Goal: Task Accomplishment & Management: Use online tool/utility

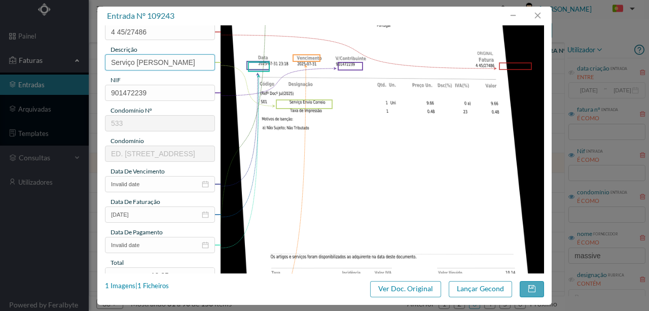
scroll to position [101, 0]
click at [159, 180] on input "Invalid date" at bounding box center [160, 183] width 110 height 16
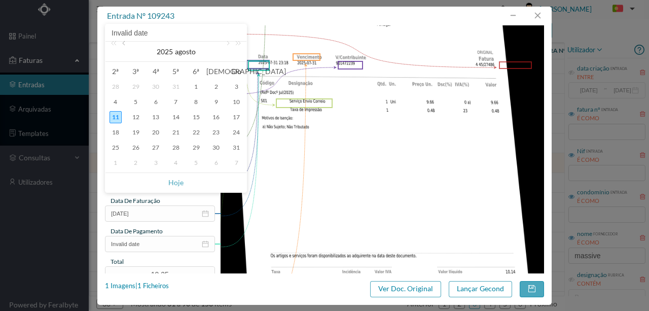
click at [124, 45] on link at bounding box center [124, 52] width 9 height 20
click at [174, 149] on div "31" at bounding box center [176, 148] width 12 height 12
type input "[DATE]"
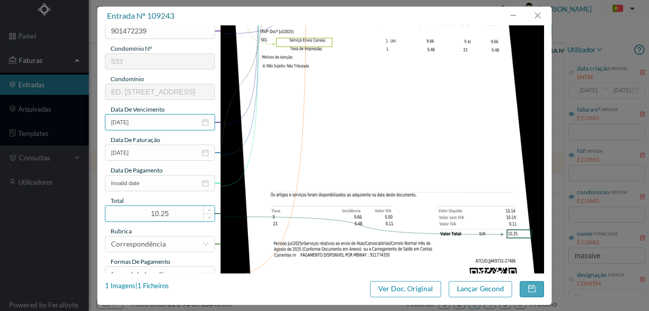
scroll to position [169, 0]
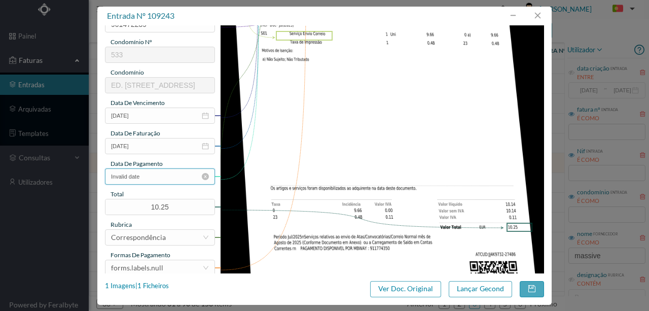
click at [158, 176] on input "Invalid date" at bounding box center [160, 176] width 110 height 16
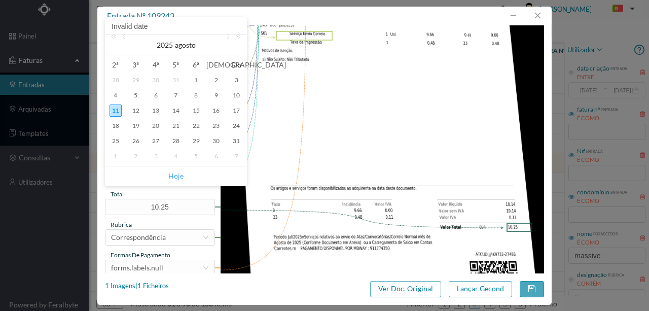
click at [177, 176] on link "Hoje" at bounding box center [175, 175] width 15 height 19
type input "[DATE]"
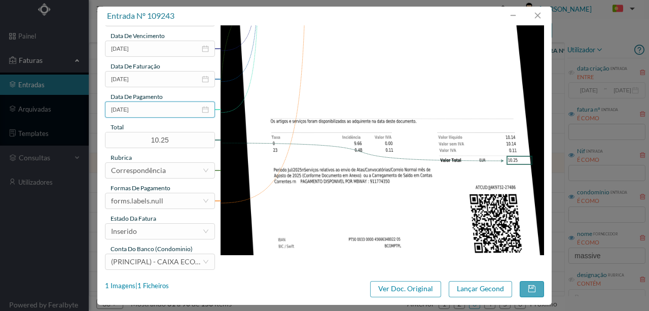
scroll to position [240, 0]
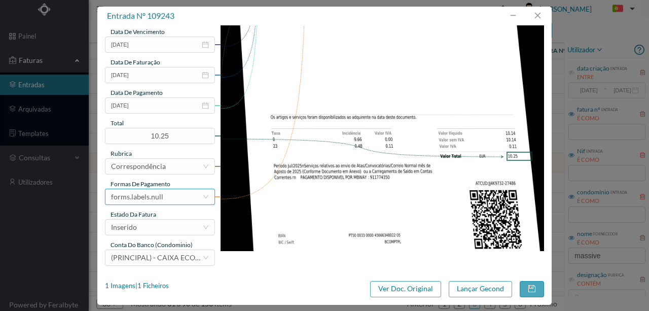
click at [161, 200] on div "forms.labels.null" at bounding box center [137, 196] width 52 height 15
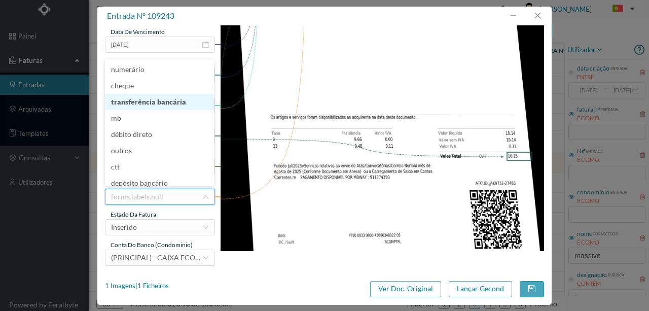
click at [158, 102] on li "transferência bancária" at bounding box center [159, 102] width 109 height 16
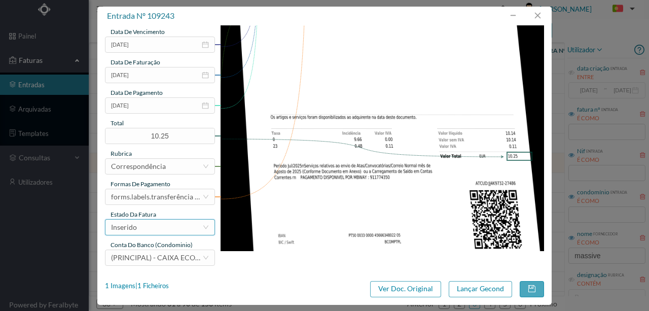
click at [162, 231] on div "Inserido" at bounding box center [156, 227] width 91 height 15
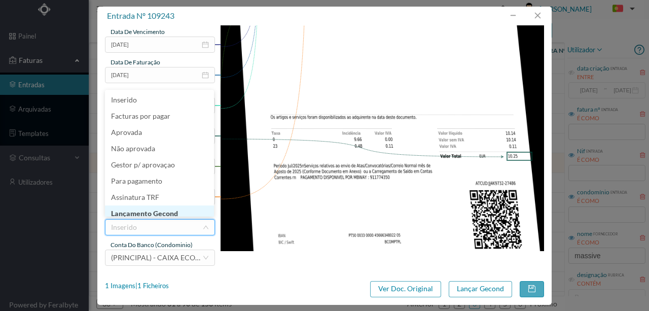
scroll to position [5, 0]
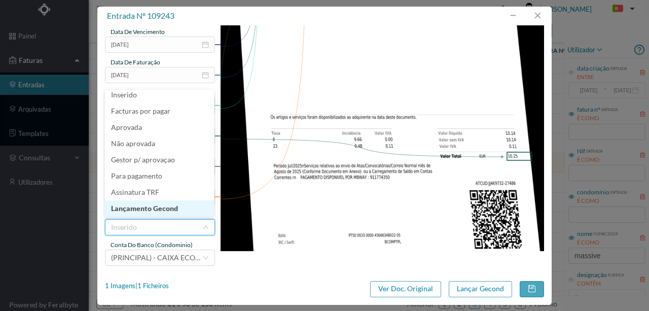
click at [162, 213] on li "Lançamento Gecond" at bounding box center [159, 208] width 109 height 16
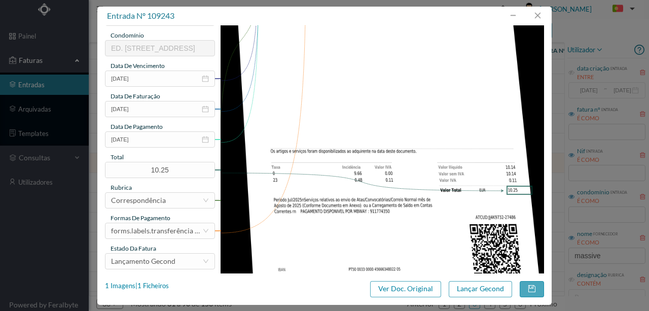
scroll to position [240, 0]
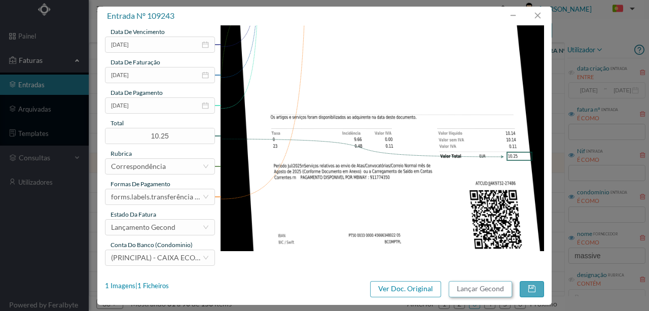
drag, startPoint x: 488, startPoint y: 289, endPoint x: 441, endPoint y: 309, distance: 52.0
click at [488, 289] on button "Lançar Gecond" at bounding box center [480, 289] width 63 height 16
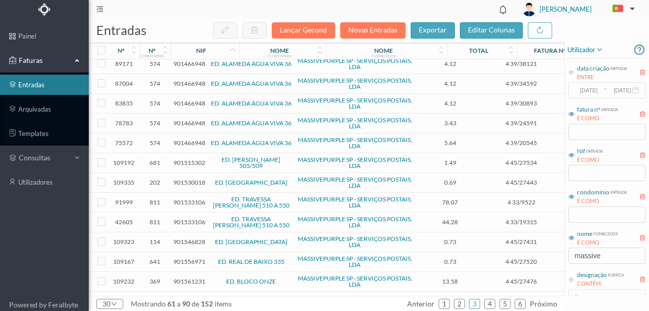
click at [327, 5] on header "[PERSON_NAME]" at bounding box center [369, 9] width 561 height 19
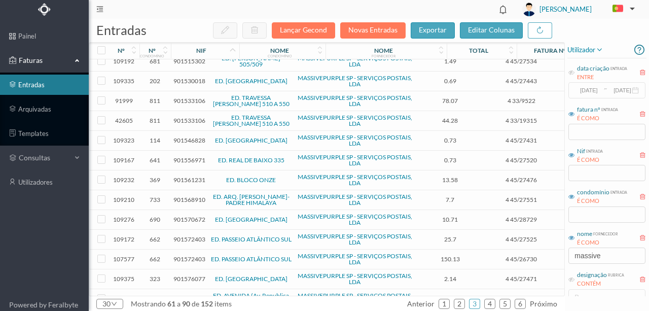
scroll to position [338, 0]
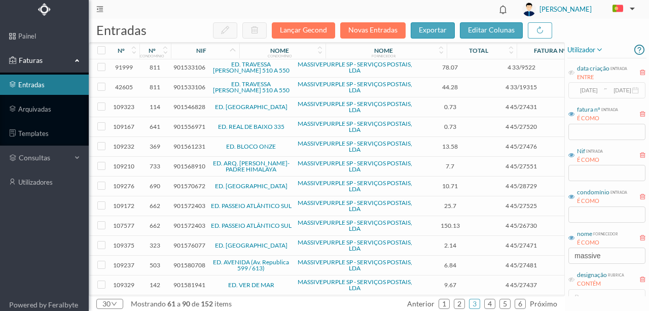
click at [183, 143] on span "901561231" at bounding box center [189, 147] width 32 height 8
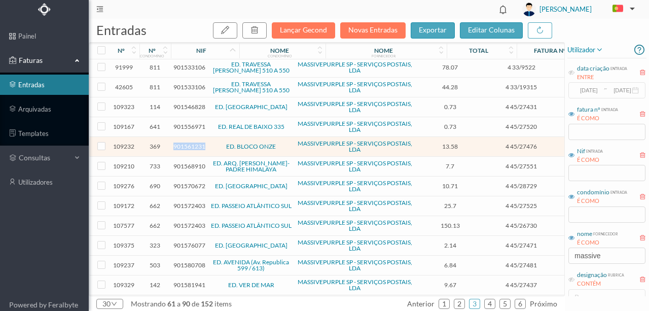
click at [183, 143] on span "901561231" at bounding box center [189, 147] width 32 height 8
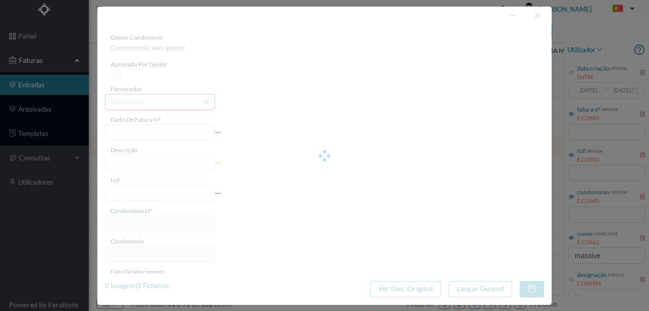
type input "4 45/27476"
type input "Serviço [PERSON_NAME]"
type input "901561231"
type input "Invalid date"
type input "[DATE]"
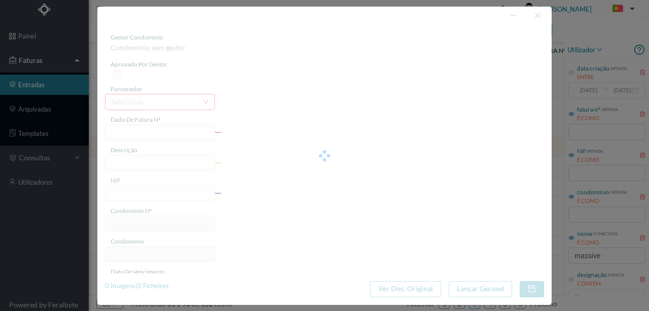
type input "13.58"
type input "369"
type input "ED. BLOCO ONZE"
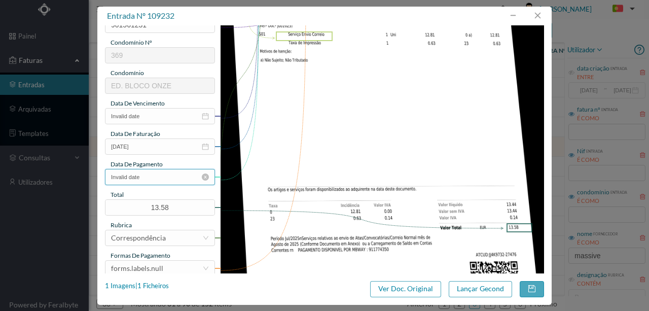
scroll to position [169, 0]
click at [153, 117] on input "Invalid date" at bounding box center [160, 116] width 110 height 16
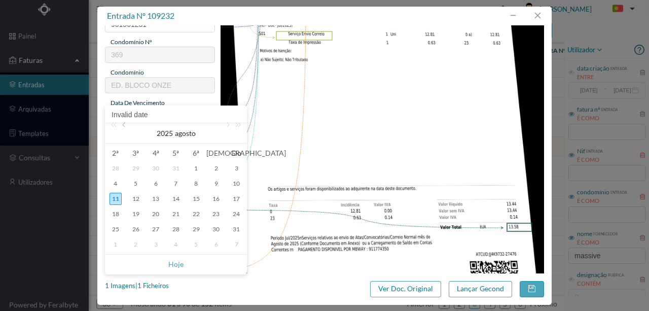
click at [125, 127] on link at bounding box center [124, 133] width 9 height 20
click at [176, 229] on div "31" at bounding box center [176, 229] width 12 height 12
type input "[DATE]"
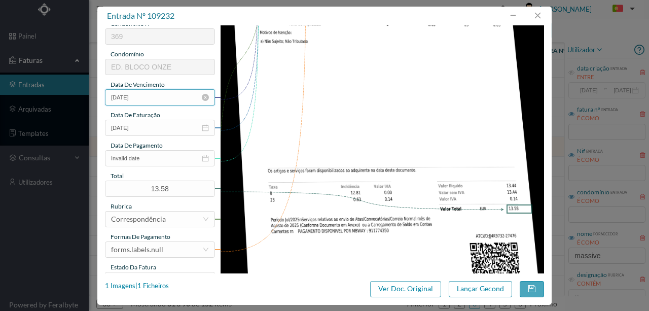
scroll to position [203, 0]
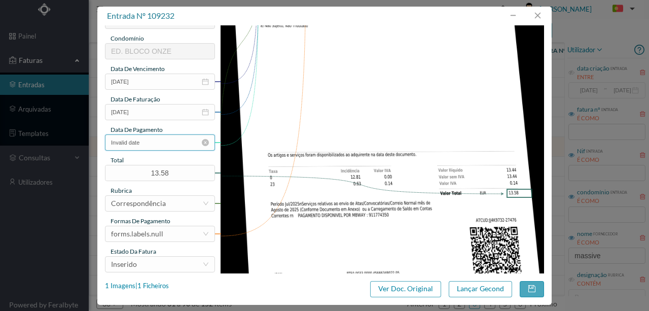
click at [156, 143] on input "Invalid date" at bounding box center [160, 142] width 110 height 16
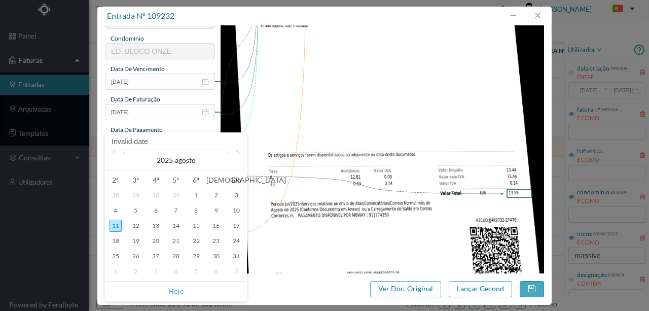
click at [174, 290] on link "Hoje" at bounding box center [175, 291] width 15 height 19
type input "[DATE]"
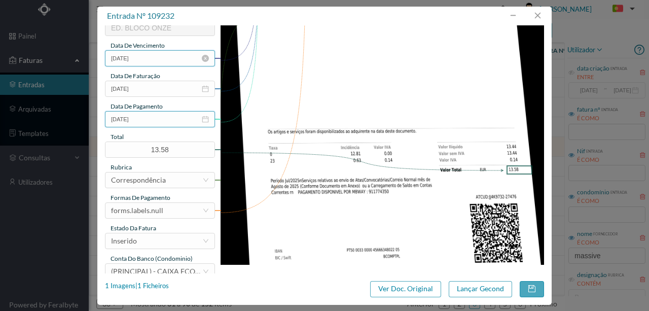
scroll to position [240, 0]
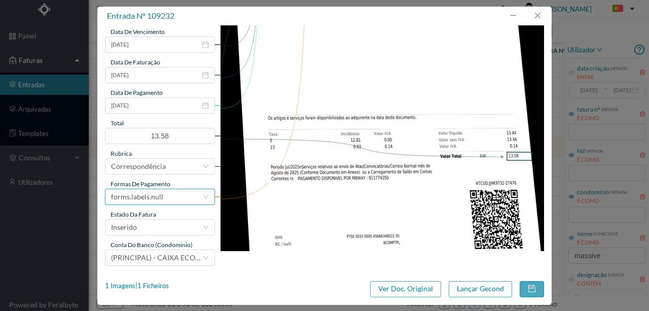
click at [169, 202] on div "forms.labels.null" at bounding box center [156, 196] width 91 height 15
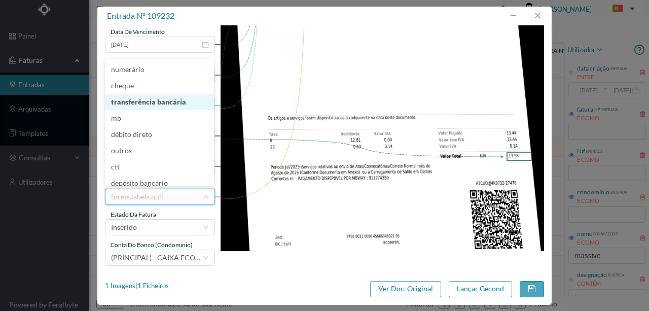
click at [170, 106] on li "transferência bancária" at bounding box center [159, 102] width 109 height 16
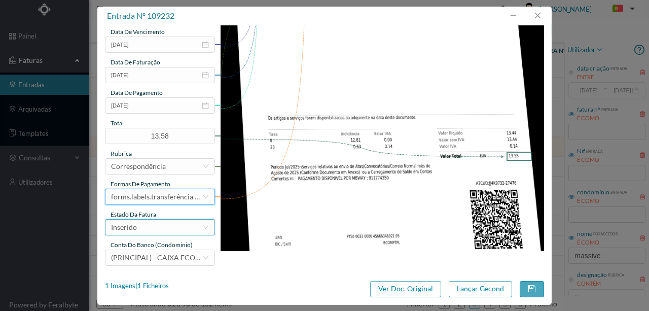
click at [150, 226] on div "Inserido" at bounding box center [156, 227] width 91 height 15
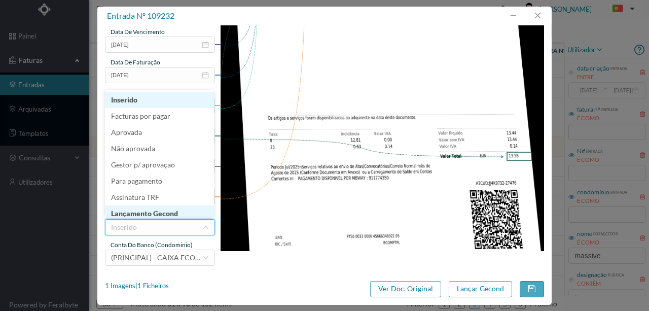
scroll to position [5, 0]
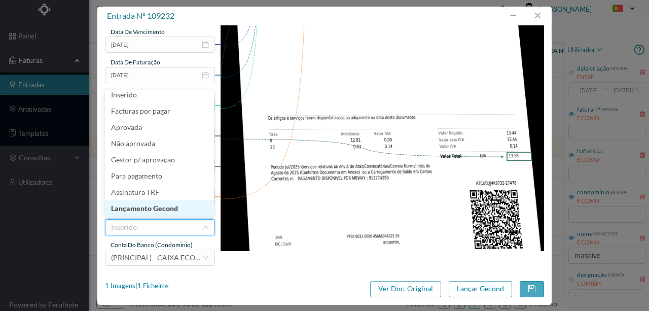
click at [155, 207] on li "Lançamento Gecond" at bounding box center [159, 208] width 109 height 16
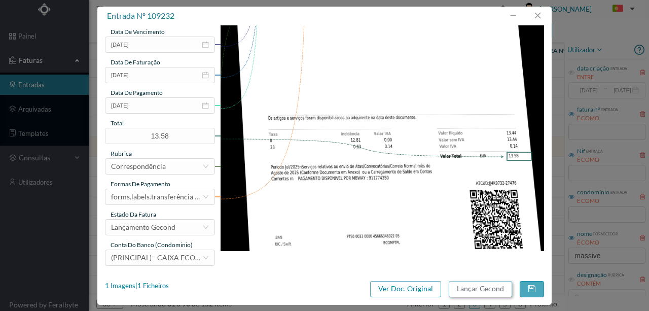
click at [461, 289] on button "Lançar Gecond" at bounding box center [480, 289] width 63 height 16
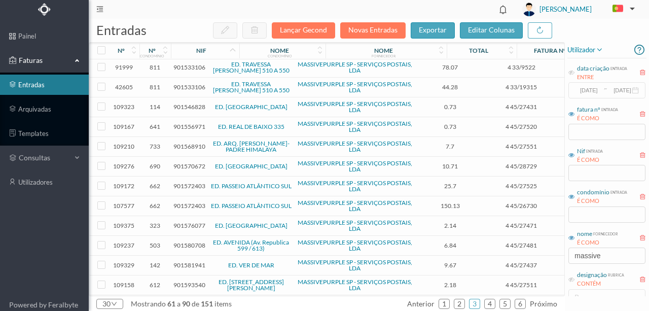
scroll to position [355, 0]
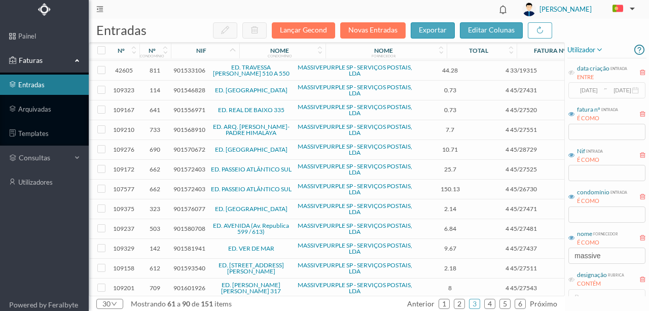
click at [184, 146] on span "901570672" at bounding box center [189, 150] width 32 height 8
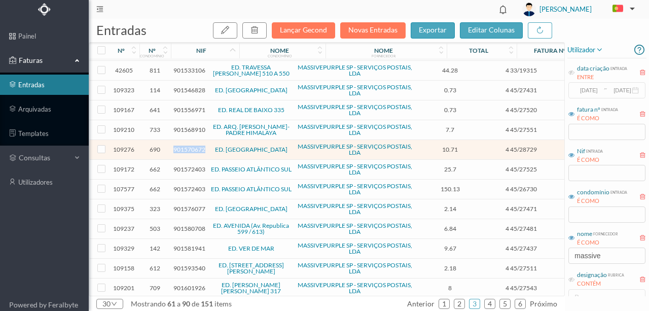
click at [184, 146] on span "901570672" at bounding box center [189, 150] width 32 height 8
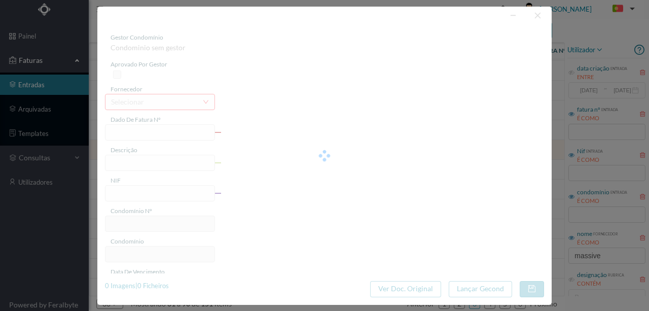
type input "4 45/28729"
type input "Serviço Envio Correio — a |! o"
type input "901570672"
type input "Invalid date"
type input "[DATE]"
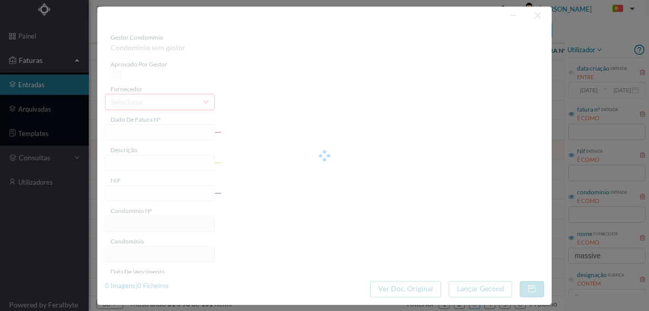
type input "10.71"
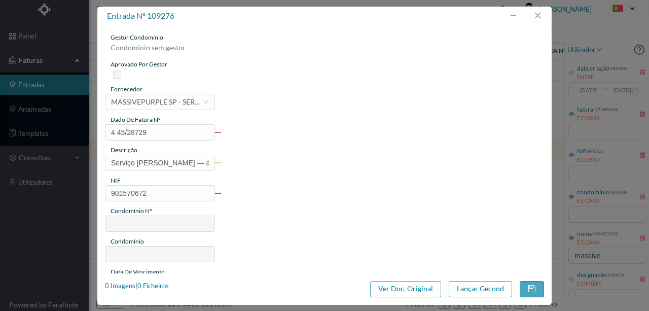
type input "690"
type input "ED. QUINTA DO OUTEIRO"
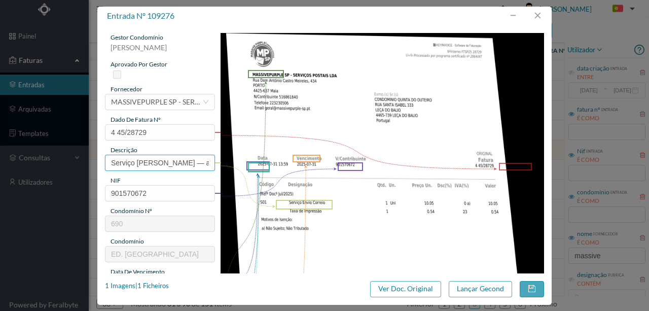
drag, startPoint x: 180, startPoint y: 162, endPoint x: 232, endPoint y: 159, distance: 52.8
click at [232, 159] on div "gestor condomínio Susana Silva aprovado por gestor fornecedor selecionar MASSIV…" at bounding box center [324, 269] width 439 height 473
type input "Serviço [PERSON_NAME]"
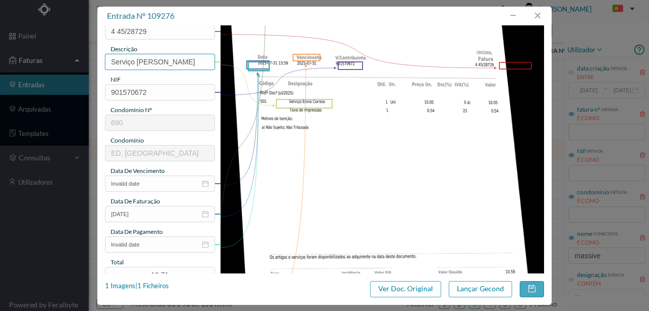
scroll to position [101, 0]
click at [159, 183] on input "Invalid date" at bounding box center [160, 183] width 110 height 16
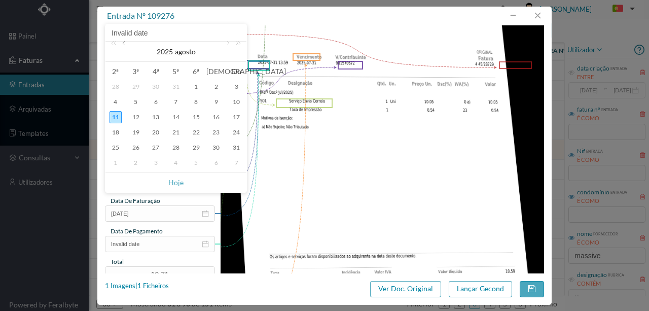
click at [124, 45] on link at bounding box center [124, 52] width 9 height 20
click at [178, 145] on div "31" at bounding box center [176, 148] width 12 height 12
type input "[DATE]"
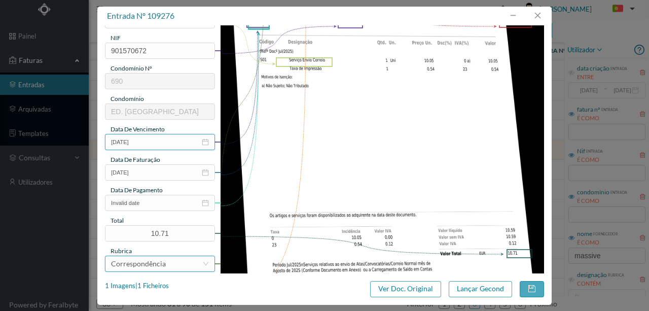
scroll to position [203, 0]
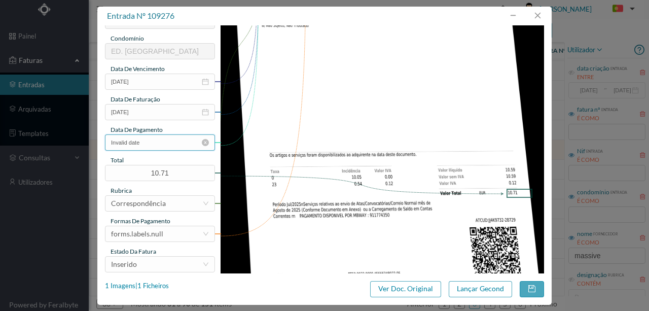
click at [157, 143] on input "Invalid date" at bounding box center [160, 142] width 110 height 16
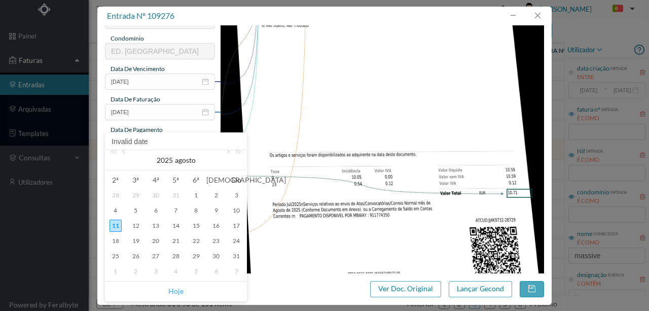
click at [174, 293] on link "Hoje" at bounding box center [175, 291] width 15 height 19
type input "[DATE]"
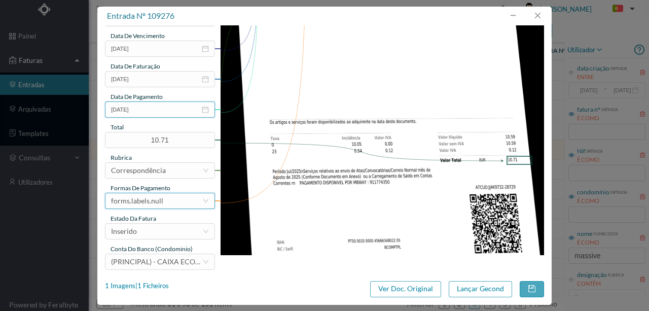
scroll to position [240, 0]
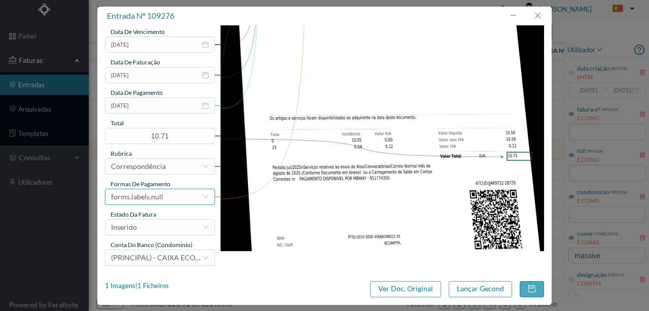
click at [155, 195] on div "forms.labels.null" at bounding box center [137, 196] width 52 height 15
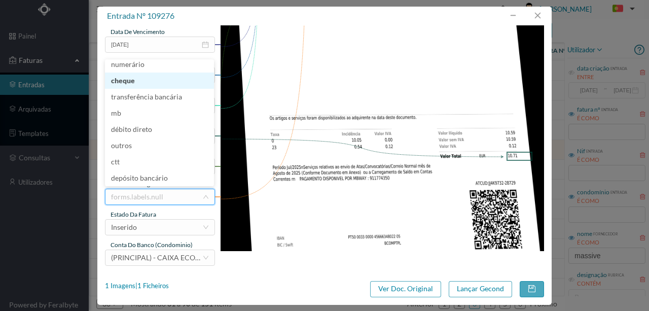
scroll to position [2, 0]
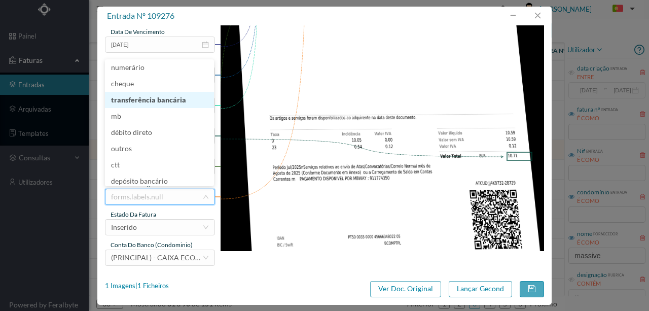
click at [153, 100] on li "transferência bancária" at bounding box center [159, 100] width 109 height 16
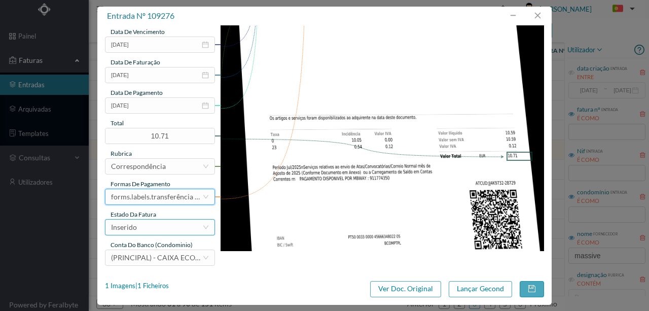
click at [141, 227] on div "Inserido" at bounding box center [156, 227] width 91 height 15
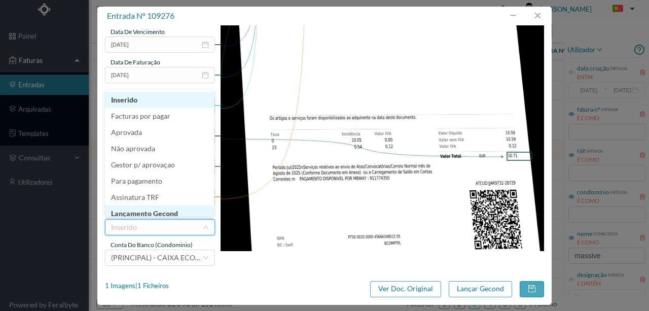
scroll to position [5, 0]
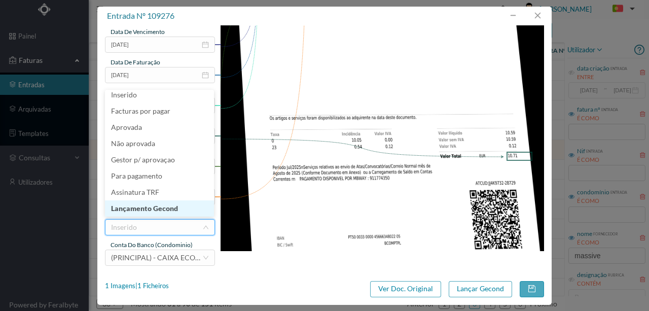
click at [137, 209] on li "Lançamento Gecond" at bounding box center [159, 208] width 109 height 16
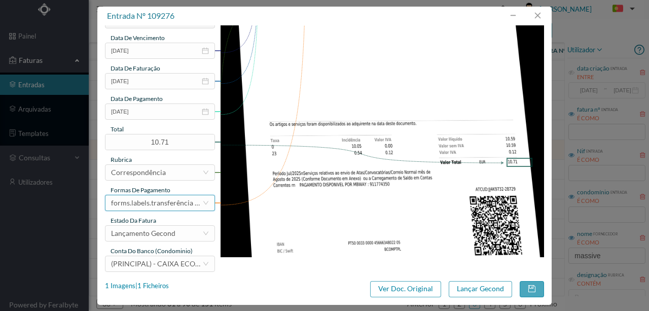
scroll to position [240, 0]
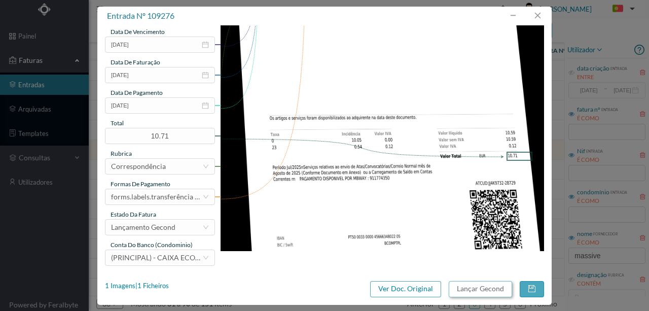
click at [484, 289] on button "Lançar Gecond" at bounding box center [480, 289] width 63 height 16
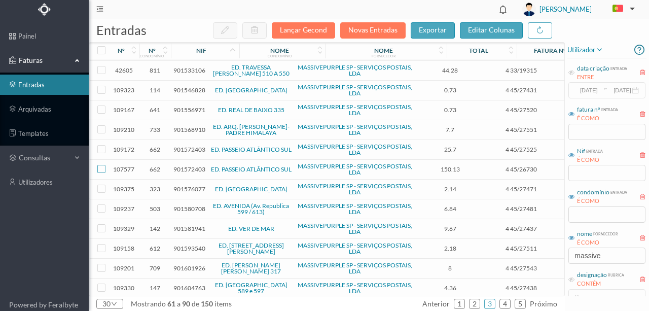
click at [102, 167] on input "checkbox" at bounding box center [101, 169] width 8 height 8
checkbox input "true"
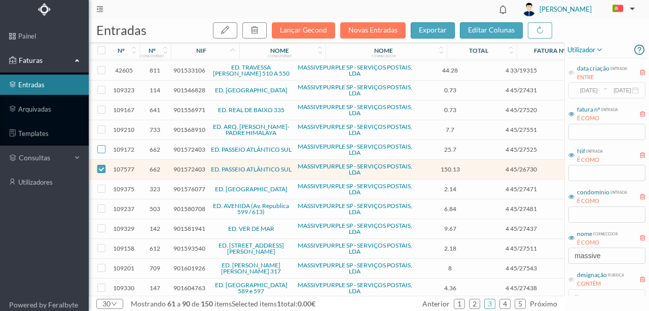
click at [100, 145] on input "checkbox" at bounding box center [101, 149] width 8 height 8
checkbox input "true"
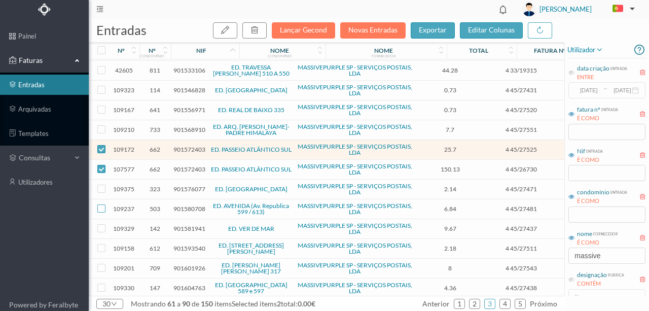
click at [103, 205] on input "checkbox" at bounding box center [101, 208] width 8 height 8
checkbox input "true"
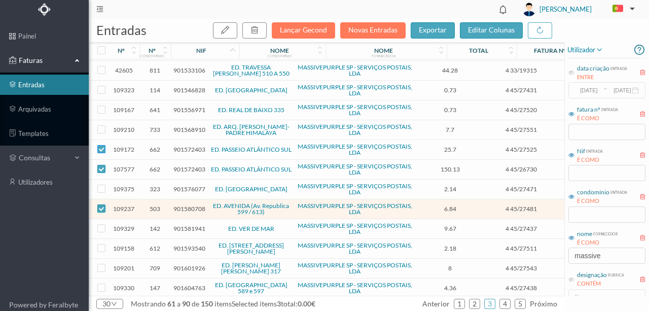
click at [97, 145] on input "checkbox" at bounding box center [101, 149] width 8 height 8
checkbox input "false"
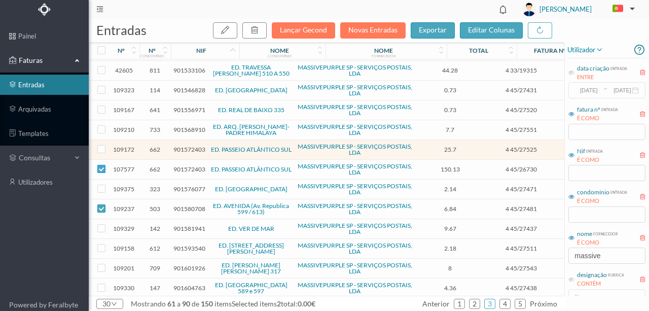
click at [101, 165] on input "checkbox" at bounding box center [101, 169] width 8 height 8
checkbox input "false"
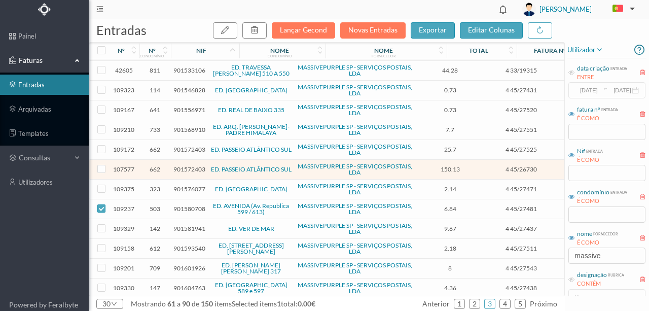
click at [189, 205] on span "901580708" at bounding box center [189, 209] width 32 height 8
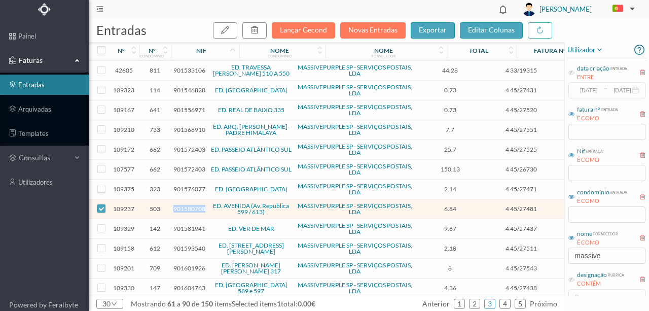
click at [189, 205] on span "901580708" at bounding box center [189, 209] width 32 height 8
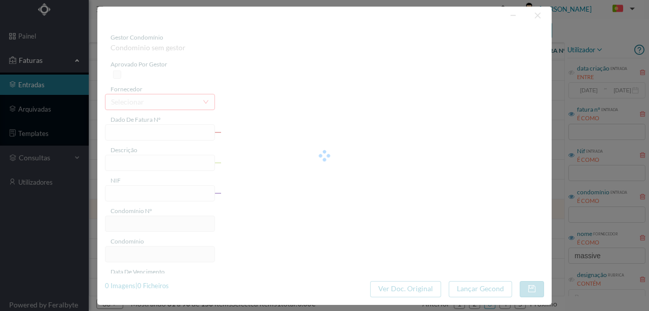
type input "4 45/27481"
type input "Serviço [PERSON_NAME]"
type input "901580708"
type input "Invalid date"
type input "[DATE]"
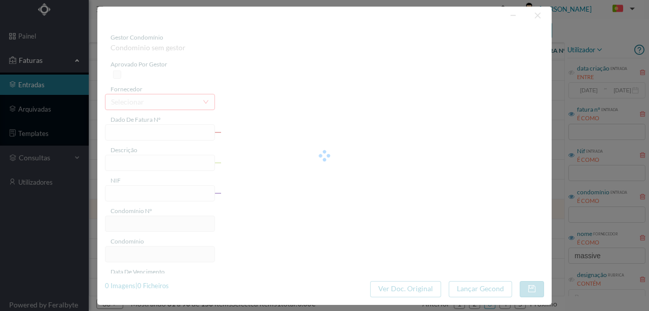
type input "6.84"
type input "503"
type input "ED. AVENIDA (Av. Republica 599 / 613)"
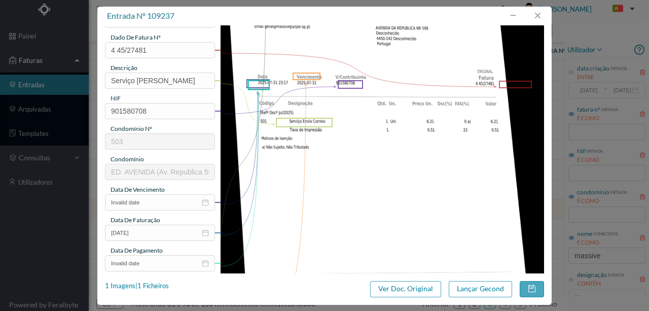
scroll to position [101, 0]
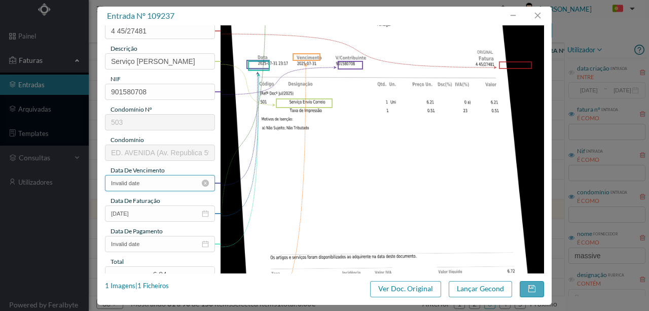
click at [169, 183] on input "Invalid date" at bounding box center [160, 183] width 110 height 16
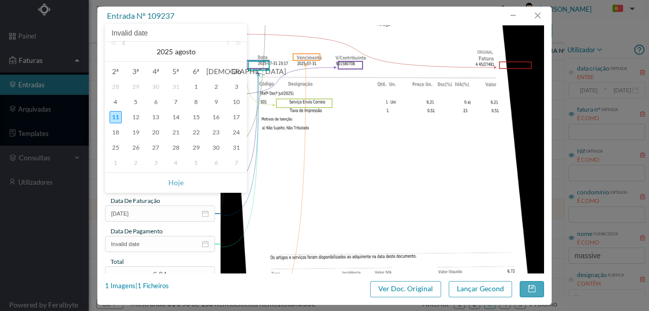
click at [121, 43] on link at bounding box center [124, 52] width 9 height 20
click at [173, 147] on div "31" at bounding box center [176, 148] width 12 height 12
type input "[DATE]"
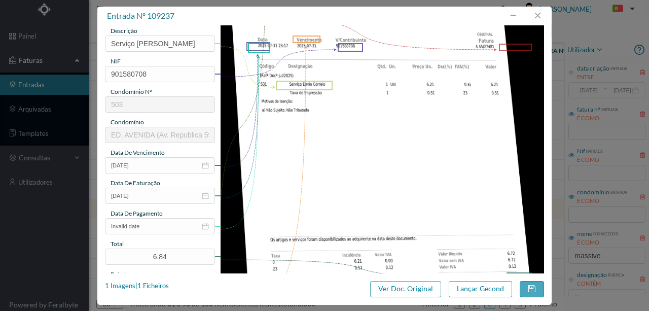
scroll to position [135, 0]
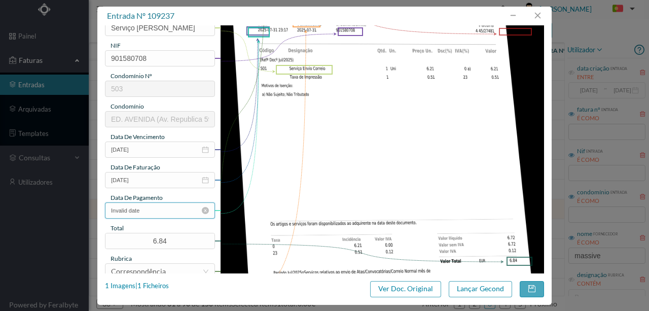
click at [171, 213] on input "Invalid date" at bounding box center [160, 210] width 110 height 16
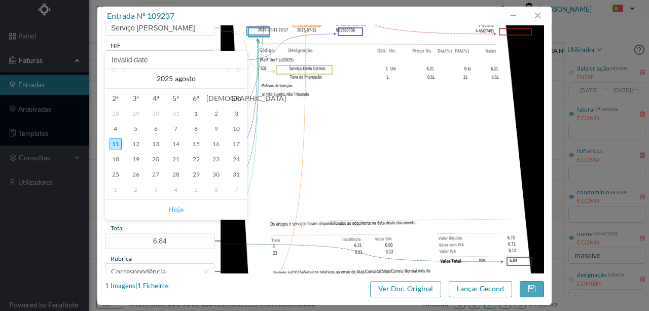
click at [178, 211] on link "Hoje" at bounding box center [175, 209] width 15 height 19
type input "[DATE]"
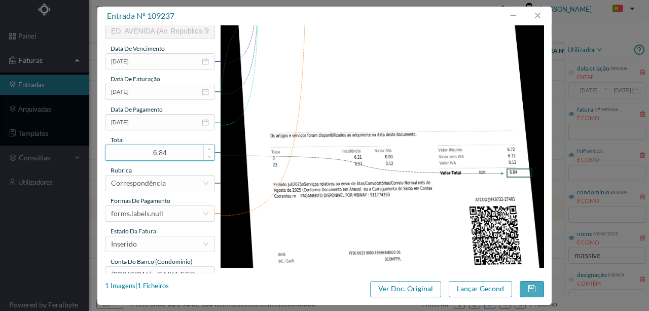
scroll to position [236, 0]
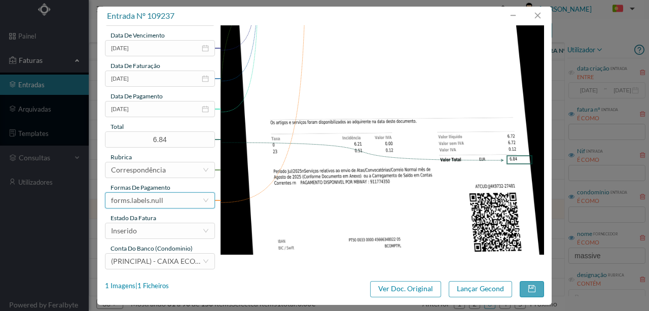
click at [151, 203] on div "forms.labels.null" at bounding box center [137, 200] width 52 height 15
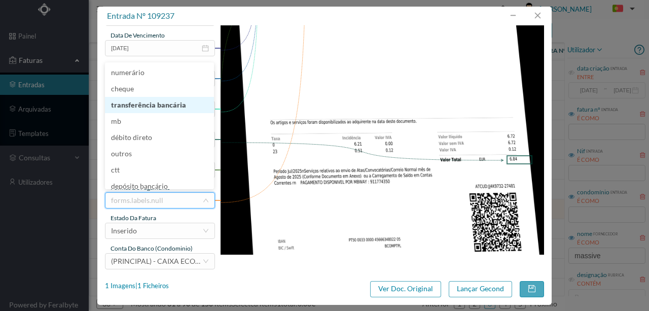
click at [136, 106] on li "transferência bancária" at bounding box center [159, 105] width 109 height 16
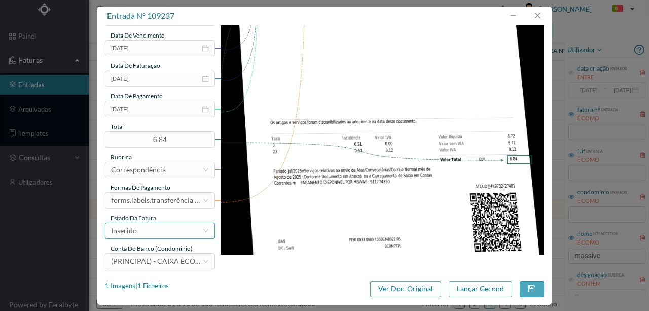
click at [160, 230] on div "Inserido" at bounding box center [156, 230] width 91 height 15
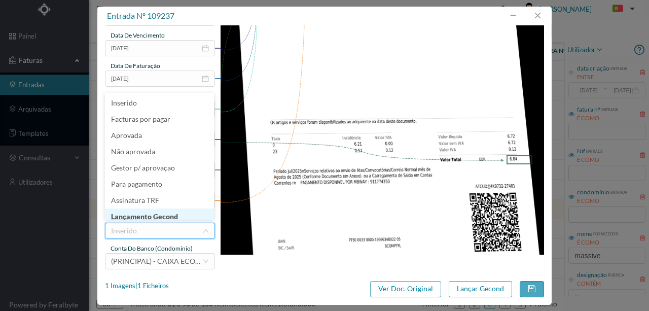
scroll to position [5, 0]
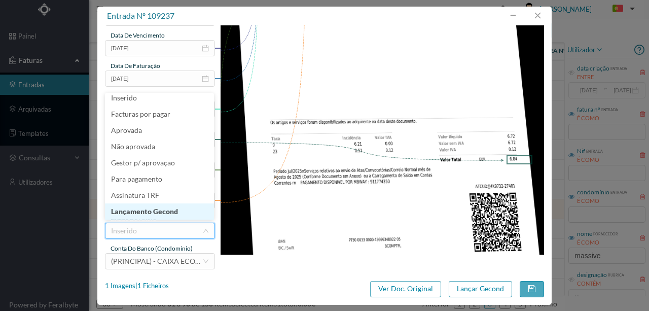
click at [168, 212] on li "Lançamento Gecond" at bounding box center [159, 211] width 109 height 16
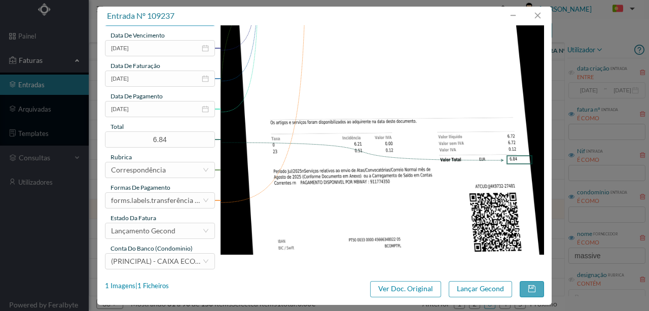
scroll to position [240, 0]
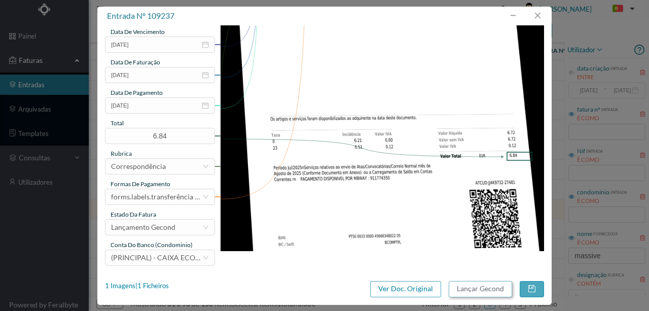
click at [488, 290] on button "Lançar Gecond" at bounding box center [480, 289] width 63 height 16
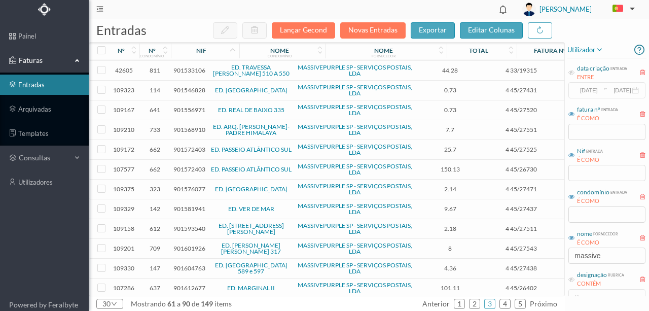
click at [186, 205] on span "901581941" at bounding box center [189, 209] width 32 height 8
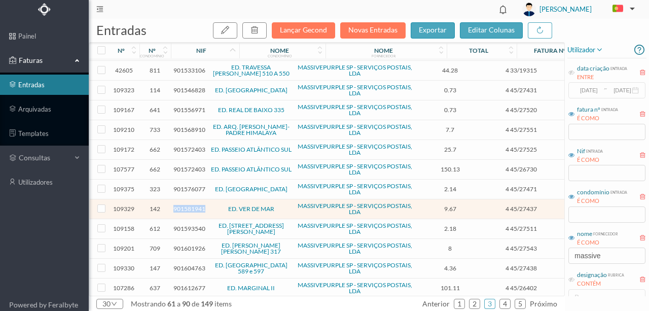
click at [186, 205] on span "901581941" at bounding box center [189, 209] width 32 height 8
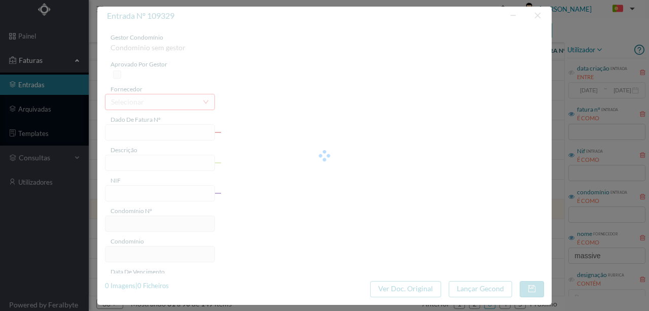
type input "4 45/27437"
type input "Serviço [PERSON_NAME]"
type input "901581941"
type input "2025-07-03"
type input "[DATE]"
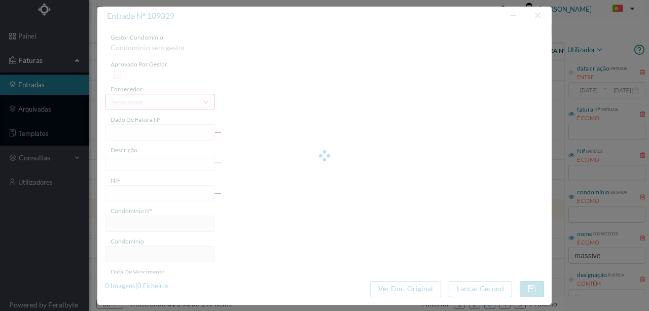
type input "2025-07-03"
type input "9.67"
type input "142"
type input "ED. VER DE MAR"
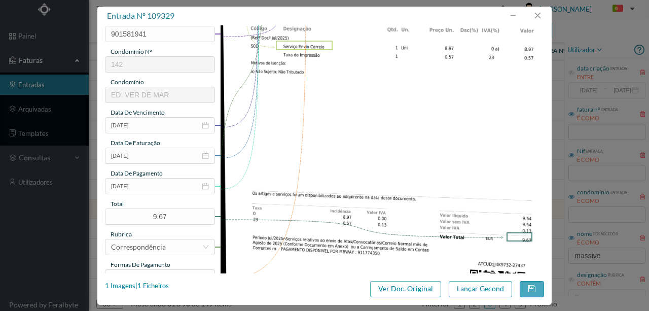
scroll to position [169, 0]
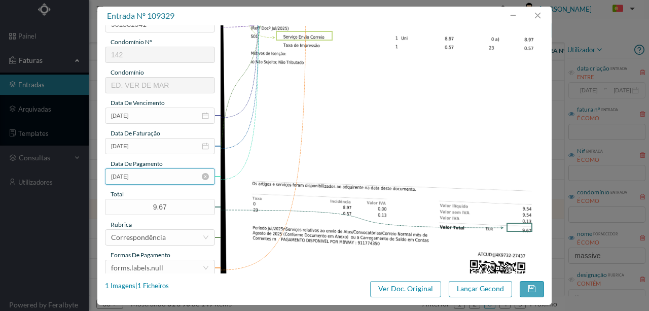
click at [164, 178] on input "2025-07-03" at bounding box center [160, 176] width 110 height 16
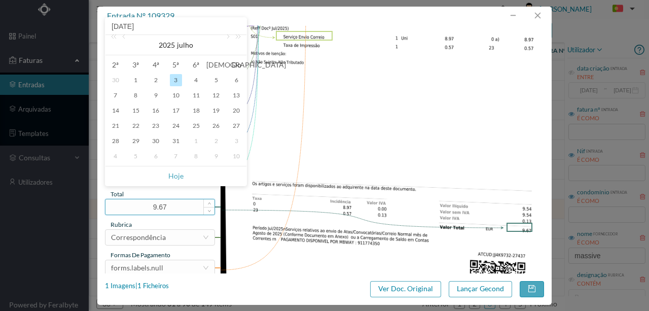
drag, startPoint x: 176, startPoint y: 174, endPoint x: 163, endPoint y: 209, distance: 36.6
click at [176, 174] on link "Hoje" at bounding box center [175, 175] width 15 height 19
type input "[DATE]"
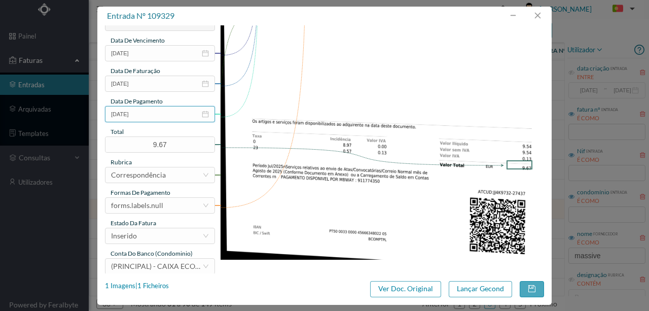
scroll to position [240, 0]
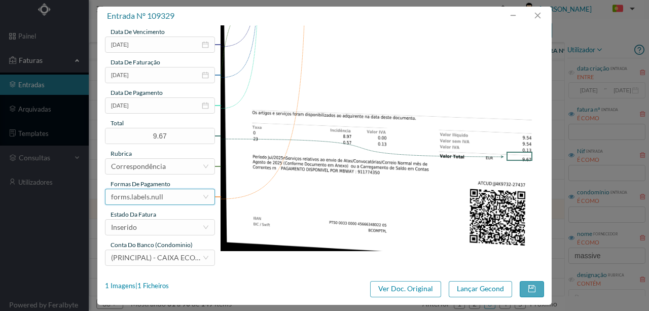
click at [157, 194] on div "forms.labels.null" at bounding box center [137, 196] width 52 height 15
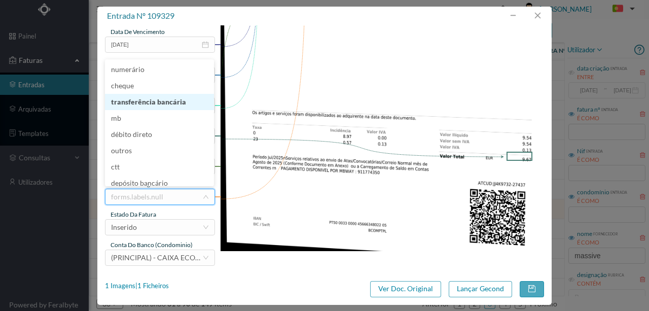
click at [153, 106] on li "transferência bancária" at bounding box center [159, 102] width 109 height 16
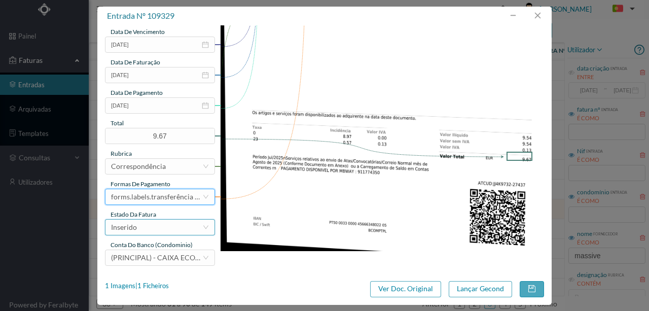
click at [165, 227] on div "Inserido" at bounding box center [156, 227] width 91 height 15
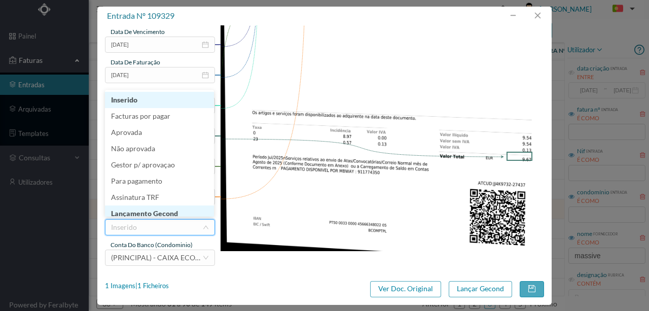
scroll to position [5, 0]
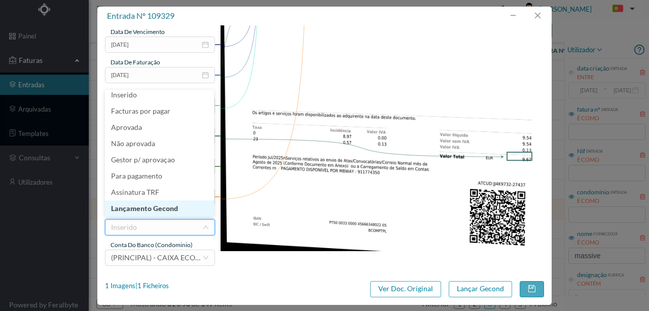
click at [157, 207] on li "Lançamento Gecond" at bounding box center [159, 208] width 109 height 16
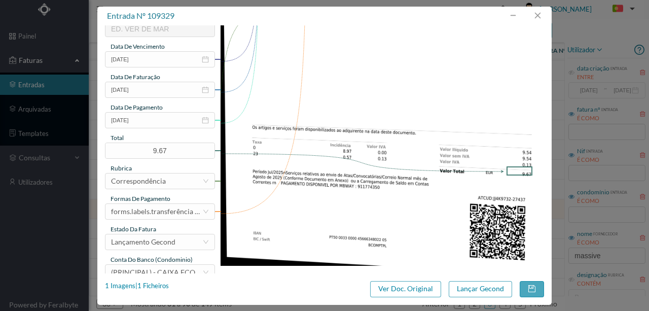
scroll to position [240, 0]
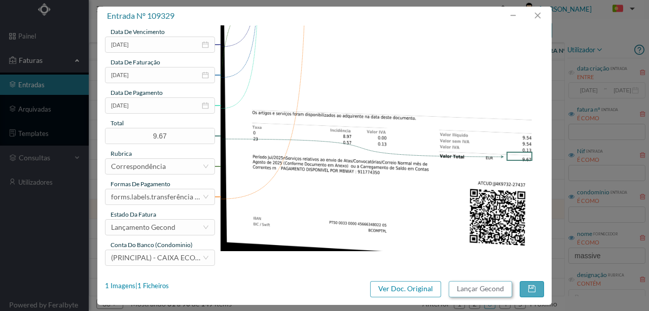
click at [467, 290] on button "Lançar Gecond" at bounding box center [480, 289] width 63 height 16
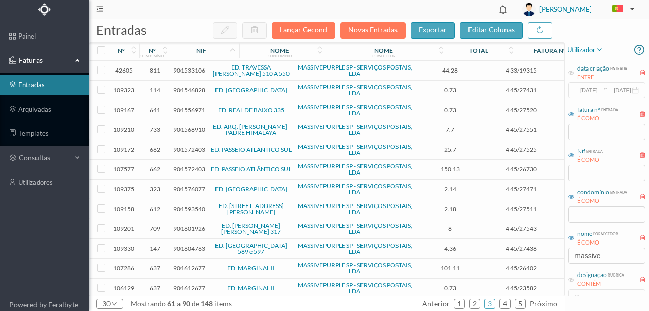
click at [185, 225] on span "901601926" at bounding box center [189, 229] width 32 height 8
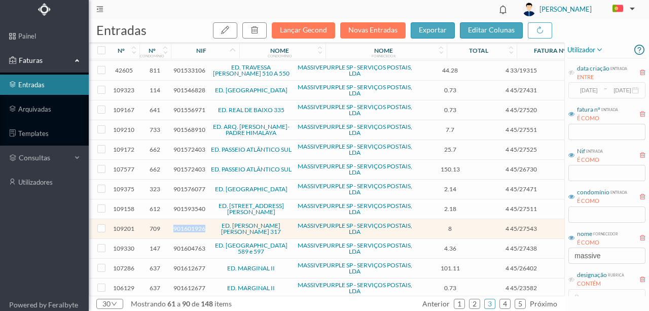
click at [185, 225] on span "901601926" at bounding box center [189, 229] width 32 height 8
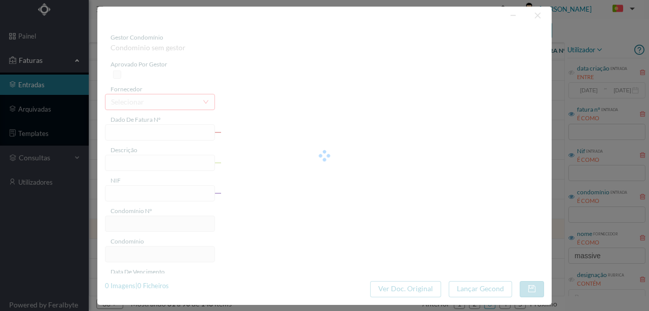
type input "4 45/27543"
type input "901601926"
type input "Invalid date"
type input "[DATE]"
type input "2020-01-01"
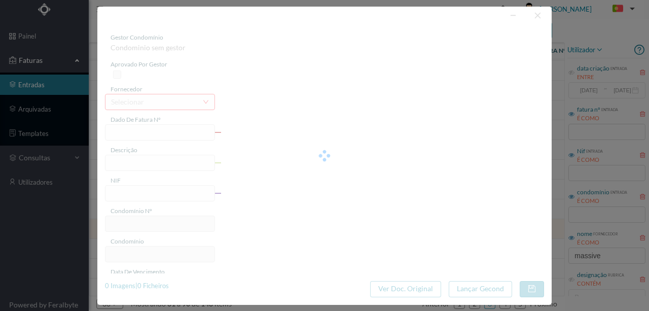
type input "8.00"
type input "709"
type input "ED. SERPA PINTO 317"
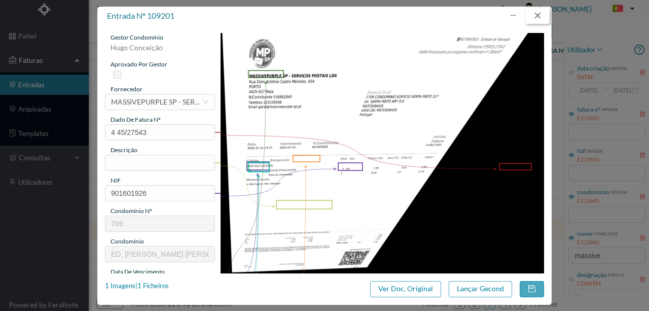
click at [541, 17] on button "button" at bounding box center [538, 16] width 24 height 16
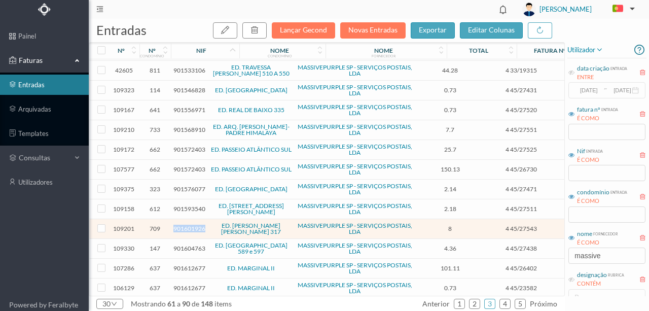
click at [193, 225] on span "901601926" at bounding box center [189, 229] width 32 height 8
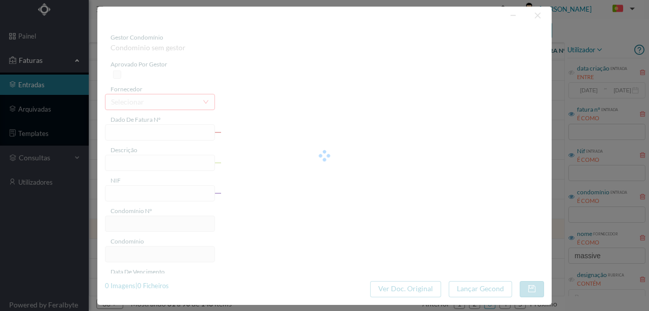
type input "4 45/27543"
type input "901601926"
type input "Invalid date"
type input "[DATE]"
type input "2020-01-01"
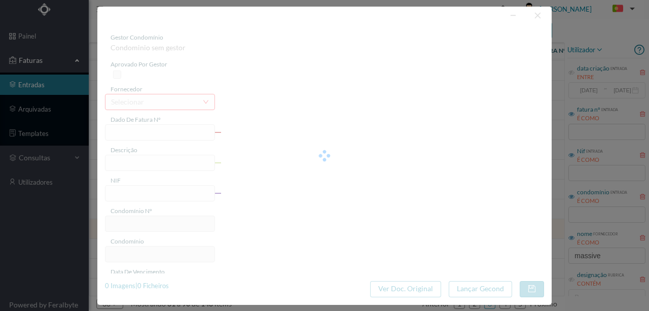
type input "8.00"
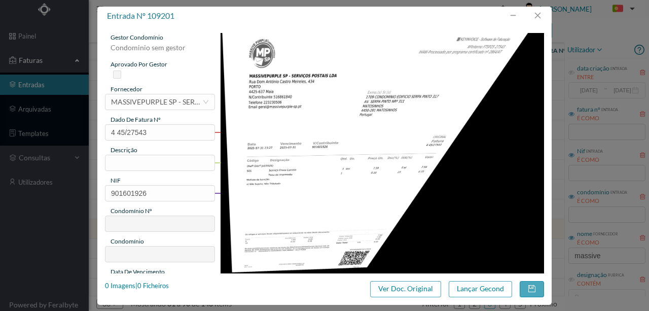
type input "709"
type input "ED. SERPA PINTO 317"
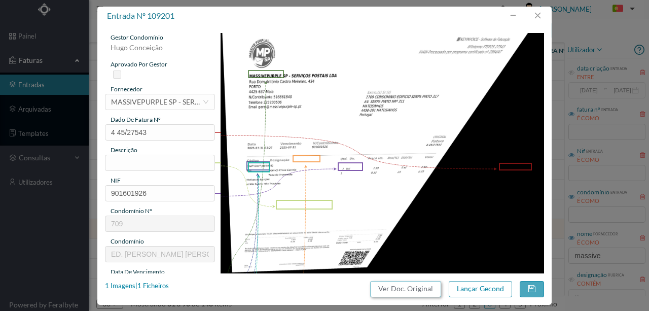
click at [401, 291] on button "Ver Doc. Original" at bounding box center [405, 289] width 71 height 16
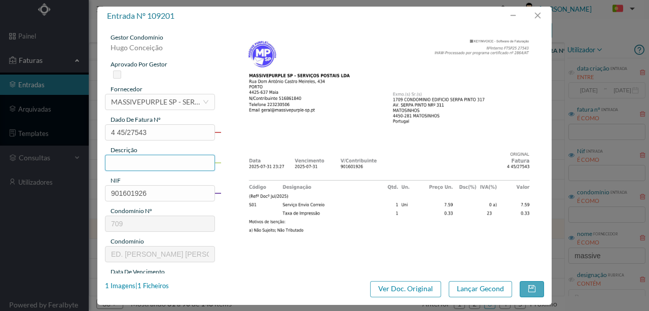
click at [126, 166] on input "text" at bounding box center [160, 163] width 110 height 16
type input "Serviço [PERSON_NAME]"
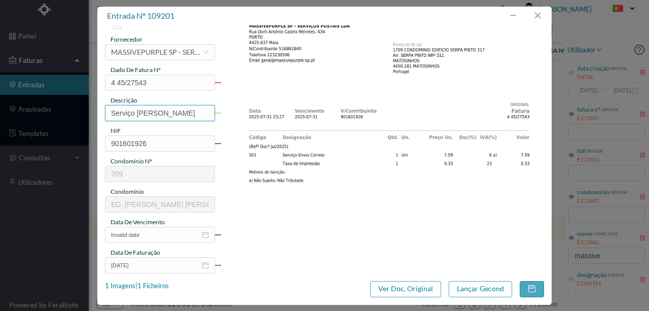
scroll to position [169, 0]
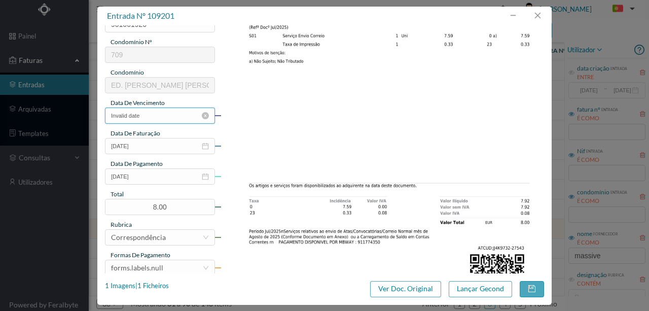
click at [147, 117] on input "Invalid date" at bounding box center [160, 116] width 110 height 16
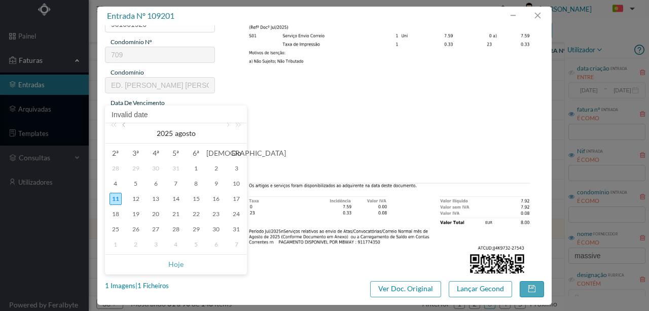
click at [124, 125] on link at bounding box center [124, 133] width 9 height 20
click at [172, 225] on div "31" at bounding box center [176, 229] width 12 height 12
type input "[DATE]"
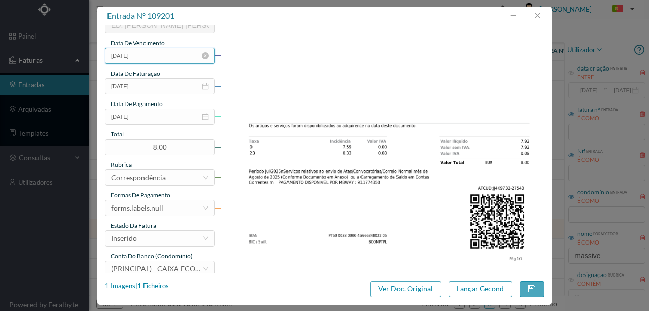
scroll to position [240, 0]
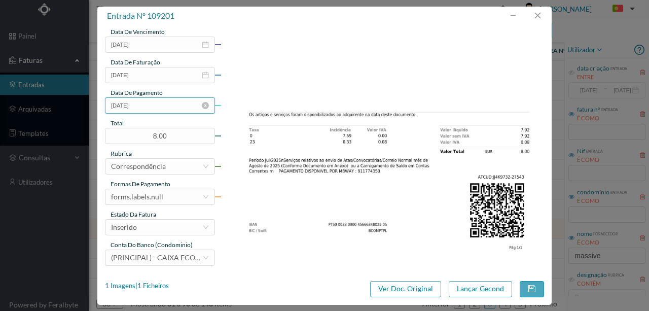
click at [151, 109] on input "2020-01-01" at bounding box center [160, 105] width 110 height 16
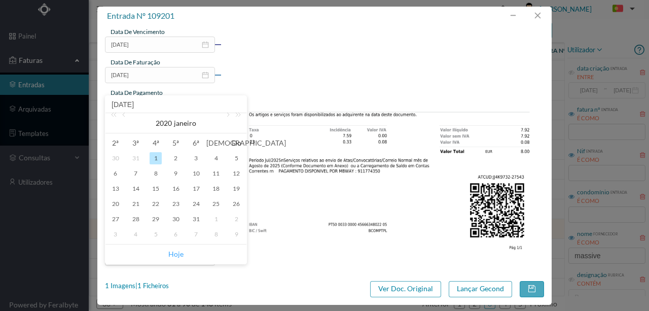
click at [172, 253] on link "Hoje" at bounding box center [175, 253] width 15 height 19
type input "[DATE]"
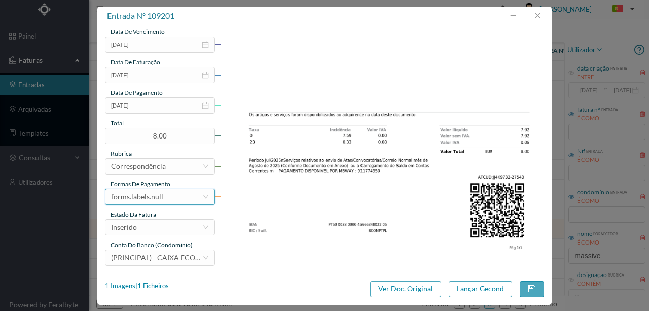
click at [170, 192] on div "forms.labels.null" at bounding box center [156, 196] width 91 height 15
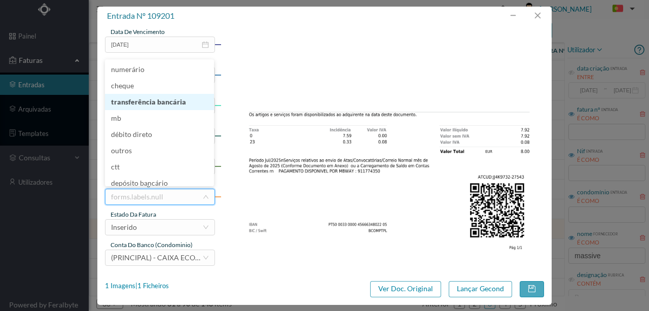
click at [161, 105] on li "transferência bancária" at bounding box center [159, 102] width 109 height 16
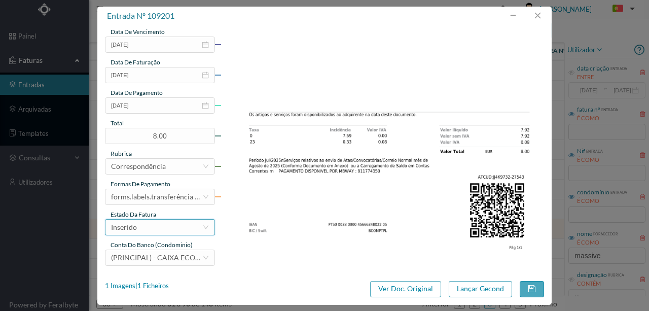
click at [158, 228] on div "Inserido" at bounding box center [156, 227] width 91 height 15
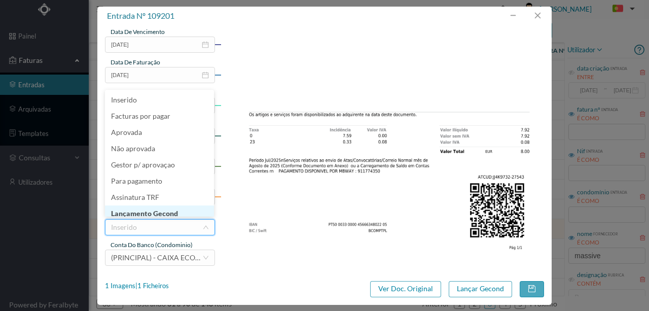
scroll to position [5, 0]
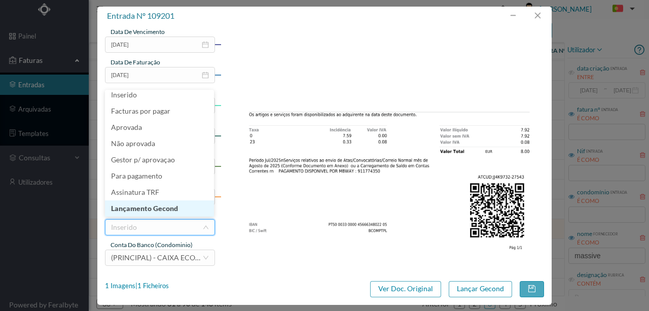
click at [168, 210] on li "Lançamento Gecond" at bounding box center [159, 208] width 109 height 16
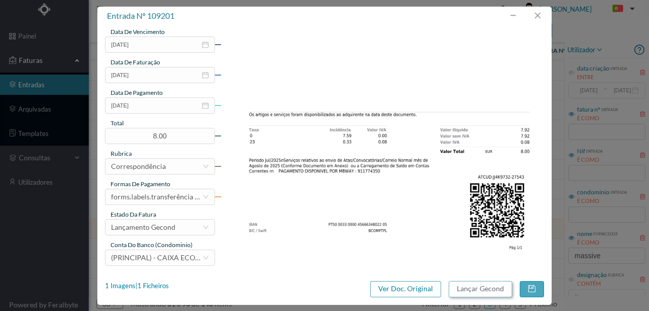
click at [471, 288] on button "Lançar Gecond" at bounding box center [480, 289] width 63 height 16
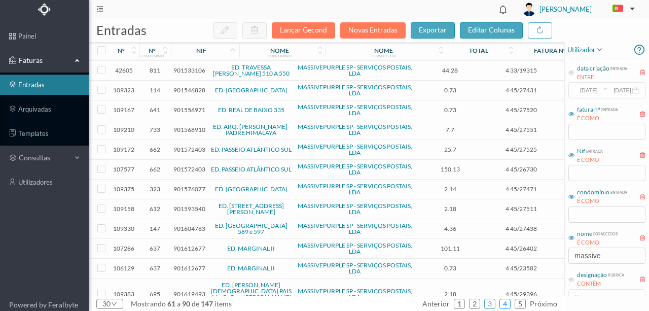
click at [506, 301] on link "4" at bounding box center [505, 303] width 10 height 15
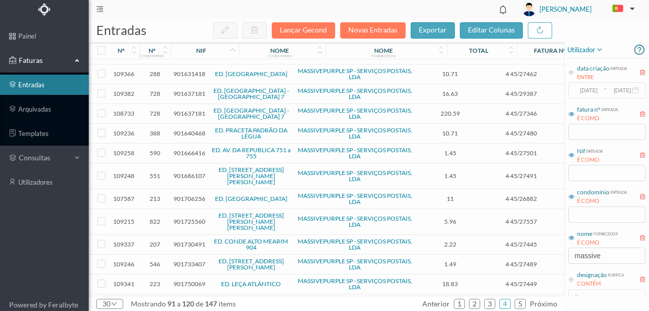
scroll to position [169, 0]
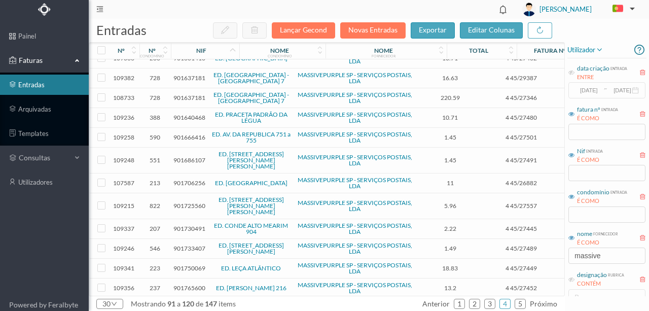
click at [182, 114] on span "901640468" at bounding box center [189, 118] width 32 height 8
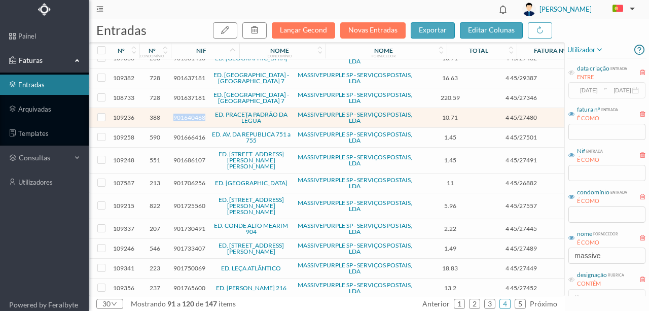
click at [182, 114] on span "901640468" at bounding box center [189, 118] width 32 height 8
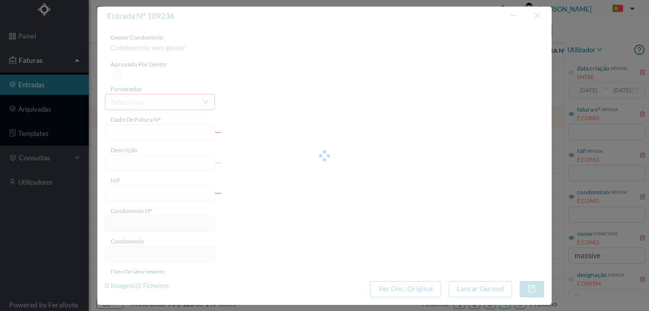
type input "4 45/27480"
type input "Serviço [PERSON_NAME]"
type input "901640468"
type input "Invalid date"
type input "[DATE]"
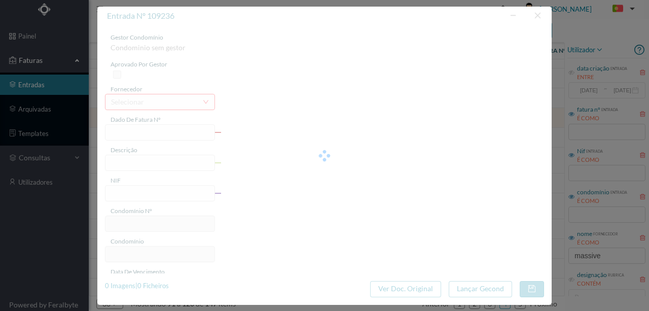
type input "10.71"
type input "388"
type input "ED. PRACETA PADRÃO DA LÉGUA"
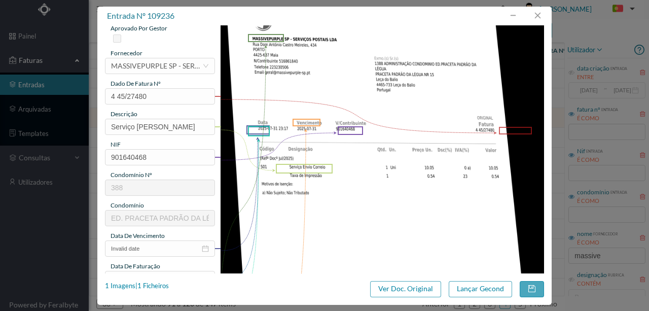
scroll to position [101, 0]
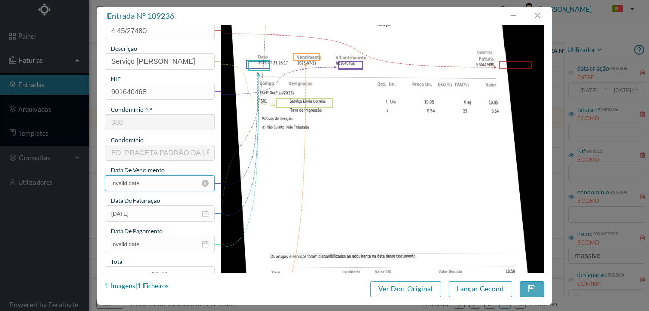
click at [151, 180] on input "Invalid date" at bounding box center [160, 183] width 110 height 16
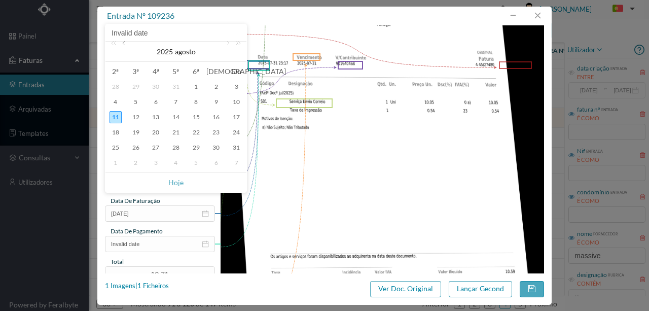
click at [122, 42] on link at bounding box center [124, 52] width 9 height 20
click at [179, 148] on div "31" at bounding box center [176, 148] width 12 height 12
type input "[DATE]"
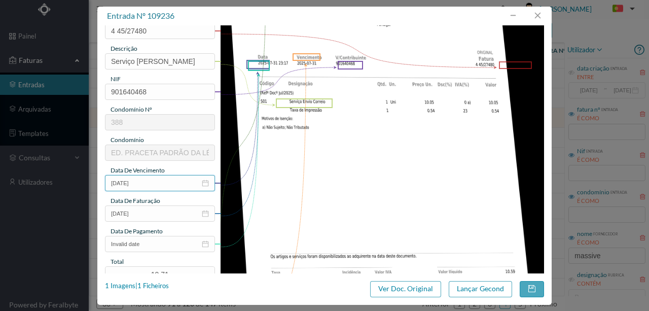
scroll to position [236, 0]
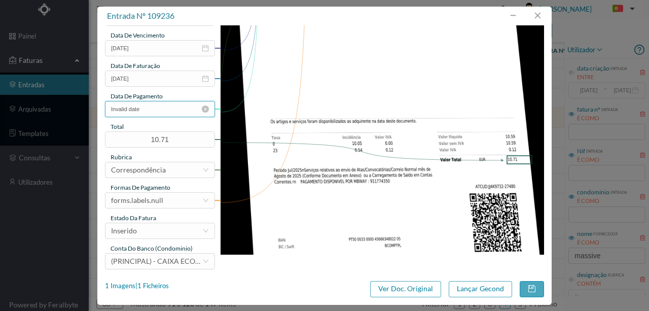
click at [160, 109] on input "Invalid date" at bounding box center [160, 109] width 110 height 16
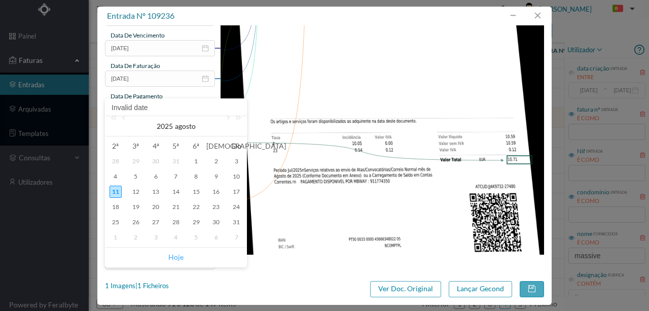
click at [179, 255] on link "Hoje" at bounding box center [175, 257] width 15 height 19
type input "[DATE]"
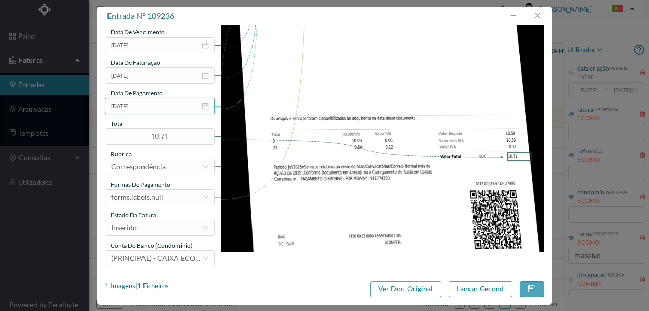
scroll to position [240, 0]
click at [164, 202] on div "forms.labels.null" at bounding box center [156, 196] width 91 height 15
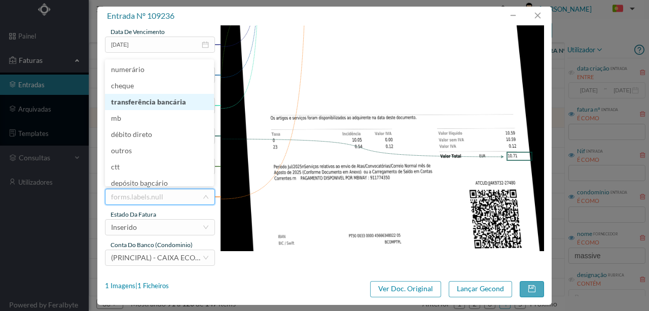
click at [158, 104] on li "transferência bancária" at bounding box center [159, 102] width 109 height 16
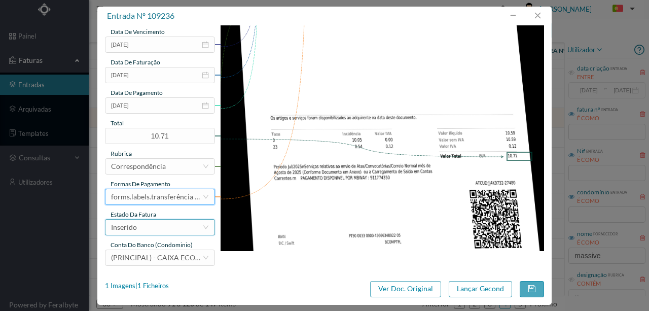
click at [149, 230] on div "Inserido" at bounding box center [156, 227] width 91 height 15
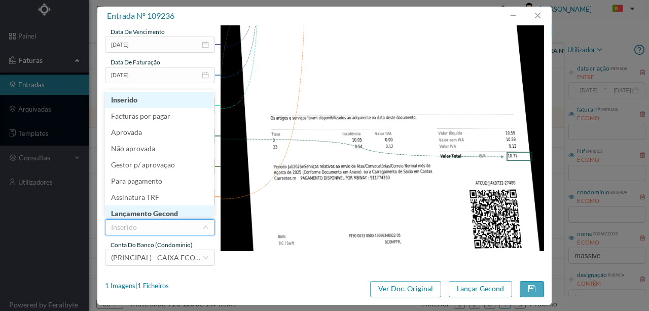
scroll to position [5, 0]
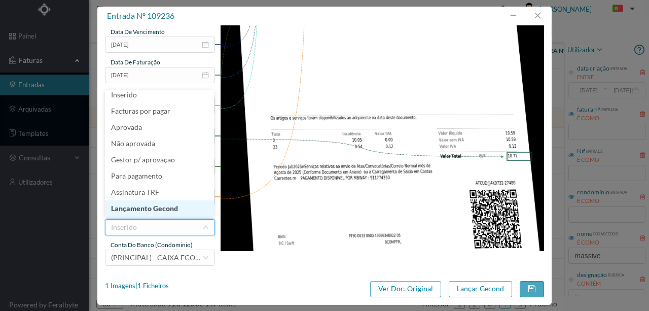
click at [160, 208] on li "Lançamento Gecond" at bounding box center [159, 208] width 109 height 16
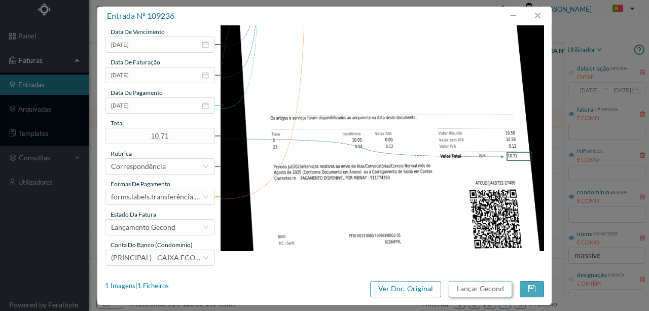
click at [465, 291] on button "Lançar Gecond" at bounding box center [480, 289] width 63 height 16
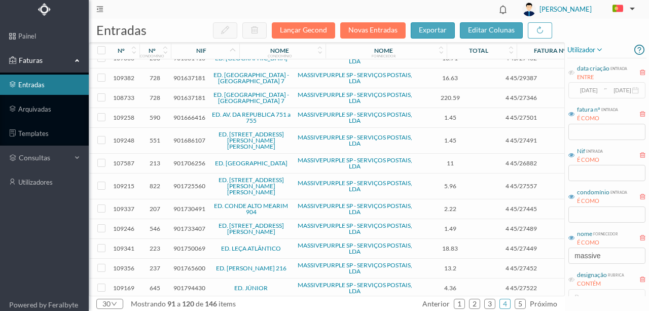
click at [191, 159] on span "901706256" at bounding box center [189, 163] width 32 height 8
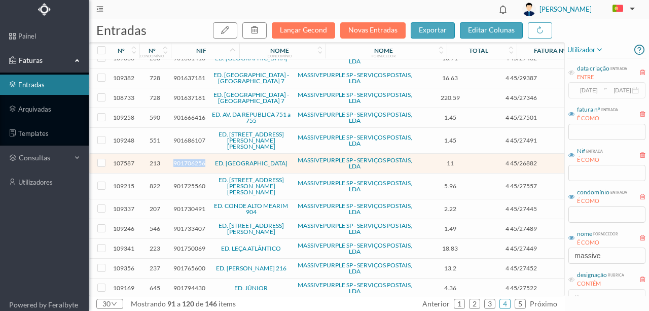
click at [191, 159] on span "901706256" at bounding box center [189, 163] width 32 height 8
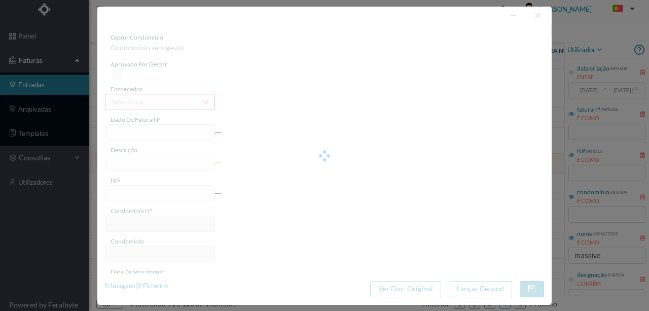
type input "4 45/26882"
type input "Serviço [PERSON_NAME]"
type input "901706256"
type input "1025-07-28"
type input "2025-07-28"
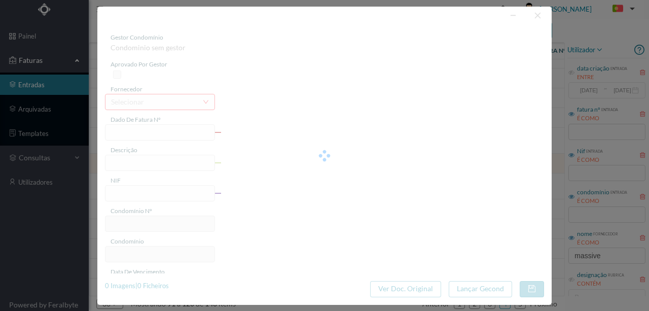
type input "0025-07-28"
type input "11.00"
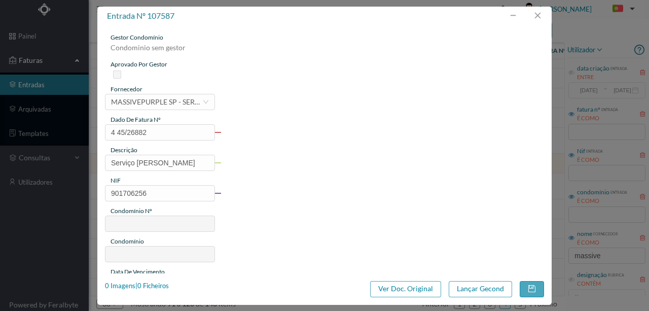
type input "213"
type input "ED. PARQUE - PORTO"
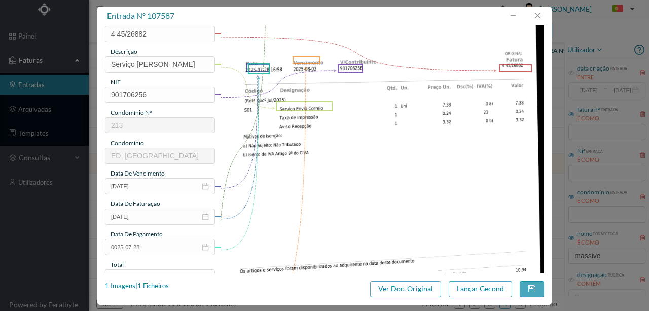
scroll to position [101, 0]
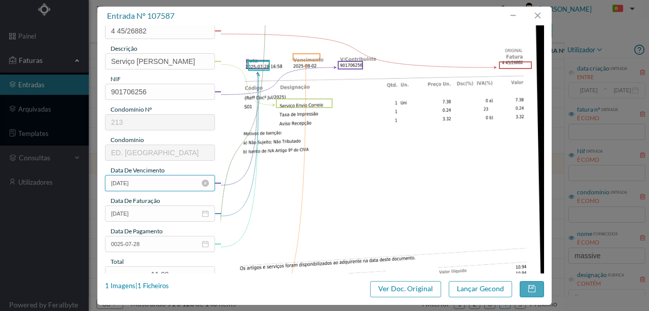
click at [157, 185] on input "1025-07-28" at bounding box center [160, 183] width 110 height 16
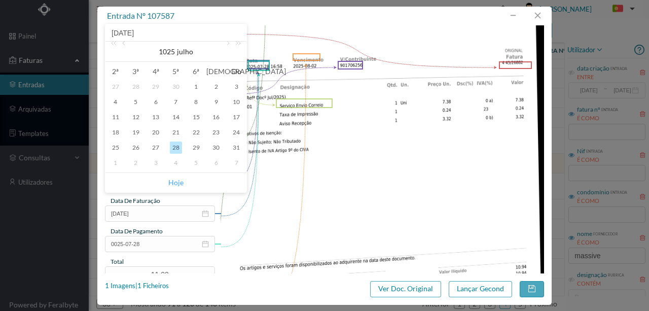
click at [174, 182] on link "Hoje" at bounding box center [175, 182] width 15 height 19
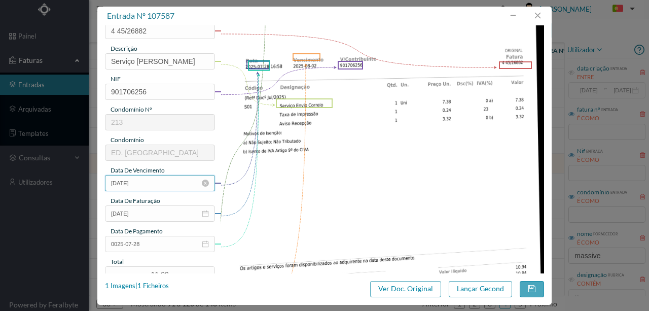
click at [154, 183] on input "[DATE]" at bounding box center [160, 183] width 110 height 16
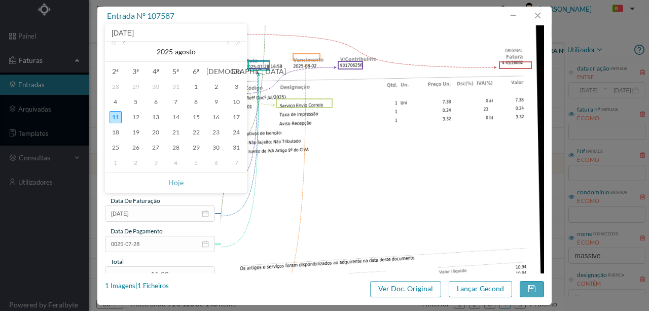
drag, startPoint x: 125, startPoint y: 45, endPoint x: 183, endPoint y: 112, distance: 88.5
click at [125, 45] on link at bounding box center [124, 52] width 9 height 20
click at [174, 147] on div "31" at bounding box center [176, 148] width 12 height 12
type input "[DATE]"
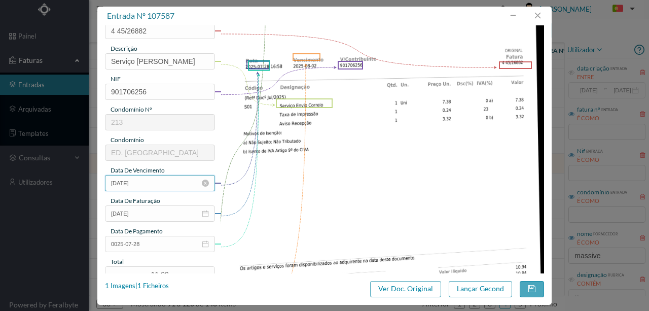
scroll to position [203, 0]
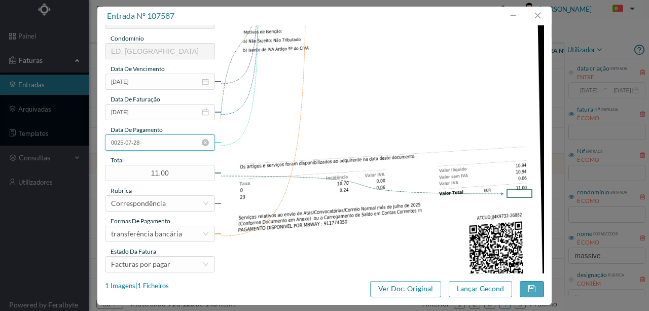
click at [164, 141] on input "0025-07-28" at bounding box center [160, 142] width 110 height 16
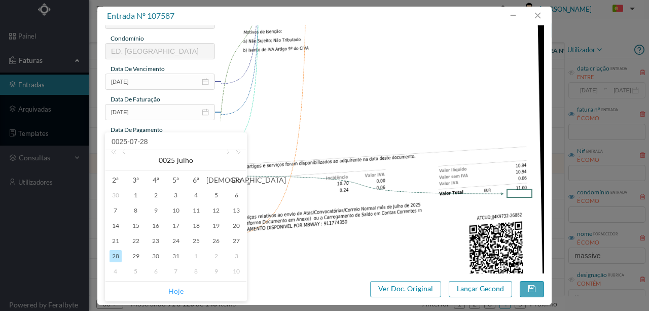
click at [172, 290] on link "Hoje" at bounding box center [175, 291] width 15 height 19
type input "[DATE]"
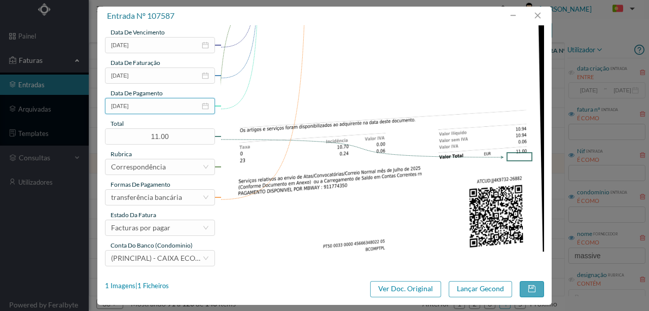
scroll to position [240, 0]
click at [149, 227] on div "Facturas por pagar" at bounding box center [140, 227] width 59 height 15
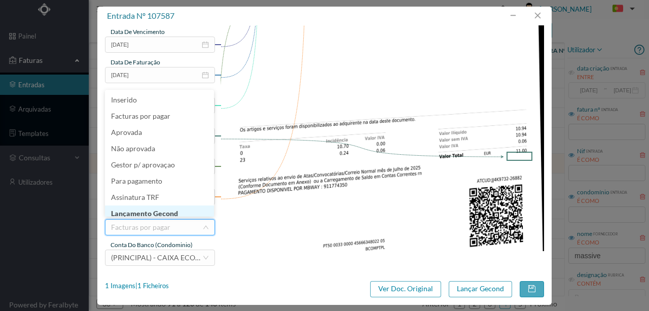
scroll to position [5, 0]
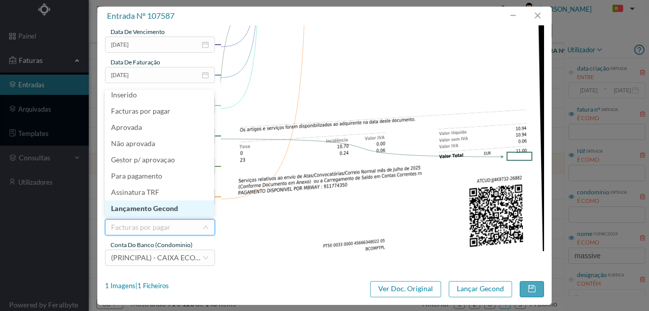
drag, startPoint x: 166, startPoint y: 207, endPoint x: 255, endPoint y: 183, distance: 91.4
click at [169, 200] on li "Lançamento Gecond" at bounding box center [159, 208] width 109 height 16
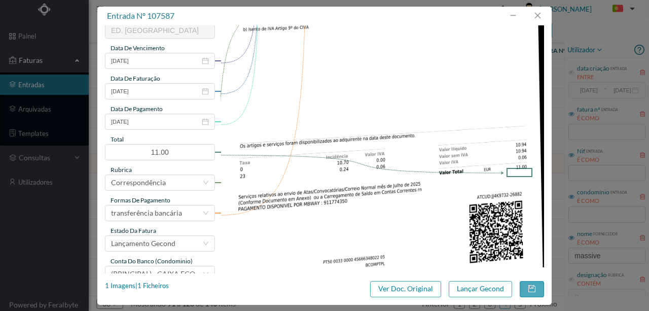
scroll to position [240, 0]
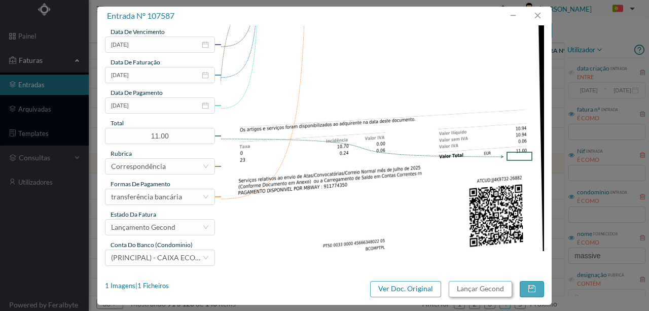
click at [469, 290] on button "Lançar Gecond" at bounding box center [480, 289] width 63 height 16
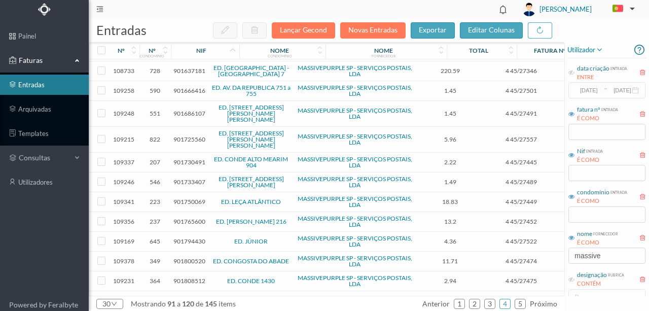
scroll to position [236, 0]
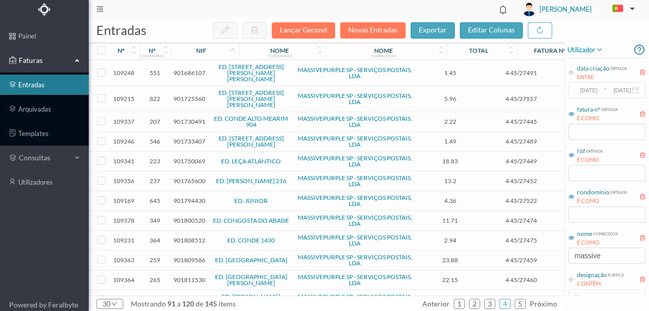
click at [190, 157] on span "901750069" at bounding box center [189, 161] width 32 height 8
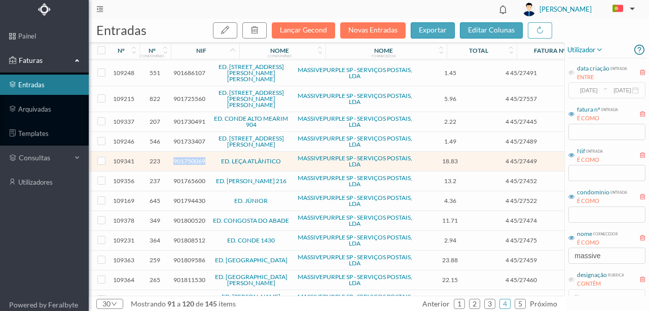
click at [190, 157] on span "901750069" at bounding box center [189, 161] width 32 height 8
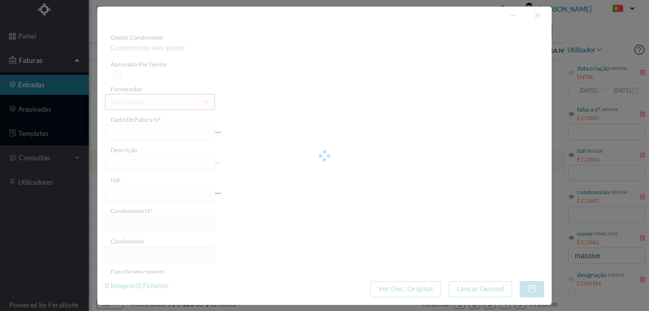
type input "4 45/27449"
type input "Serviço [PERSON_NAME]"
type input "901750069"
type input "Invalid date"
type input "[DATE]"
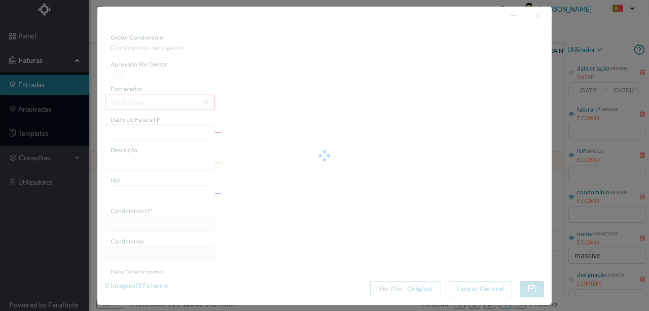
type input "18.83"
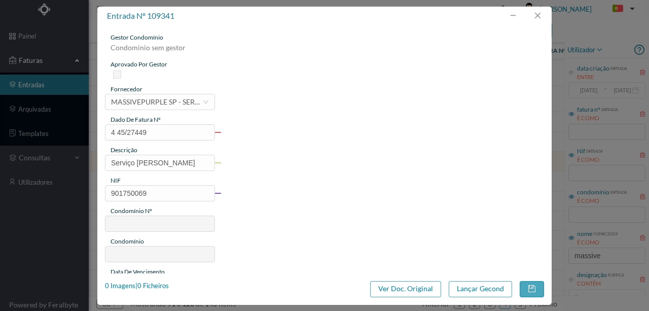
type input "223"
type input "ED. LEÇA ATLÂNTICO"
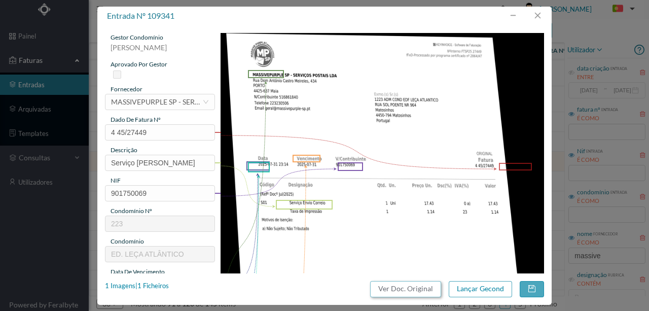
drag, startPoint x: 404, startPoint y: 289, endPoint x: 380, endPoint y: 42, distance: 248.1
click at [404, 290] on button "Ver Doc. Original" at bounding box center [405, 289] width 71 height 16
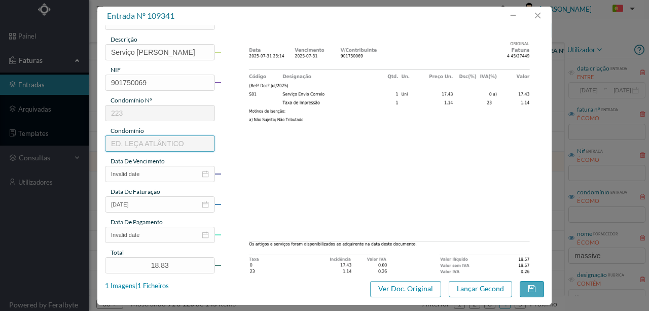
scroll to position [135, 0]
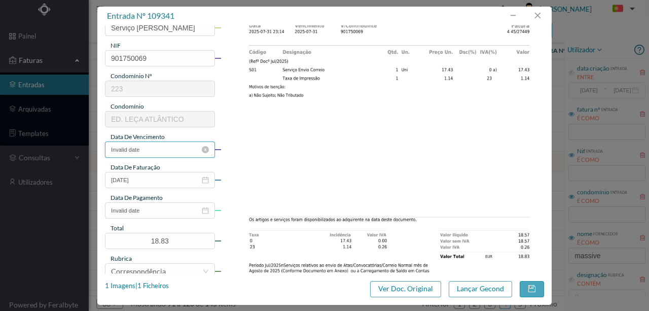
click at [149, 148] on input "Invalid date" at bounding box center [160, 150] width 110 height 16
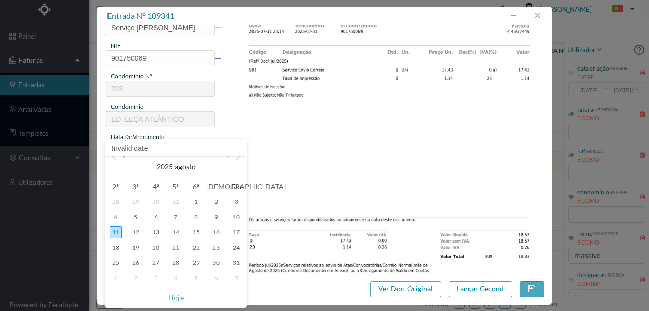
click at [126, 159] on link at bounding box center [124, 167] width 9 height 20
click at [179, 264] on div "31" at bounding box center [176, 263] width 12 height 12
type input "[DATE]"
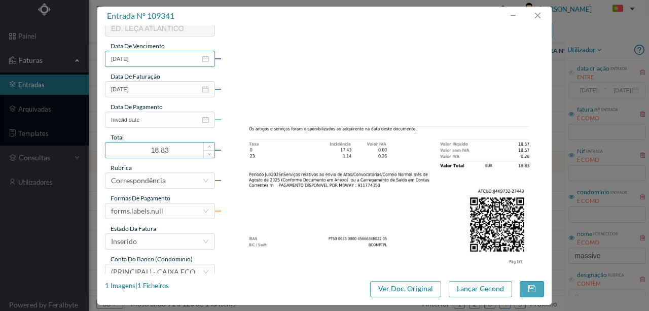
scroll to position [236, 0]
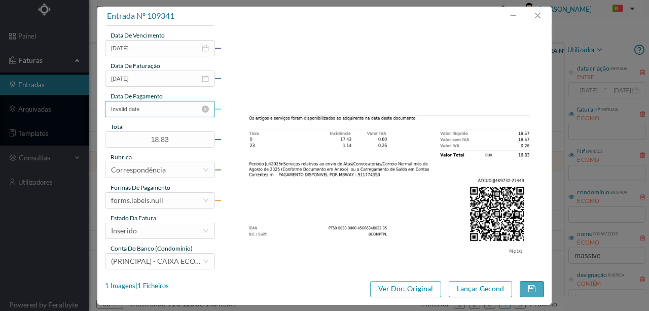
click at [150, 111] on input "Invalid date" at bounding box center [160, 109] width 110 height 16
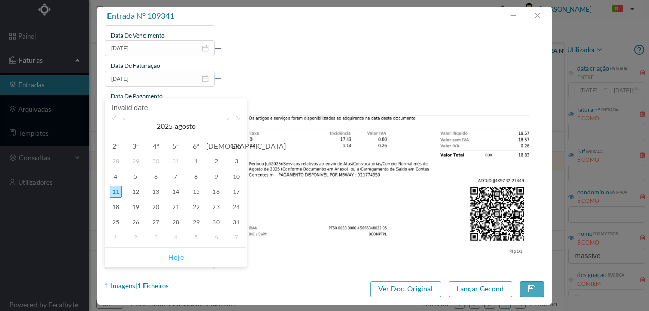
click at [173, 259] on link "Hoje" at bounding box center [175, 257] width 15 height 19
type input "[DATE]"
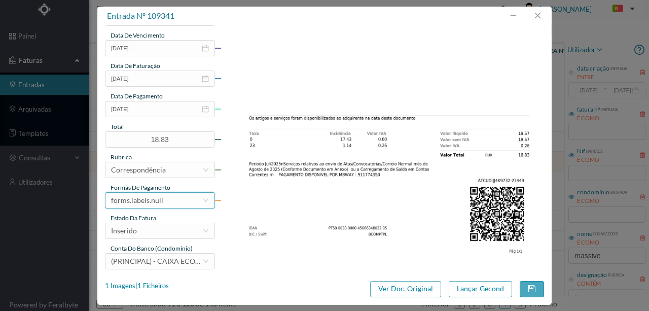
click at [168, 203] on div "forms.labels.null" at bounding box center [156, 200] width 91 height 15
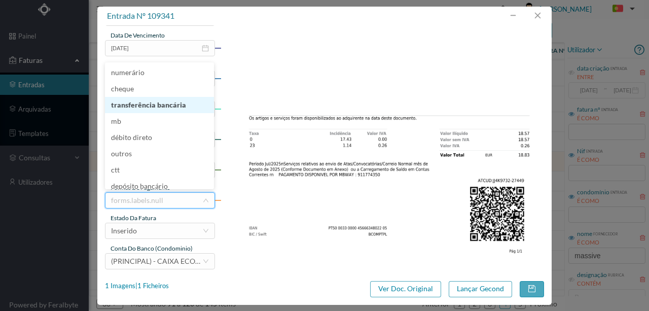
click at [147, 104] on li "transferência bancária" at bounding box center [159, 105] width 109 height 16
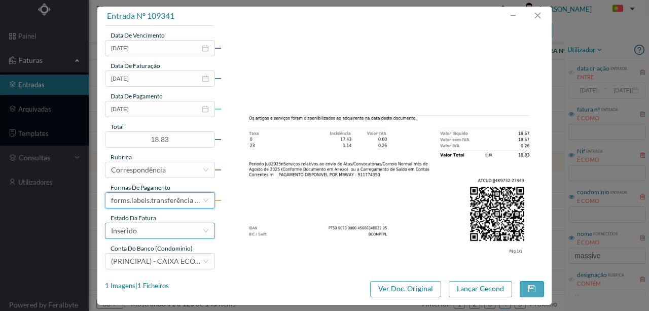
click at [144, 237] on div "Inserido" at bounding box center [156, 230] width 91 height 15
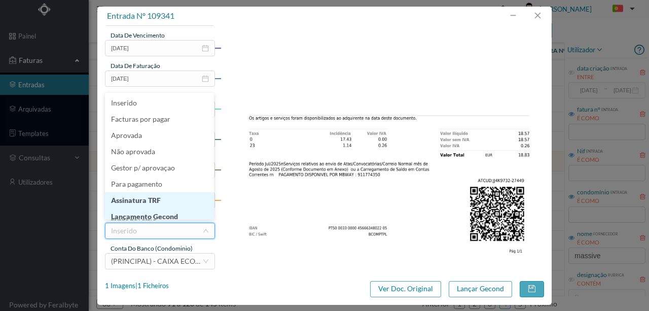
scroll to position [5, 0]
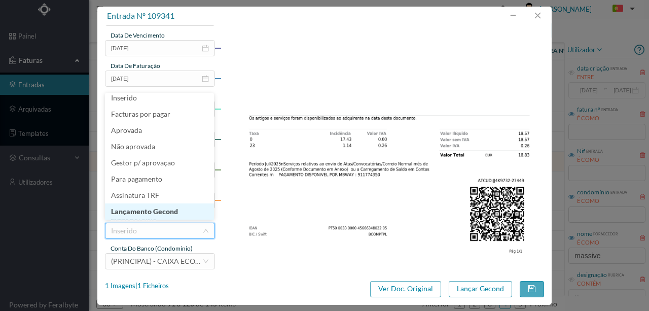
click at [172, 213] on li "Lançamento Gecond" at bounding box center [159, 211] width 109 height 16
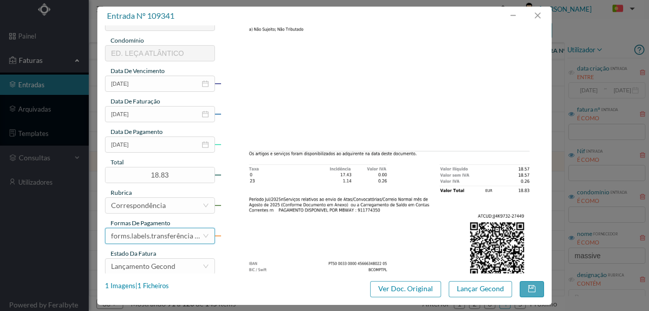
scroll to position [240, 0]
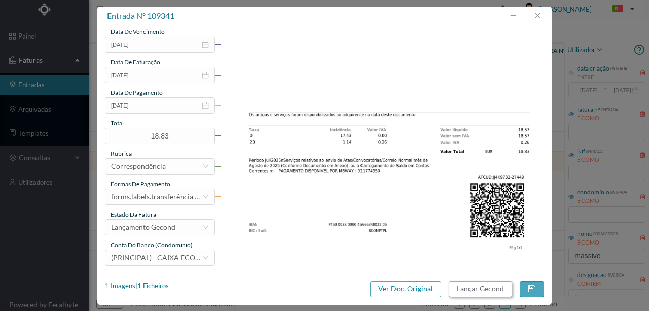
click at [493, 289] on button "Lançar Gecond" at bounding box center [480, 289] width 63 height 16
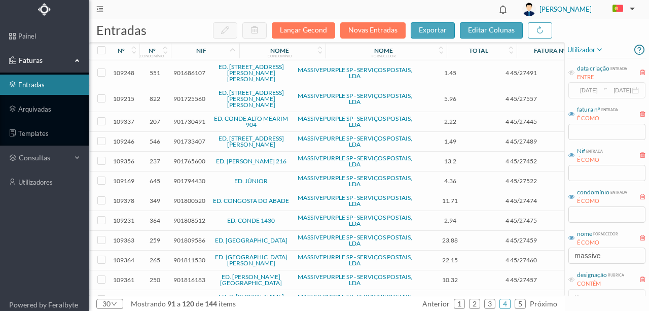
scroll to position [270, 0]
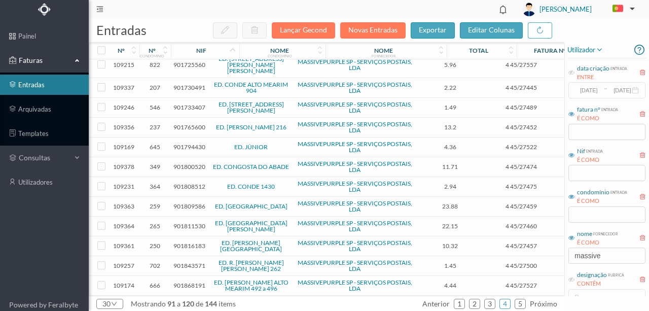
click at [182, 163] on span "901800520" at bounding box center [189, 167] width 32 height 8
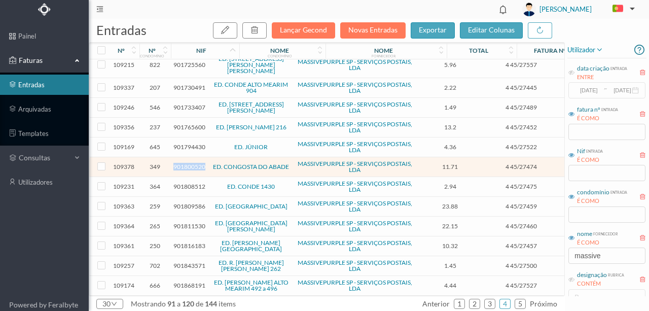
click at [182, 163] on span "901800520" at bounding box center [189, 167] width 32 height 8
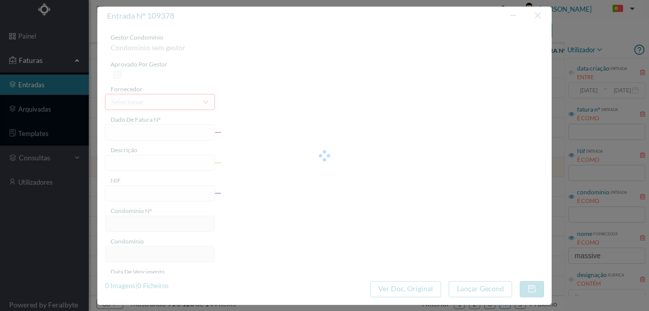
type input "4 45/27474"
type input "Serviço [PERSON_NAME]"
type input "901800520"
type input "Invalid date"
type input "[DATE]"
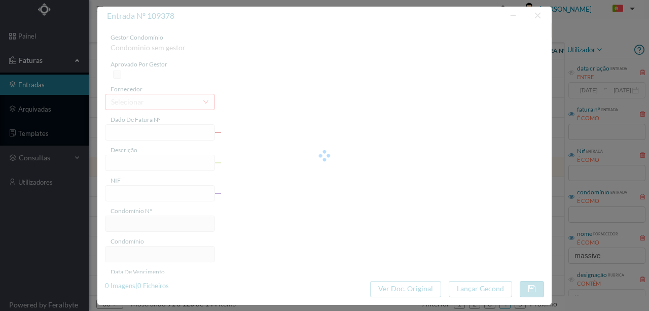
type input "11.71"
type input "349"
type input "ED. CONGOSTA DO ABADE"
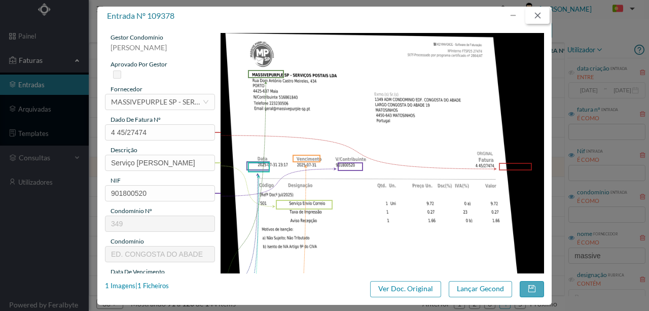
click at [543, 17] on button "button" at bounding box center [538, 16] width 24 height 16
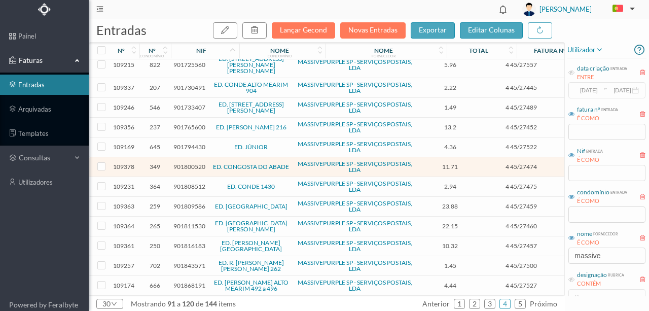
click at [193, 202] on span "901809586" at bounding box center [189, 206] width 32 height 8
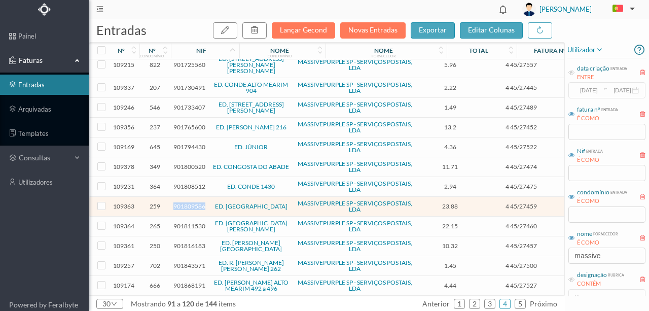
click at [193, 202] on span "901809586" at bounding box center [189, 206] width 32 height 8
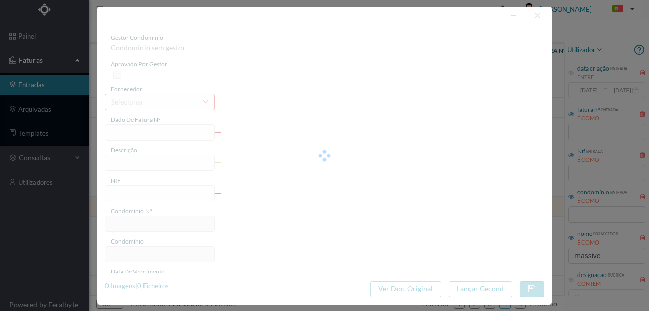
type input "4 45/27459"
type input "Serviço [PERSON_NAME]"
type input "901809586"
type input "Invalid date"
type input "[DATE]"
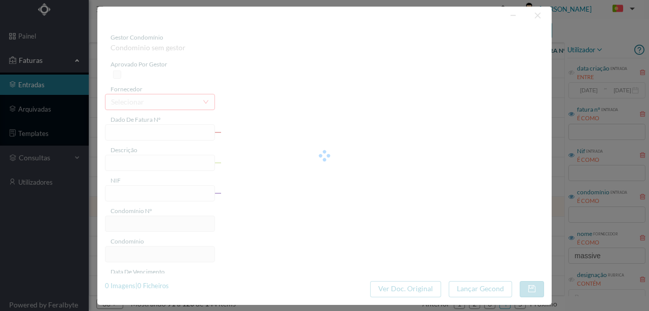
type input "23.88"
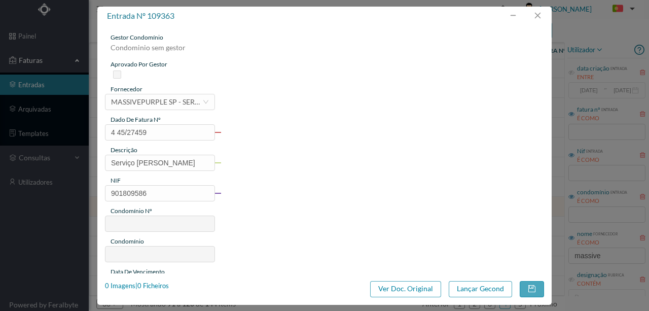
type input "259"
type input "ED. [GEOGRAPHIC_DATA]"
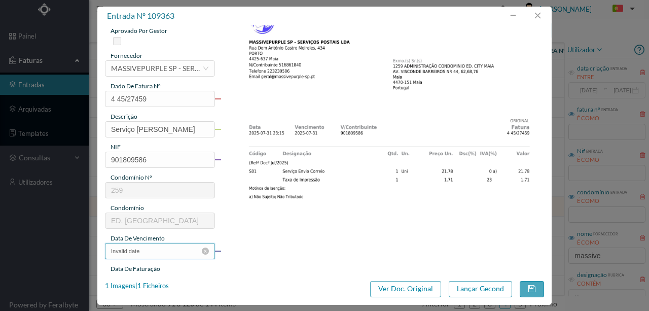
scroll to position [67, 0]
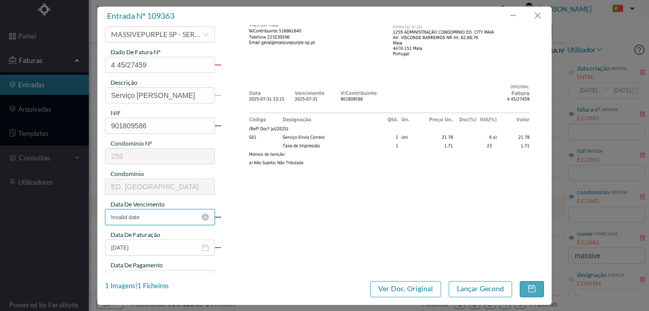
click at [153, 216] on input "Invalid date" at bounding box center [160, 217] width 110 height 16
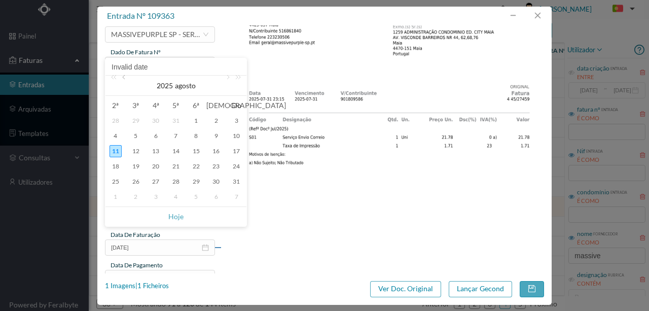
click at [123, 78] on link at bounding box center [124, 86] width 9 height 20
click at [176, 178] on div "31" at bounding box center [176, 182] width 12 height 12
type input "[DATE]"
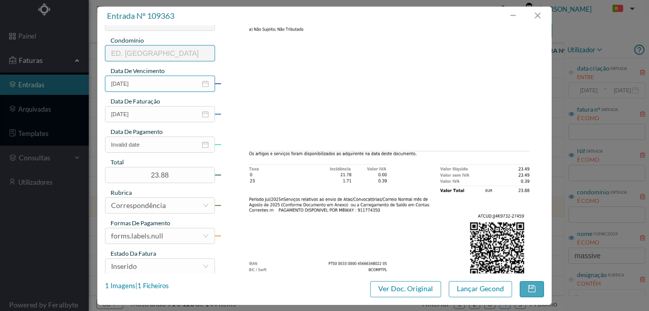
scroll to position [203, 0]
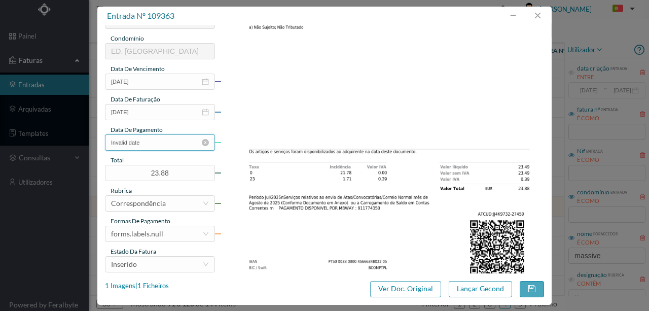
click at [158, 143] on input "Invalid date" at bounding box center [160, 142] width 110 height 16
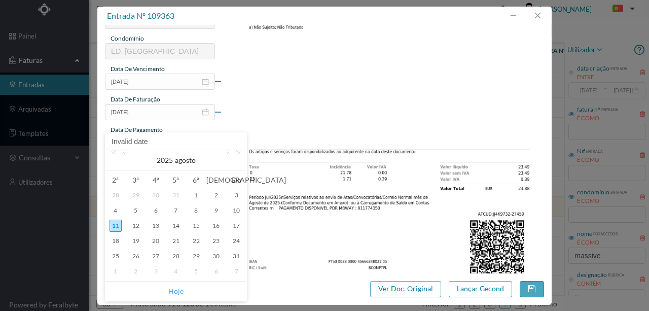
click at [174, 290] on link "Hoje" at bounding box center [175, 291] width 15 height 19
type input "[DATE]"
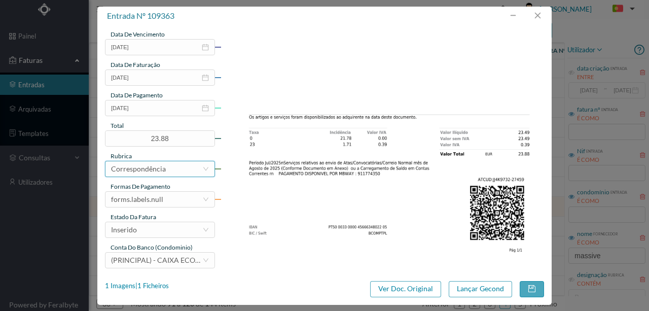
scroll to position [240, 0]
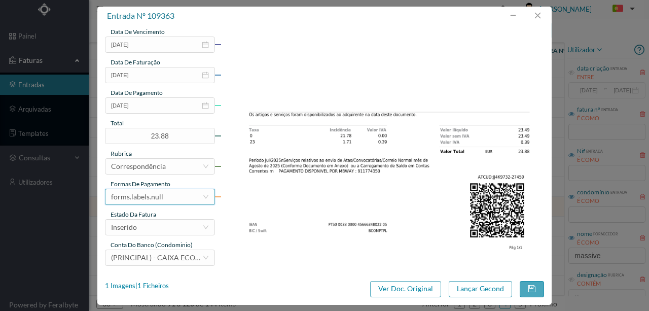
click at [158, 198] on div "forms.labels.null" at bounding box center [137, 196] width 52 height 15
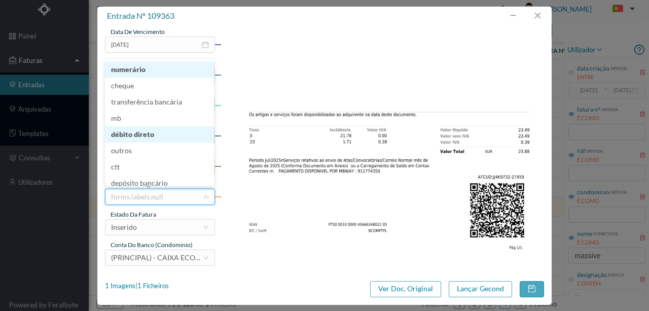
scroll to position [4, 0]
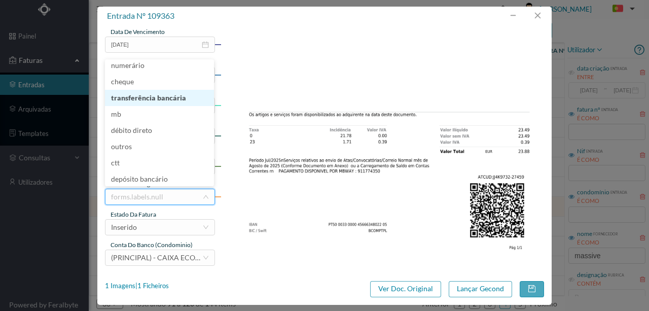
click at [169, 100] on li "transferência bancária" at bounding box center [159, 98] width 109 height 16
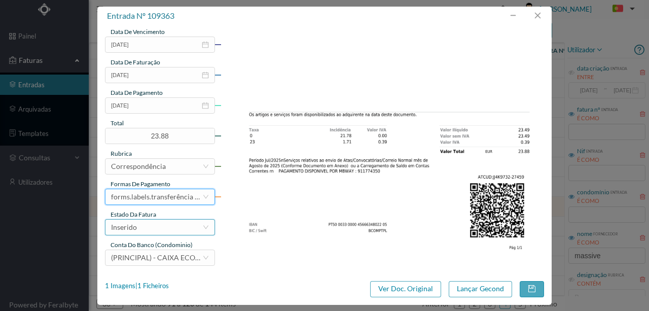
click at [152, 228] on div "Inserido" at bounding box center [156, 227] width 91 height 15
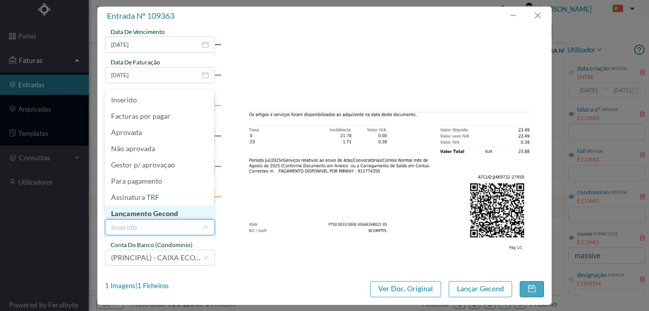
scroll to position [5, 0]
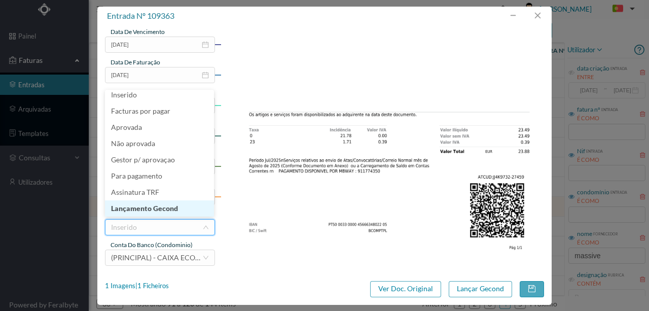
click at [165, 212] on li "Lançamento Gecond" at bounding box center [159, 208] width 109 height 16
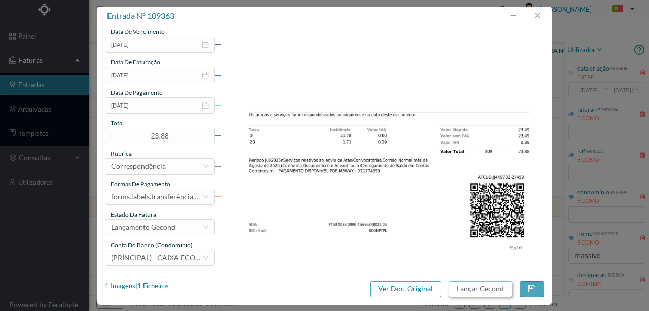
click at [495, 288] on button "Lançar Gecond" at bounding box center [480, 289] width 63 height 16
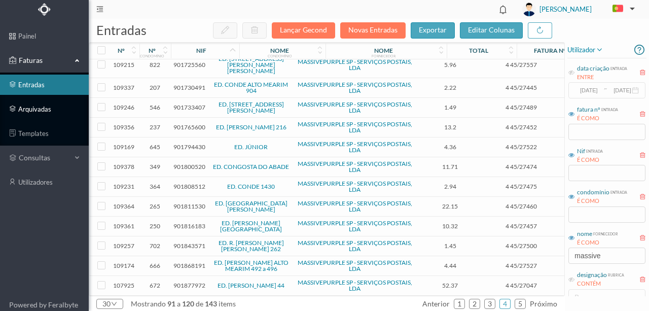
click at [40, 111] on link "arquivadas" at bounding box center [44, 109] width 89 height 20
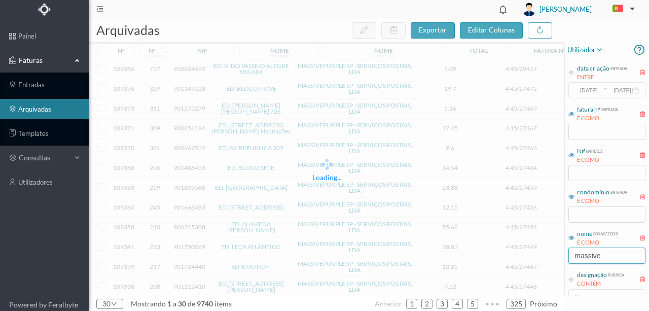
drag, startPoint x: 618, startPoint y: 258, endPoint x: 459, endPoint y: 249, distance: 159.5
click at [488, 261] on div "arquivadas exportar editar colunas Loading... nº nº condomínio nif nome condomí…" at bounding box center [369, 165] width 561 height 292
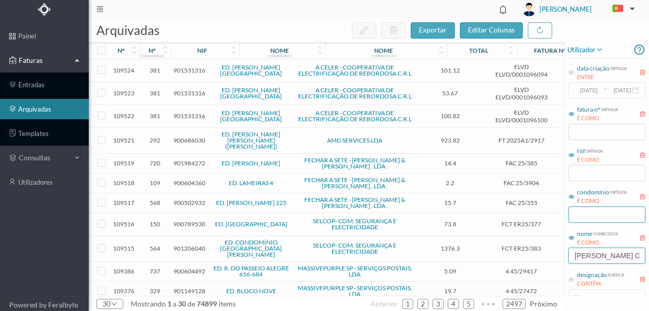
type input "[PERSON_NAME] G"
click at [587, 214] on input "text" at bounding box center [607, 214] width 77 height 16
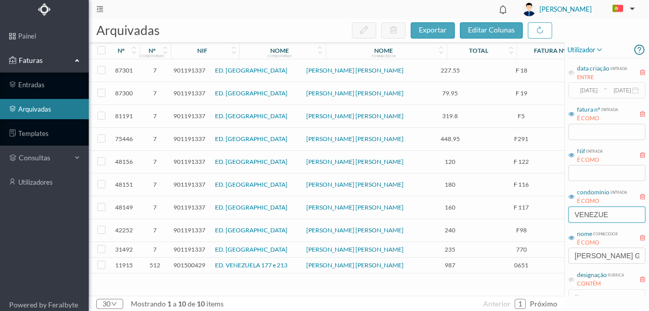
type input "VENEZUE"
click at [256, 71] on link "ED. [GEOGRAPHIC_DATA]" at bounding box center [251, 70] width 73 height 8
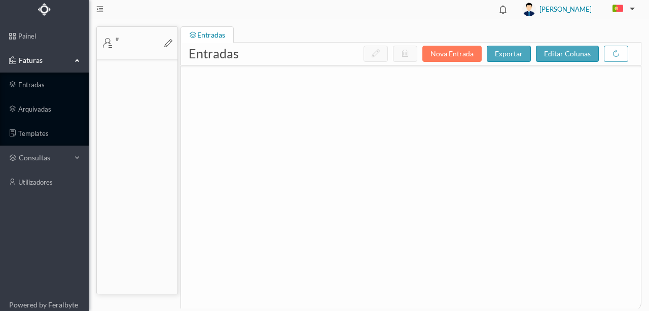
click at [256, 71] on div at bounding box center [411, 179] width 460 height 228
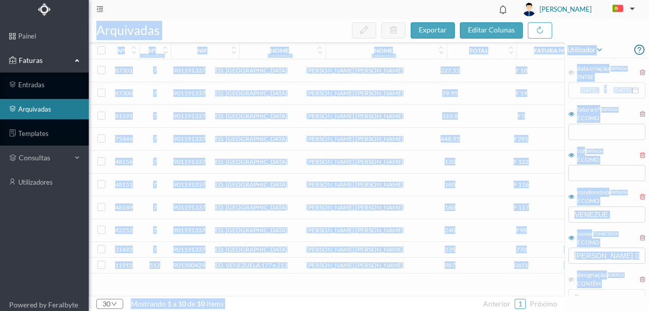
click at [250, 69] on link "ED. [GEOGRAPHIC_DATA]" at bounding box center [251, 70] width 73 height 8
click at [189, 71] on span "901191337" at bounding box center [189, 70] width 32 height 8
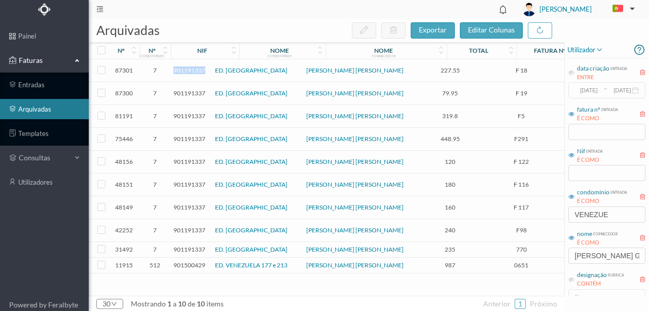
click at [189, 71] on span "901191337" at bounding box center [189, 70] width 32 height 8
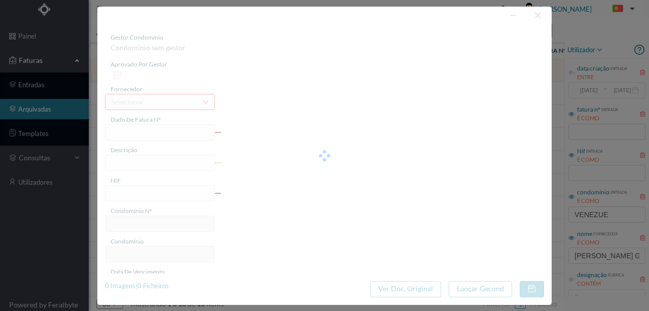
type input "F 18"
type input "[PERSON_NAME] da entrada, Parede clinica e tubos de esgoto"
type input "901191337"
type input "[DATE]"
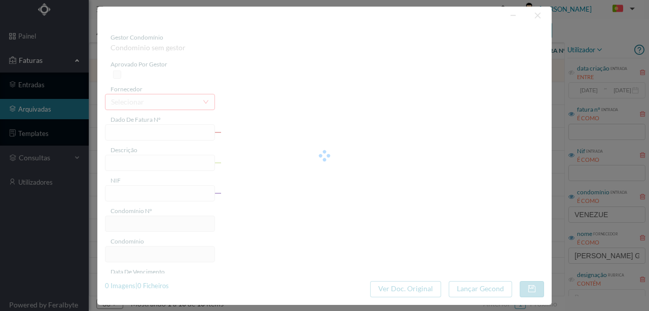
type input "[DATE]"
type input "227.55"
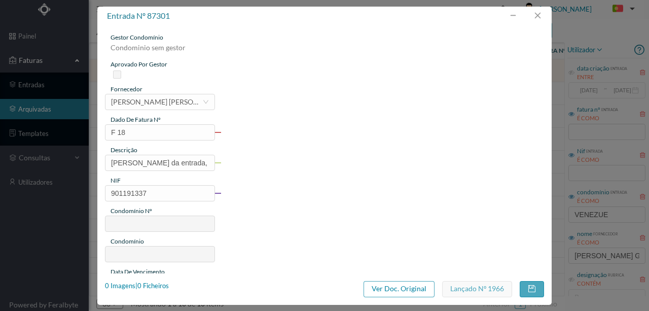
type input "7"
type input "ED. [GEOGRAPHIC_DATA]"
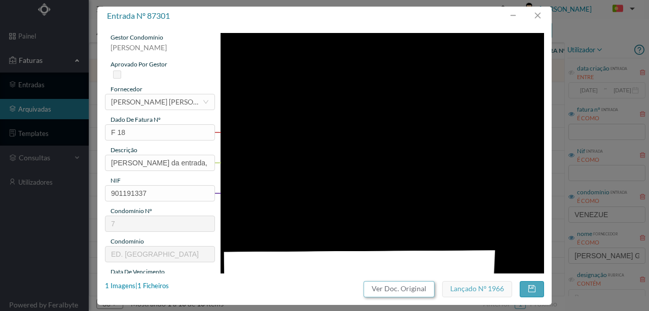
click at [420, 291] on button "Ver Doc. Original" at bounding box center [399, 289] width 71 height 16
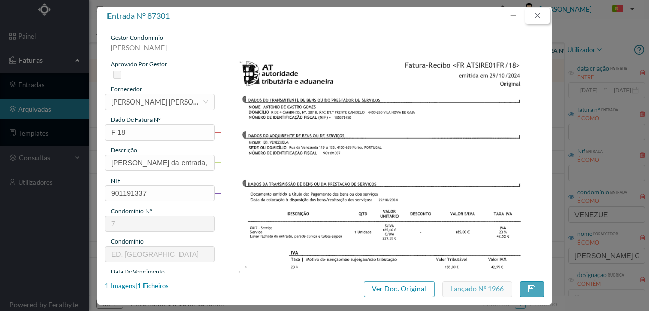
click at [538, 16] on button "button" at bounding box center [538, 16] width 24 height 16
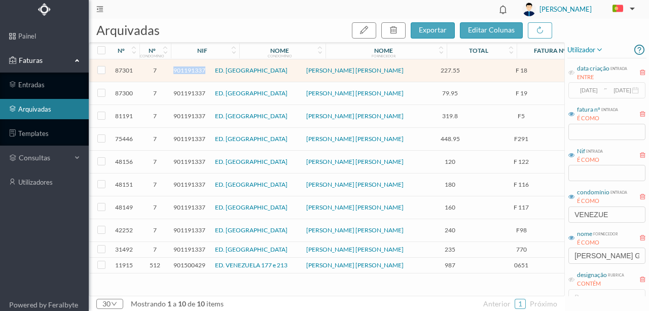
click at [516, 54] on div at bounding box center [516, 50] width 5 height 15
click at [511, 56] on div "total" at bounding box center [481, 50] width 69 height 17
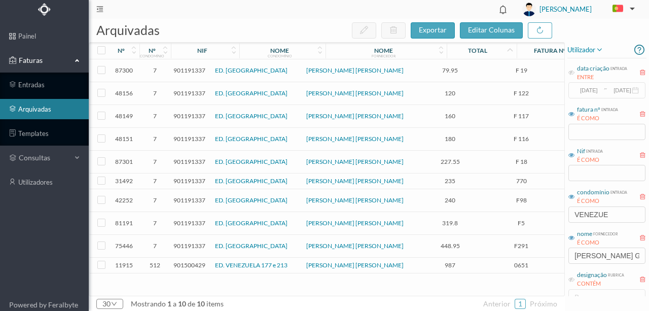
click at [257, 242] on link "ED. [GEOGRAPHIC_DATA]" at bounding box center [251, 246] width 73 height 8
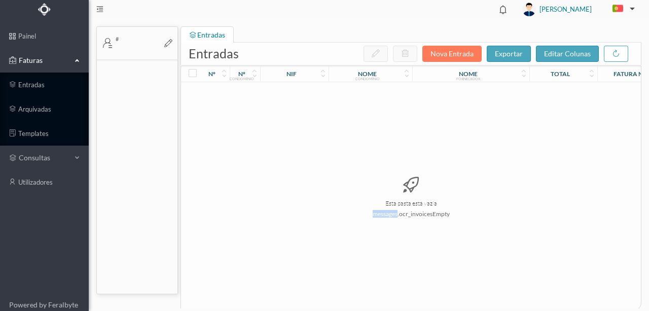
click at [257, 241] on div "Esta pasta está vazia messages.ocr_invoicesEmpty" at bounding box center [411, 196] width 460 height 228
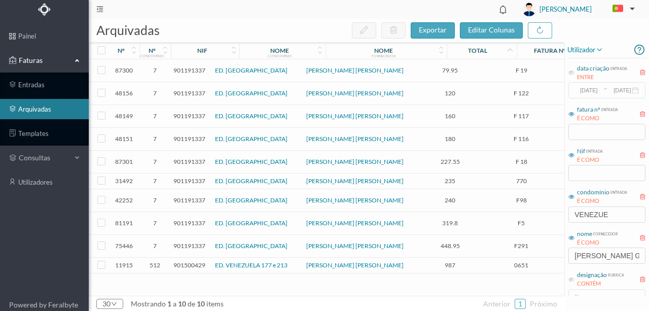
click at [192, 242] on span "901191337" at bounding box center [189, 246] width 32 height 8
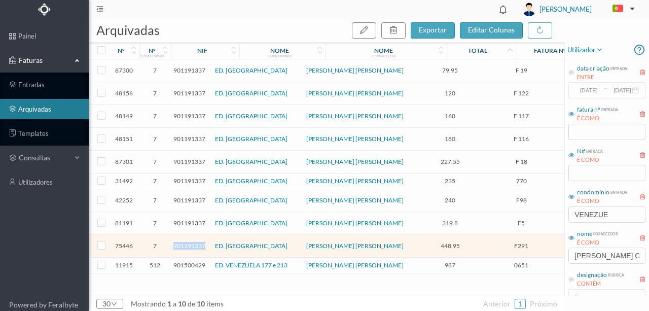
click at [192, 242] on span "901191337" at bounding box center [189, 246] width 32 height 8
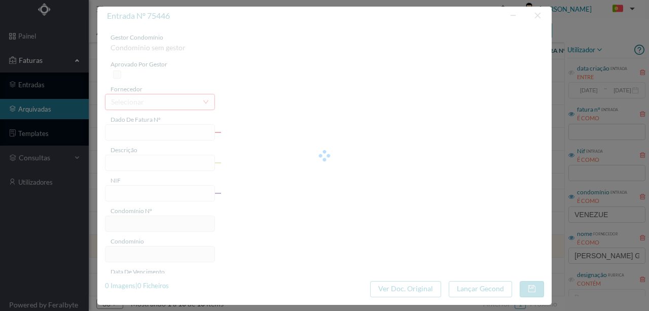
type input "F291"
type input "Lavagem [PERSON_NAME]. Retirar calcário dos mosaicos. Assentamento de mosaicos"
type input "901191337"
type input "[DATE]"
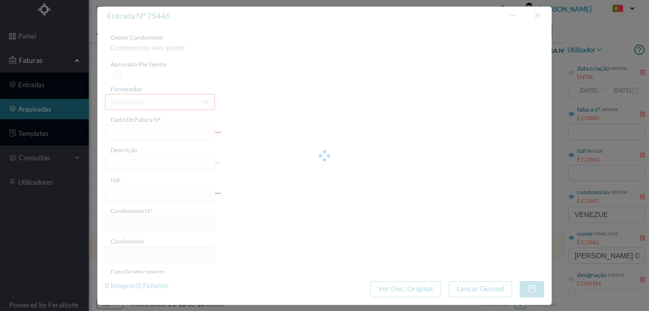
type input "[DATE]"
type input "448.95"
type input "7"
type input "ED. [GEOGRAPHIC_DATA]"
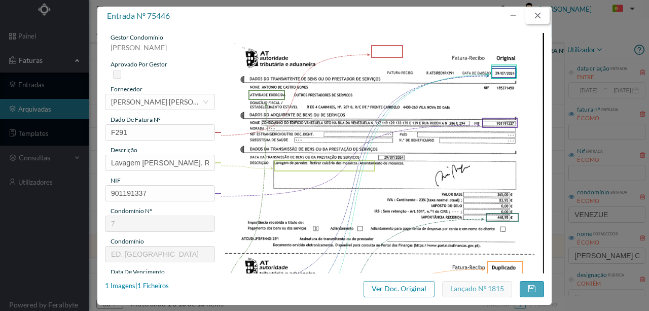
click at [536, 15] on button "button" at bounding box center [538, 16] width 24 height 16
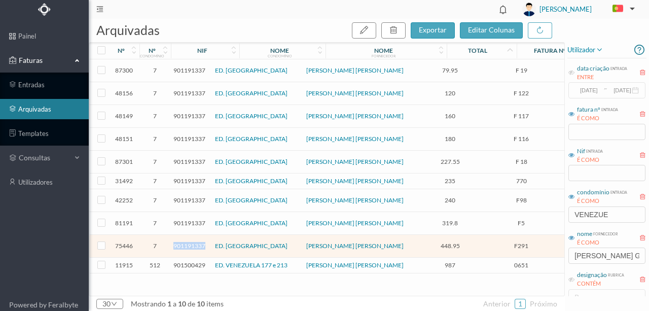
click at [244, 221] on link "ED. [GEOGRAPHIC_DATA]" at bounding box center [251, 223] width 73 height 8
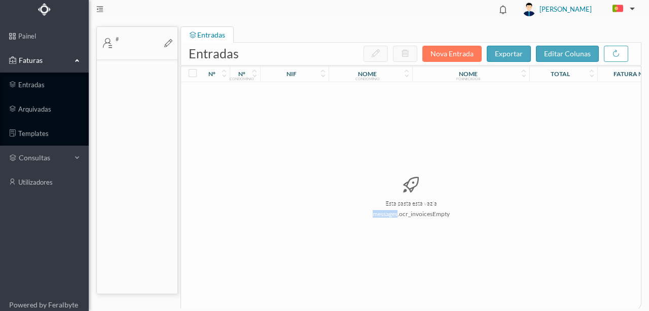
click at [244, 221] on div "Esta pasta está vazia messages.ocr_invoicesEmpty" at bounding box center [411, 196] width 460 height 228
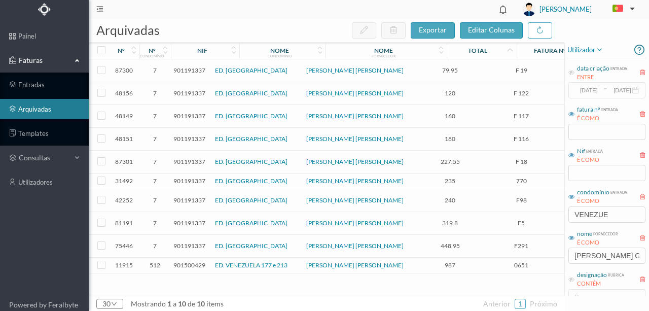
click at [189, 219] on span "901191337" at bounding box center [189, 223] width 32 height 8
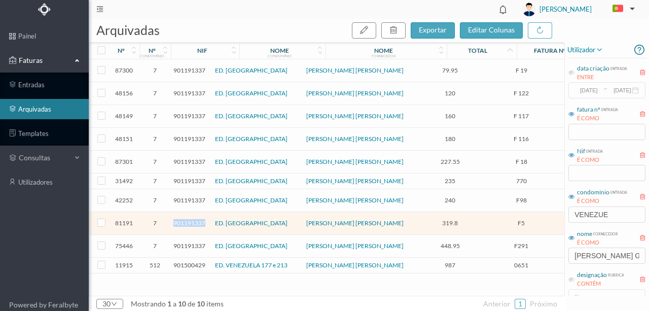
click at [189, 219] on span "901191337" at bounding box center [189, 223] width 32 height 8
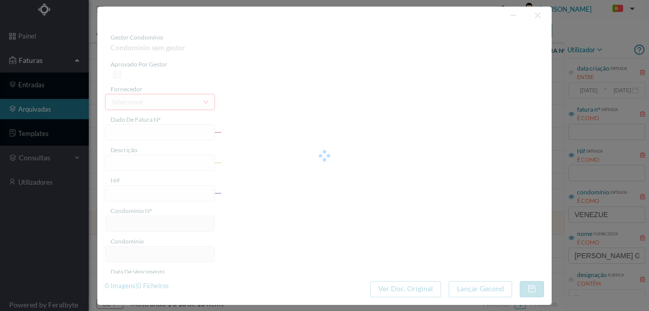
type input "F5"
type input "Limpeza de caleiras"
type input "901191337"
type input "[DATE]"
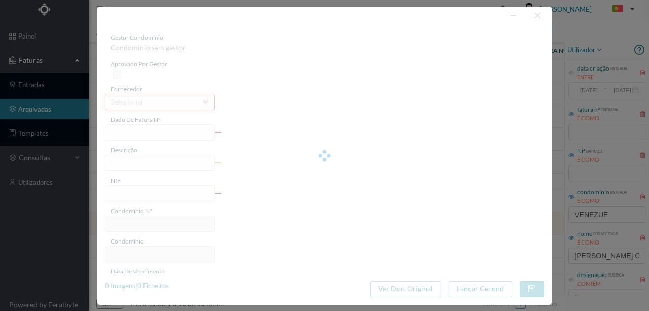
type input "[DATE]"
type input "319.80"
type input "7"
type input "ED. [GEOGRAPHIC_DATA]"
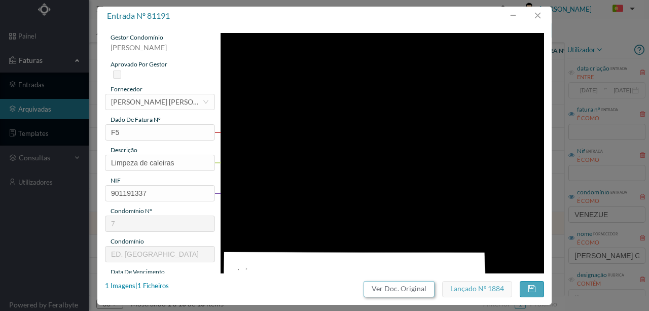
click at [413, 292] on button "Ver Doc. Original" at bounding box center [399, 289] width 71 height 16
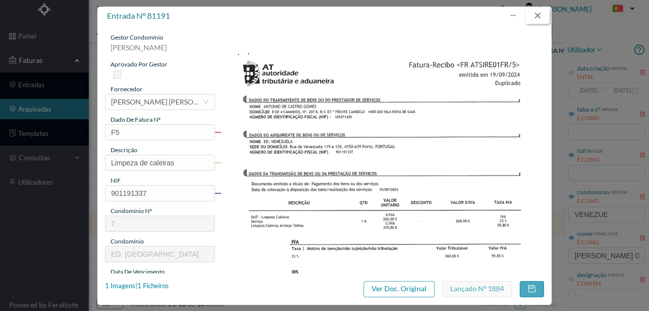
click at [536, 17] on button "button" at bounding box center [538, 16] width 24 height 16
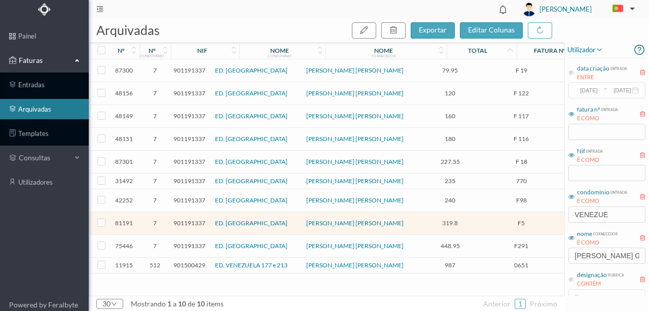
click at [194, 67] on span "901191337" at bounding box center [189, 70] width 32 height 8
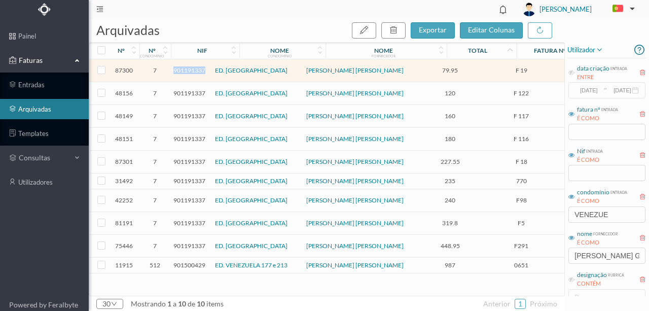
click at [194, 67] on span "901191337" at bounding box center [189, 70] width 32 height 8
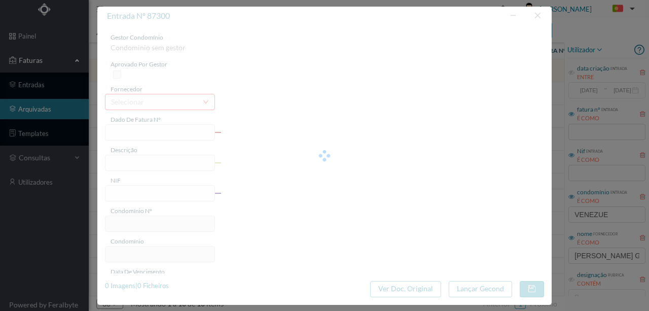
type input "F 19"
type input "Colocar silicone nas janelas e peitoral junto ás portas"
type input "901191337"
type input "[DATE]"
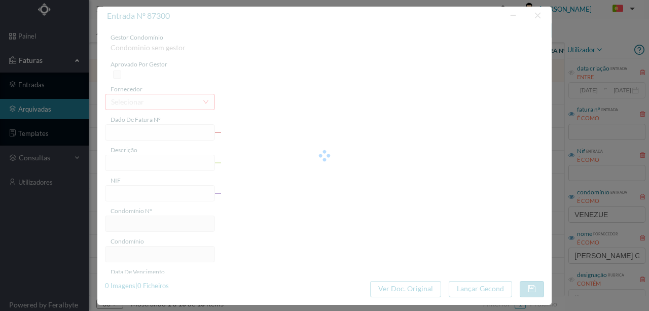
type input "[DATE]"
type input "79.95"
type input "7"
type input "ED. [GEOGRAPHIC_DATA]"
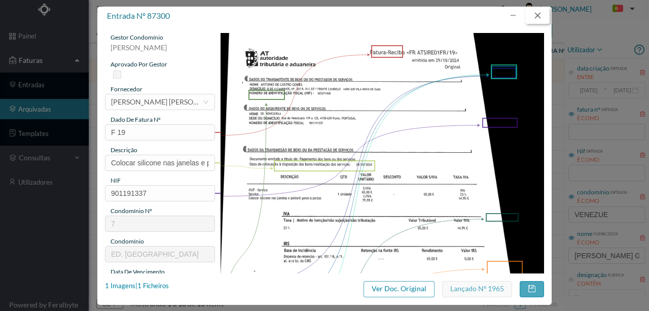
click at [544, 16] on button "button" at bounding box center [538, 16] width 24 height 16
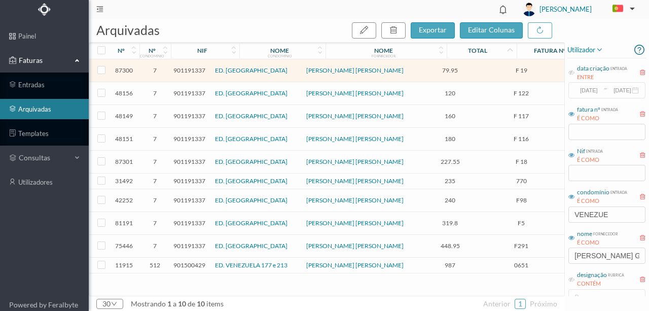
click at [186, 90] on span "901191337" at bounding box center [189, 93] width 32 height 8
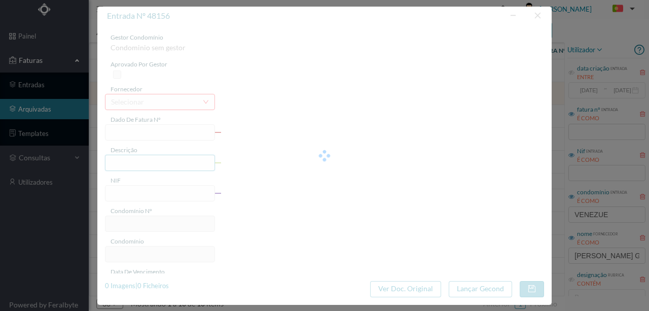
type input "F 122"
type input "Substituir tubo partido nas traseiras"
type input "901191337"
type input "[DATE]"
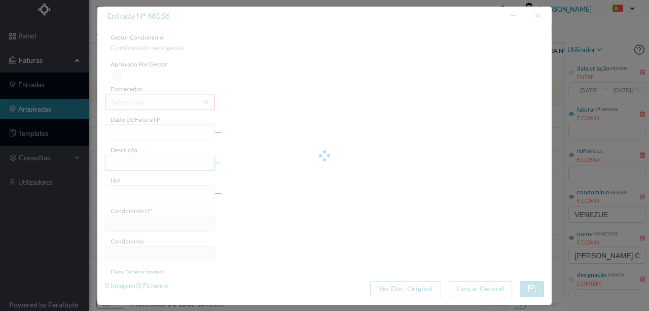
type input "[DATE]"
type input "120.00"
type input "7"
type input "ED. [GEOGRAPHIC_DATA]"
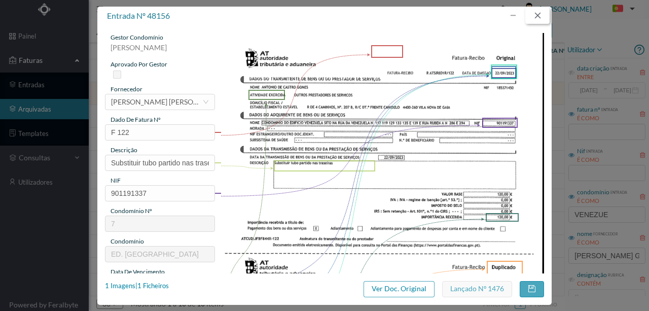
click at [541, 16] on button "button" at bounding box center [538, 16] width 24 height 16
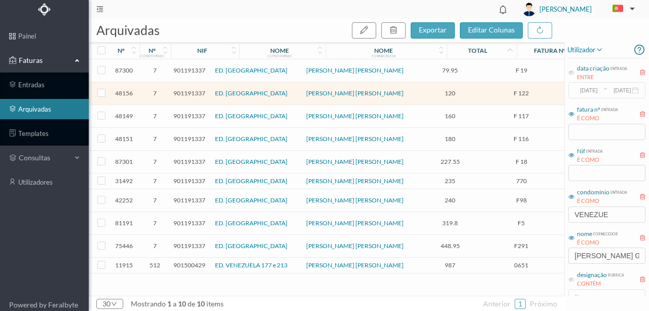
click at [187, 115] on span "901191337" at bounding box center [189, 116] width 32 height 8
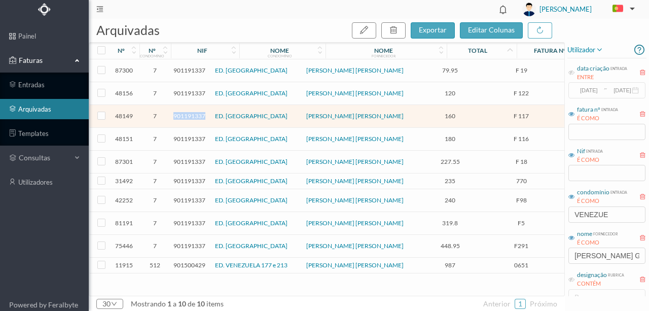
click at [187, 115] on span "901191337" at bounding box center [189, 116] width 32 height 8
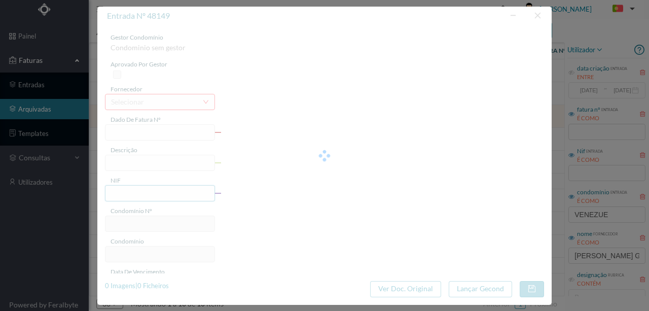
type input "F 117"
type input "Infiltração ent 135 5º esq tras e 4º esq tras; Origem cobertura por entupimento"
type input "901191337"
type input "[DATE]"
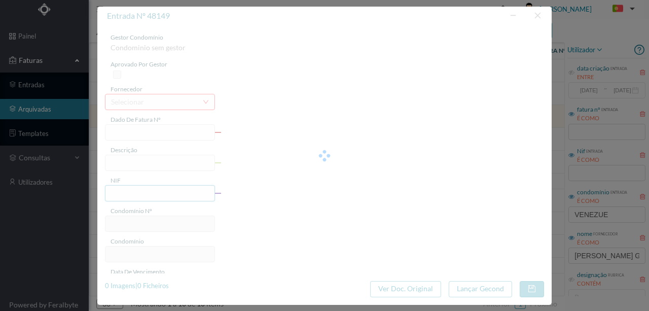
type input "[DATE]"
type input "160.00"
type input "7"
type input "ED. [GEOGRAPHIC_DATA]"
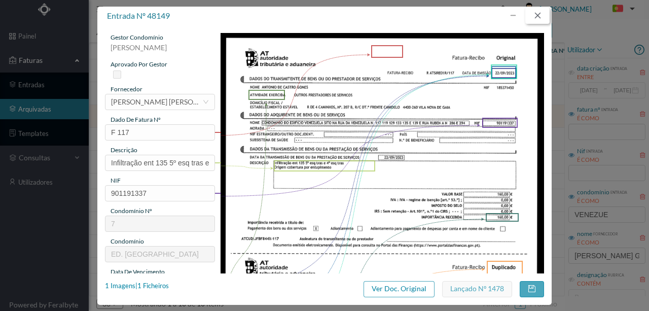
click at [534, 15] on button "button" at bounding box center [538, 16] width 24 height 16
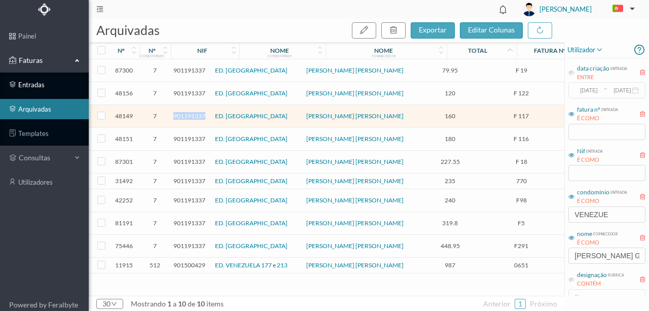
click at [36, 86] on link "entradas" at bounding box center [44, 85] width 89 height 20
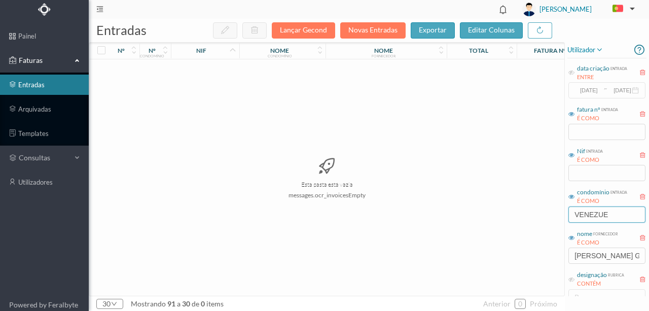
drag, startPoint x: 616, startPoint y: 213, endPoint x: 500, endPoint y: 216, distance: 116.2
click at [500, 216] on div "entradas Lançar Gecond Novas Entradas exportar editar colunas nº nº condomínio …" at bounding box center [369, 165] width 561 height 292
drag, startPoint x: 626, startPoint y: 260, endPoint x: 559, endPoint y: 238, distance: 70.3
click at [527, 255] on div "entradas Lançar Gecond Novas Entradas exportar editar colunas nº nº condomínio …" at bounding box center [369, 165] width 561 height 292
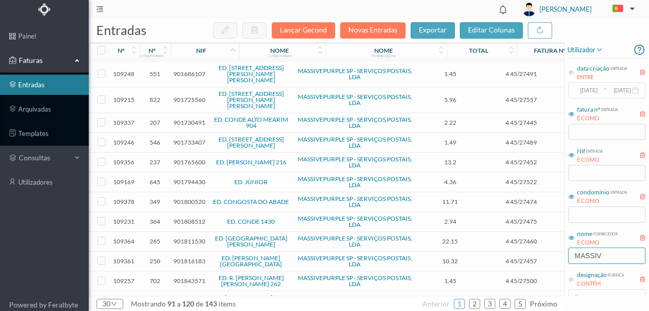
scroll to position [236, 0]
type input "MASSIV"
click at [184, 157] on span "901765600" at bounding box center [189, 161] width 32 height 8
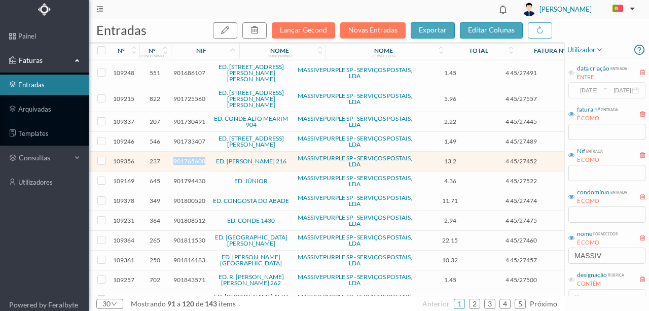
click at [184, 157] on span "901765600" at bounding box center [189, 161] width 32 height 8
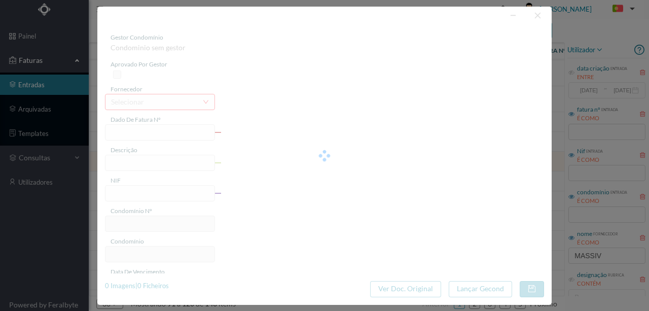
type input "4 45/27452"
type input "Serviço [PERSON_NAME]"
type input "901765600"
type input "Invalid date"
type input "[DATE]"
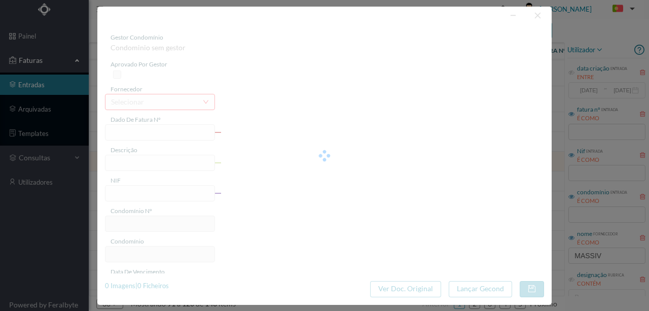
type input "13.20"
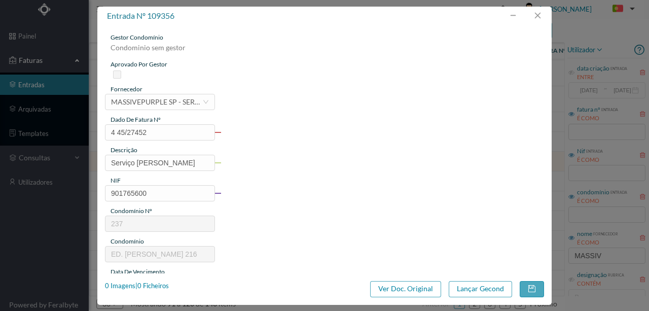
type input "237"
type input "ED. [PERSON_NAME] 216"
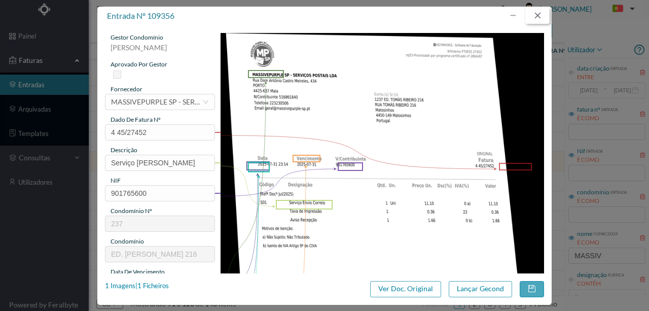
click at [538, 14] on button "button" at bounding box center [538, 16] width 24 height 16
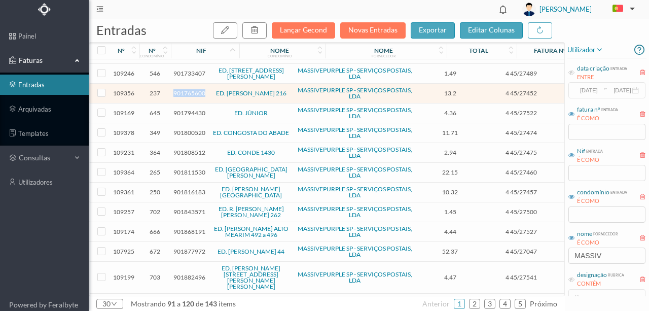
scroll to position [338, 0]
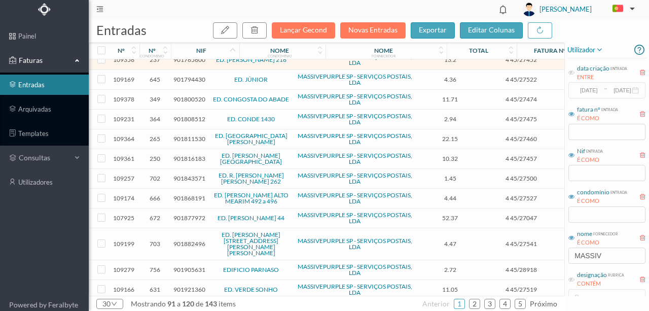
click at [181, 155] on span "901816183" at bounding box center [189, 159] width 32 height 8
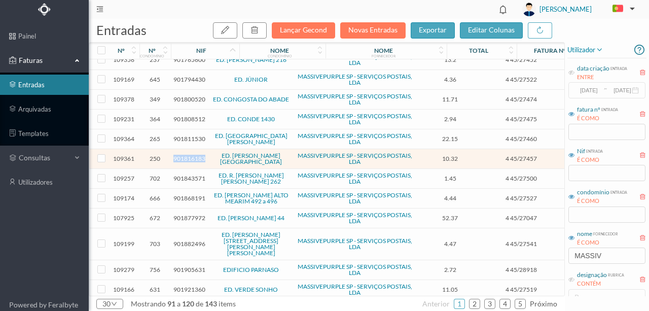
click at [181, 155] on span "901816183" at bounding box center [189, 159] width 32 height 8
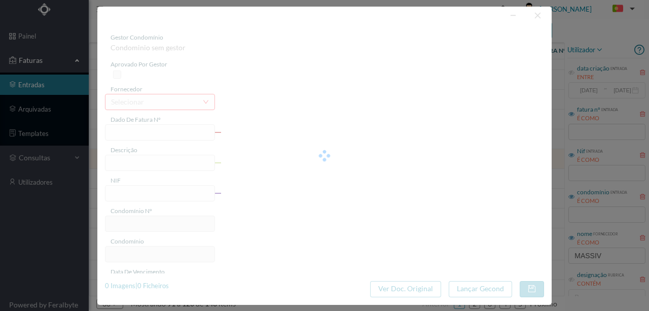
type input "4 45/27457"
type input "Serviço [PERSON_NAME]"
type input "901816183"
type input "2025-01-01"
type input "[DATE]"
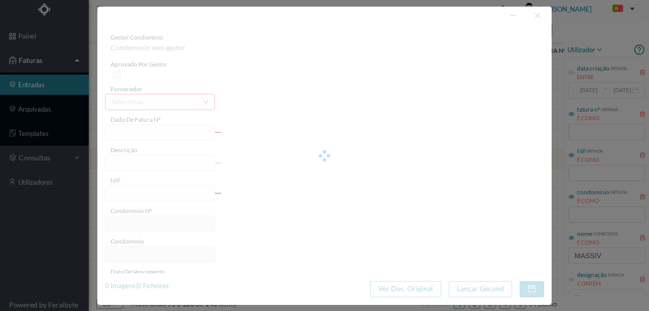
type input "10.32"
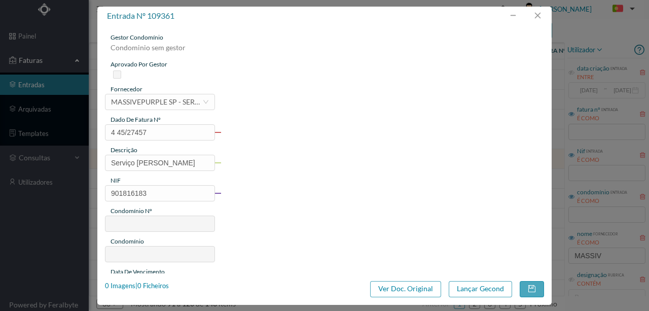
type input "250"
type input "ED. [PERSON_NAME][GEOGRAPHIC_DATA]"
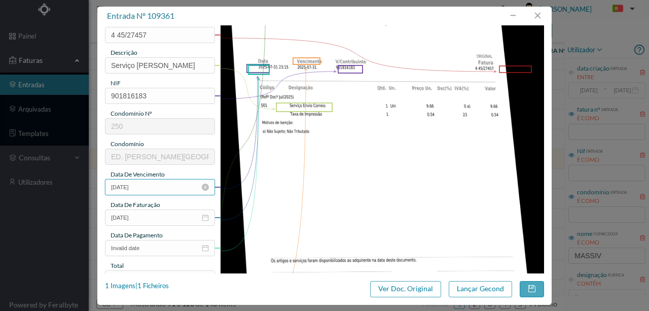
scroll to position [101, 0]
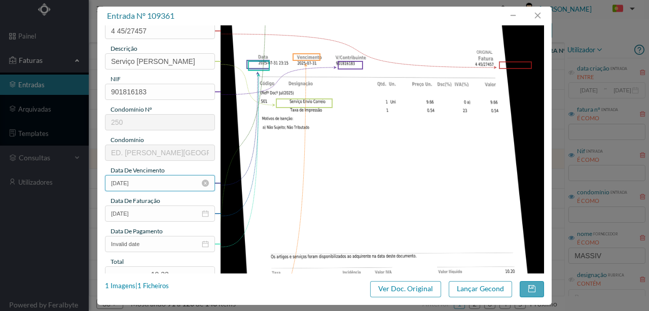
click at [152, 186] on input "2025-01-01" at bounding box center [160, 183] width 110 height 16
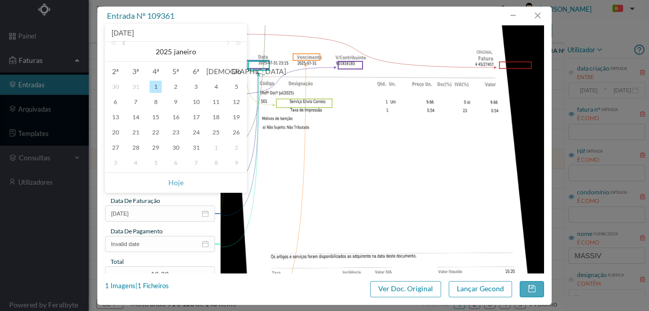
click at [124, 43] on link at bounding box center [124, 52] width 9 height 20
click at [137, 163] on div "31" at bounding box center [136, 163] width 12 height 12
type input "2024-12-31"
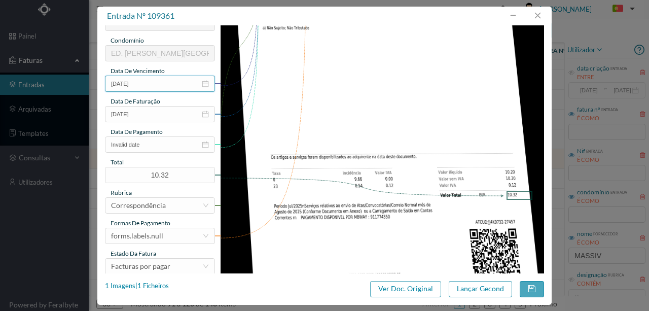
scroll to position [203, 0]
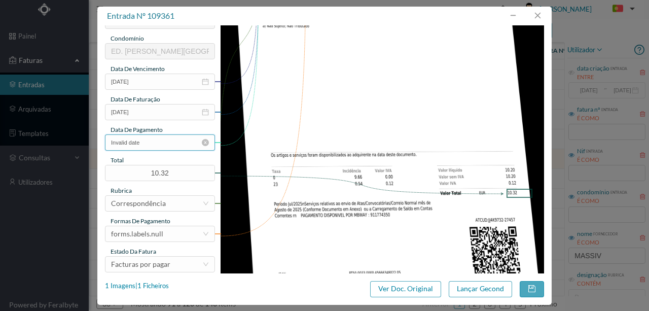
click at [160, 146] on input "Invalid date" at bounding box center [160, 142] width 110 height 16
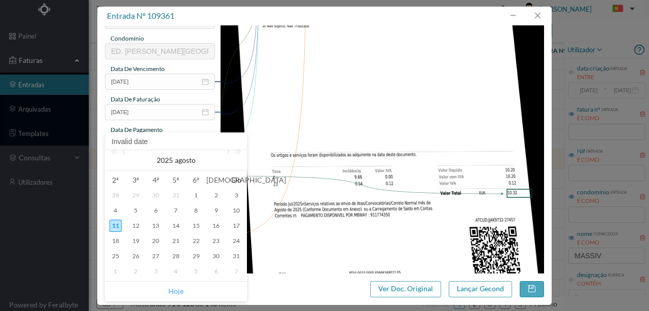
click at [176, 289] on link "Hoje" at bounding box center [175, 291] width 15 height 19
type input "[DATE]"
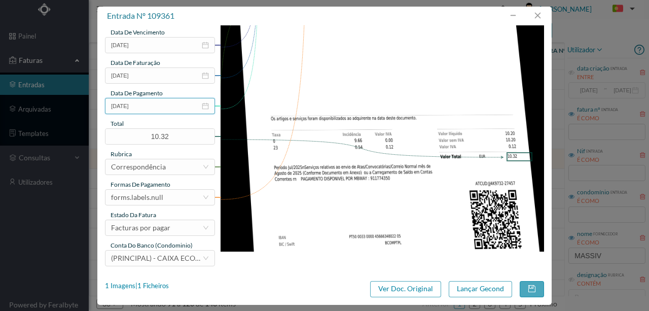
scroll to position [240, 0]
click at [125, 196] on div "forms.labels.null" at bounding box center [137, 196] width 52 height 15
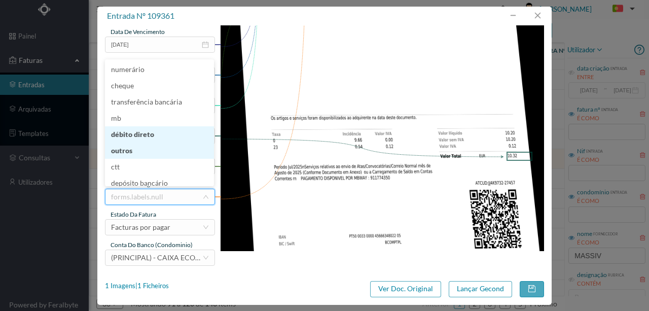
scroll to position [5, 0]
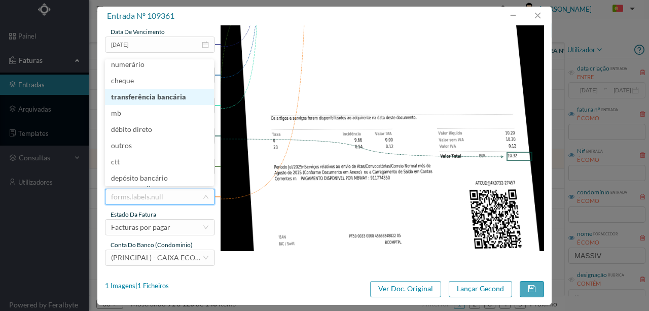
click at [148, 100] on li "transferência bancária" at bounding box center [159, 97] width 109 height 16
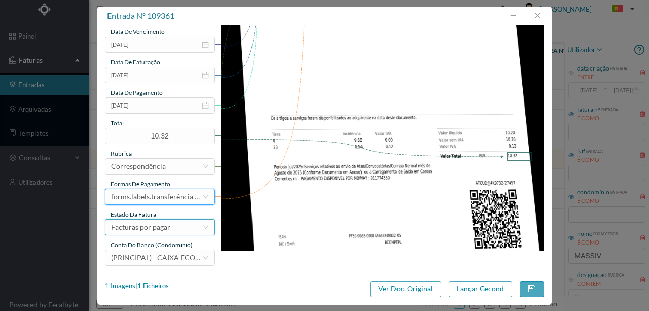
click at [135, 228] on div "Facturas por pagar" at bounding box center [140, 227] width 59 height 15
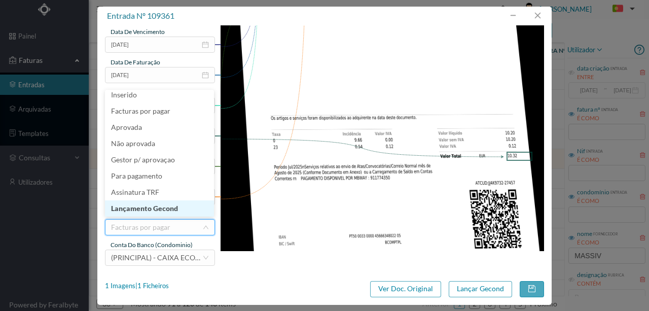
click at [162, 207] on li "Lançamento Gecond" at bounding box center [159, 208] width 109 height 16
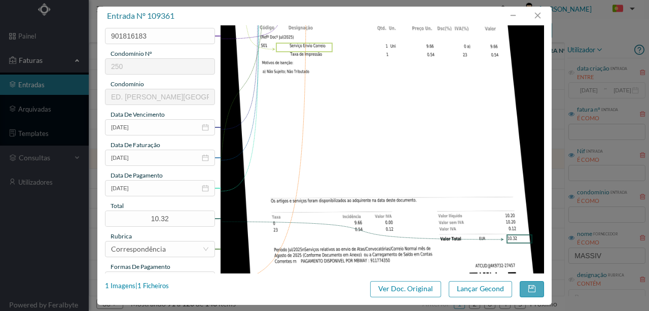
scroll to position [240, 0]
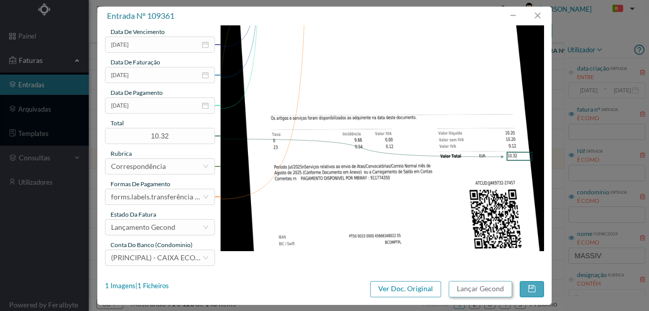
click at [487, 293] on button "Lançar Gecond" at bounding box center [480, 289] width 63 height 16
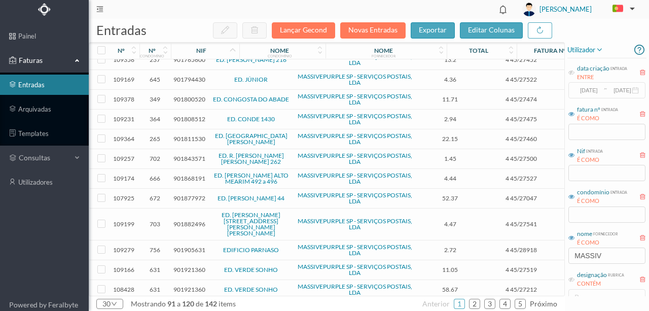
click at [189, 194] on span "901877972" at bounding box center [189, 198] width 32 height 8
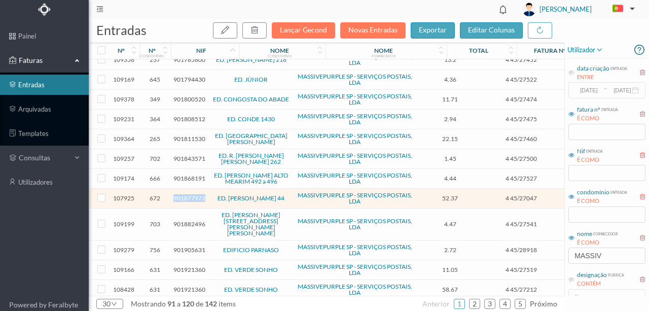
click at [189, 194] on span "901877972" at bounding box center [189, 198] width 32 height 8
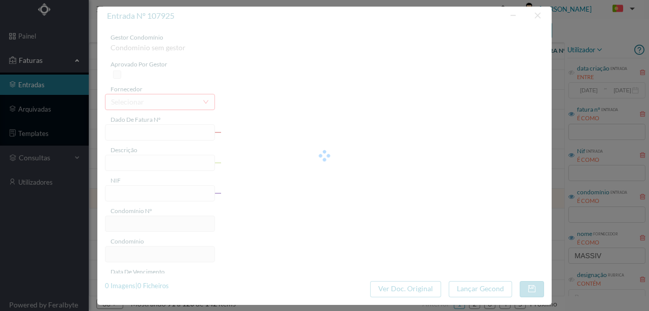
type input "4 45/27047"
type input "Serviço [PERSON_NAME]"
type input "901877972"
type input "2025-07-03"
type input "[DATE]"
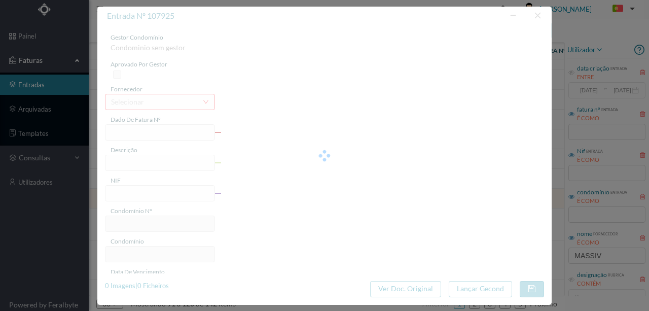
type input "2025-07-03"
type input "52.37"
type input "672"
type input "ED. [PERSON_NAME] 44"
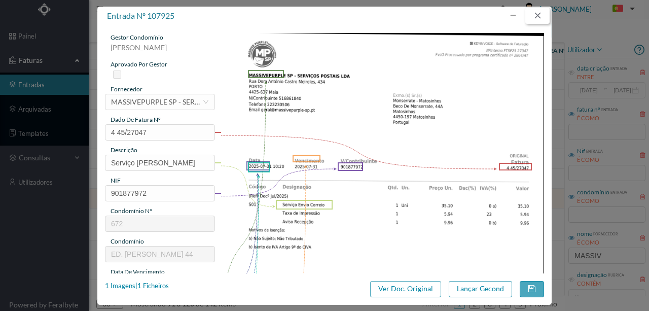
click at [537, 16] on button "button" at bounding box center [538, 16] width 24 height 16
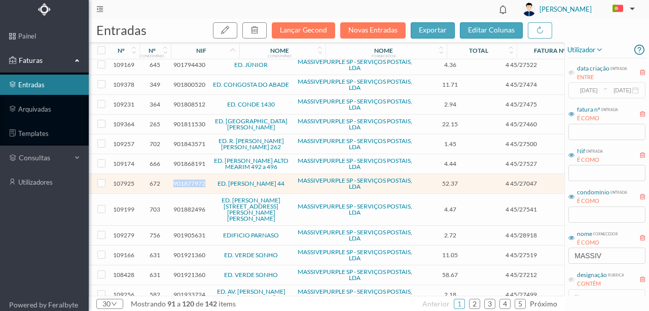
scroll to position [361, 0]
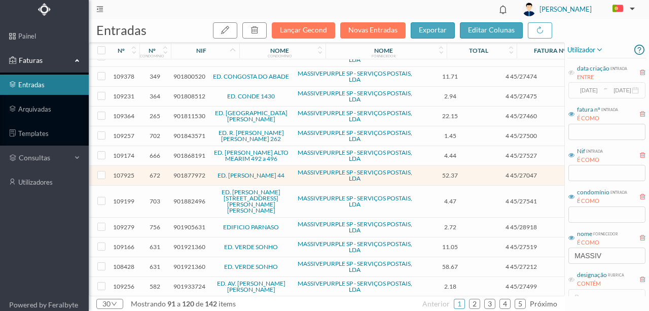
click at [184, 243] on span "901921360" at bounding box center [189, 247] width 32 height 8
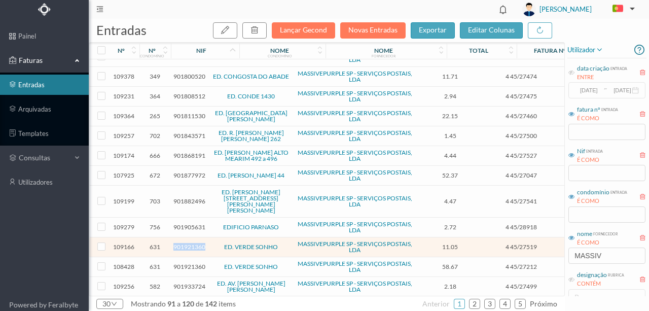
click at [184, 243] on span "901921360" at bounding box center [189, 247] width 32 height 8
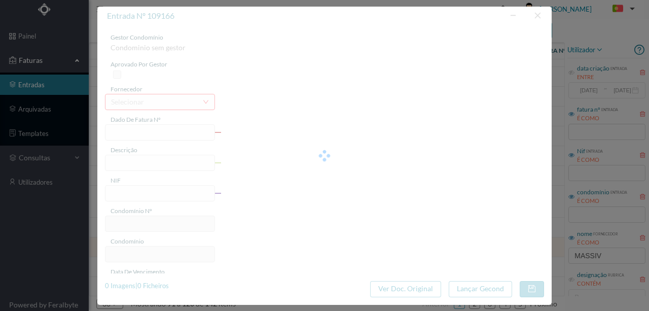
type input "4 45/27519"
type input "Serviço [PERSON_NAME]"
type input "901921360"
type input "Invalid date"
type input "[DATE]"
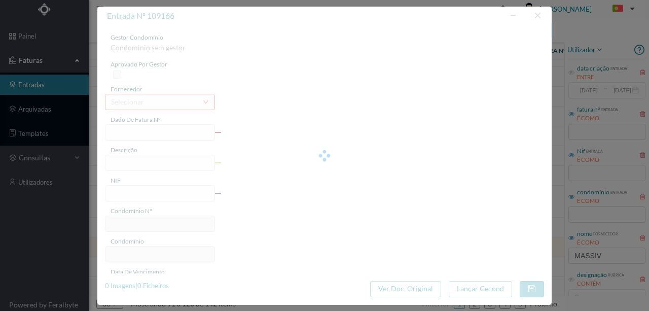
type input "11.05"
type input "631"
type input "ED. VERDE SONHO"
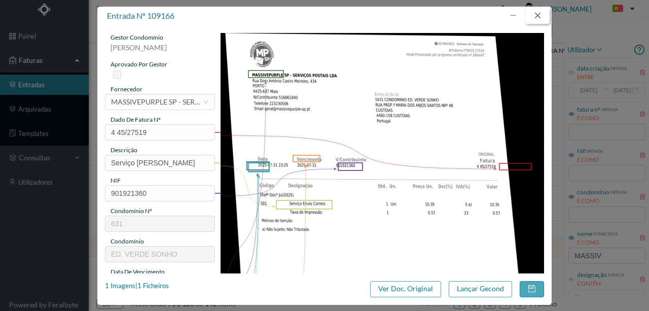
click at [537, 16] on button "button" at bounding box center [538, 16] width 24 height 16
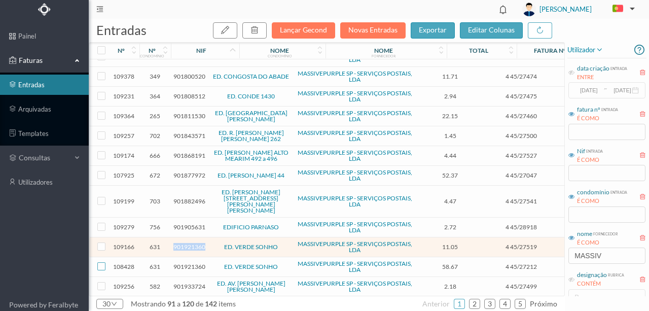
click at [101, 262] on input "checkbox" at bounding box center [101, 266] width 8 height 8
checkbox input "true"
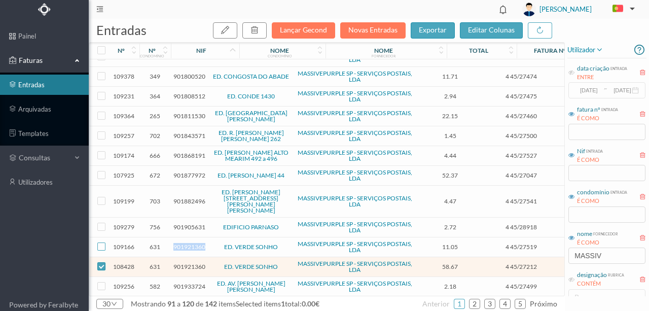
click at [100, 242] on input "checkbox" at bounding box center [101, 246] width 8 height 8
checkbox input "true"
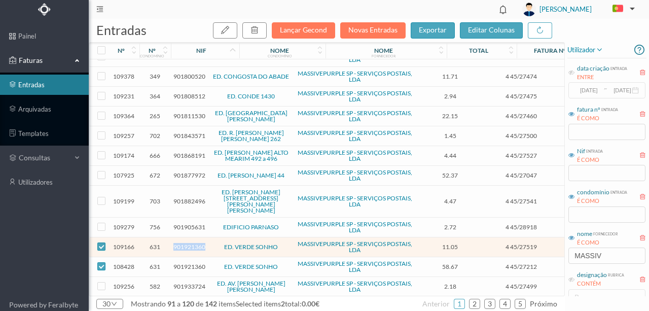
click at [191, 243] on span "901921360" at bounding box center [189, 247] width 32 height 8
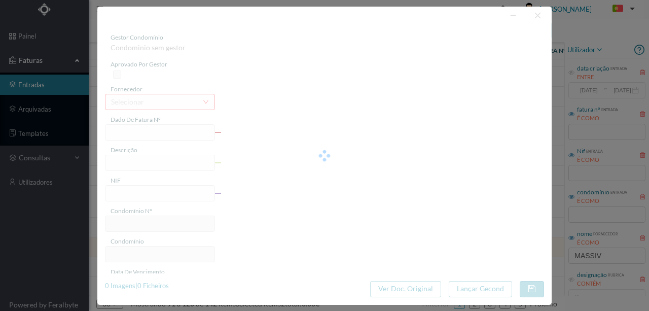
type input "4 45/27519"
type input "Serviço [PERSON_NAME]"
type input "901921360"
type input "Invalid date"
type input "[DATE]"
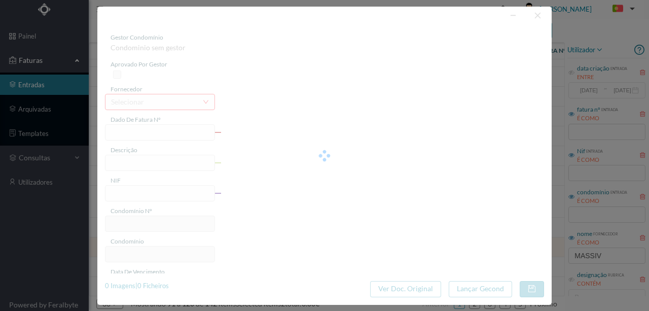
type input "11.05"
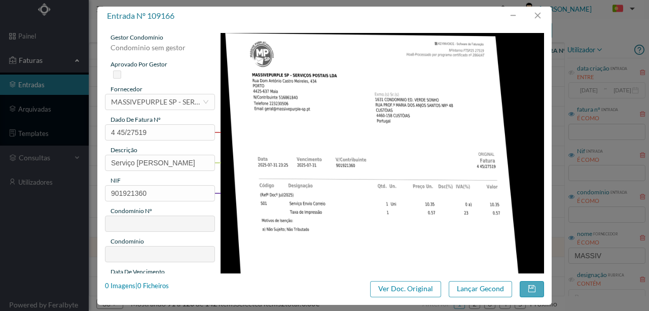
type input "631"
type input "ED. VERDE SONHO"
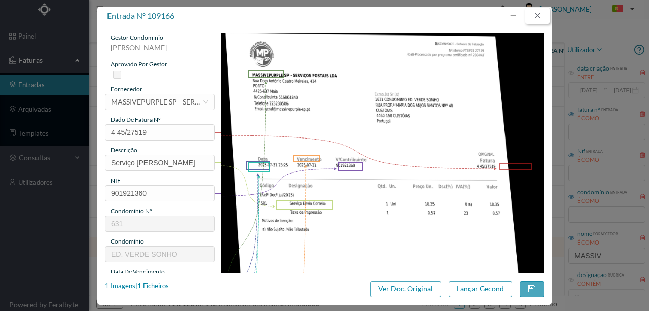
click at [541, 16] on button "button" at bounding box center [538, 16] width 24 height 16
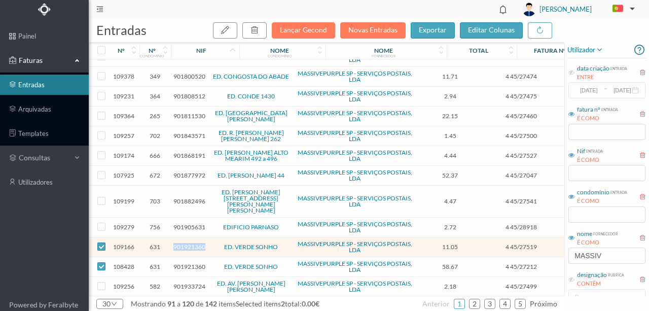
click at [185, 243] on span "901921360" at bounding box center [189, 247] width 32 height 8
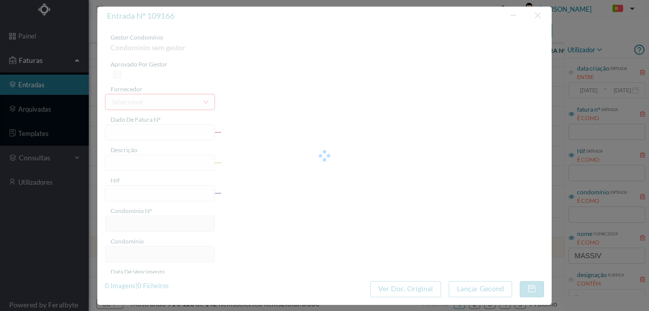
type input "4 45/27519"
type input "Serviço [PERSON_NAME]"
type input "901921360"
type input "Invalid date"
type input "[DATE]"
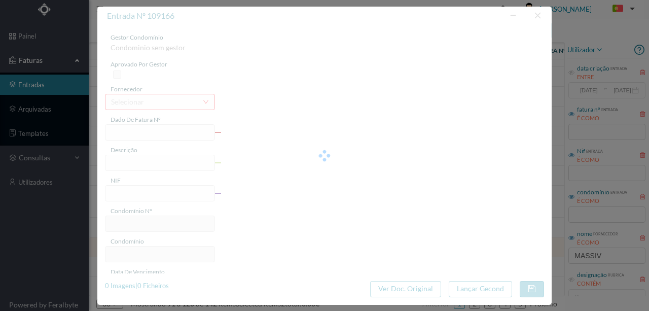
type input "11.05"
type input "631"
type input "ED. VERDE SONHO"
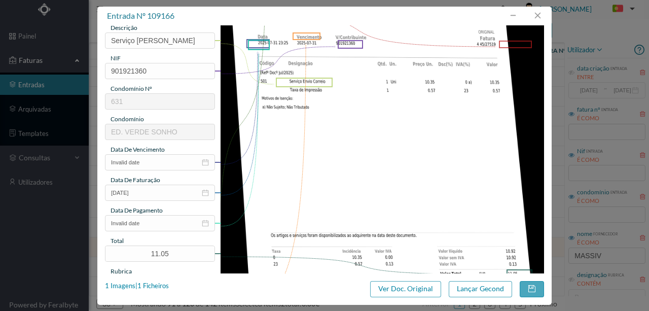
scroll to position [135, 0]
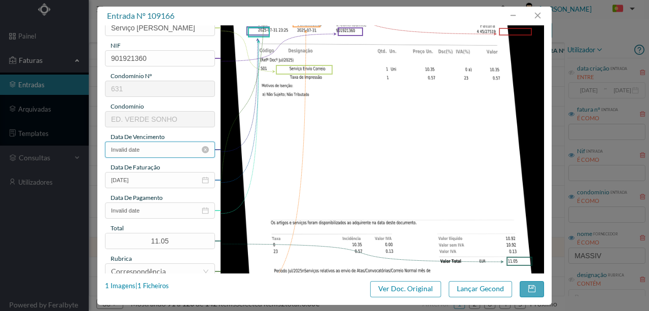
click at [159, 151] on input "Invalid date" at bounding box center [160, 150] width 110 height 16
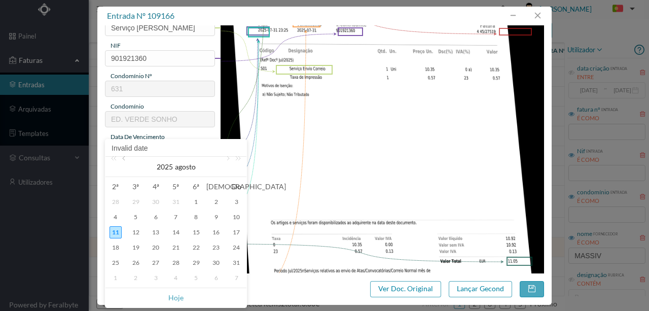
click at [124, 158] on link at bounding box center [124, 167] width 9 height 20
click at [175, 265] on div "31" at bounding box center [176, 263] width 12 height 12
type input "[DATE]"
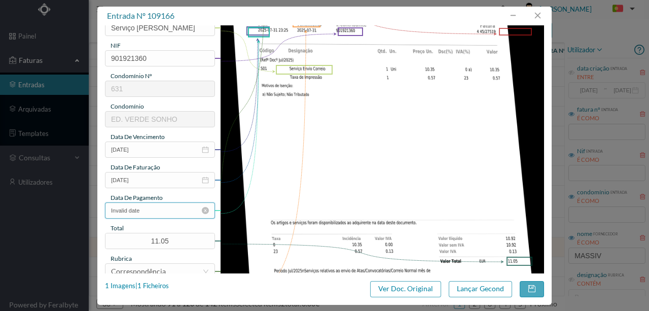
click at [163, 210] on input "Invalid date" at bounding box center [160, 210] width 110 height 16
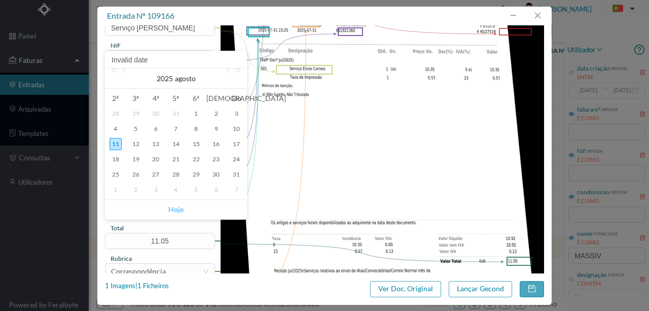
click at [174, 208] on link "Hoje" at bounding box center [175, 209] width 15 height 19
type input "[DATE]"
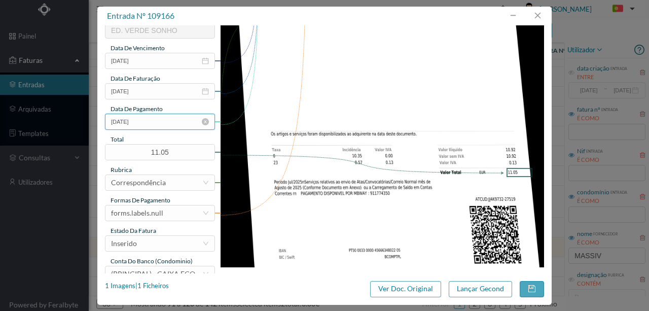
scroll to position [236, 0]
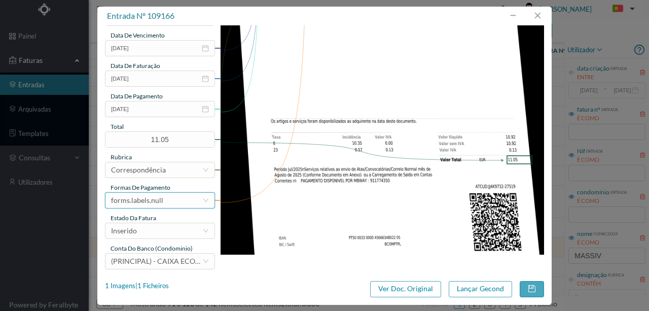
click at [169, 204] on div "forms.labels.null" at bounding box center [156, 200] width 91 height 15
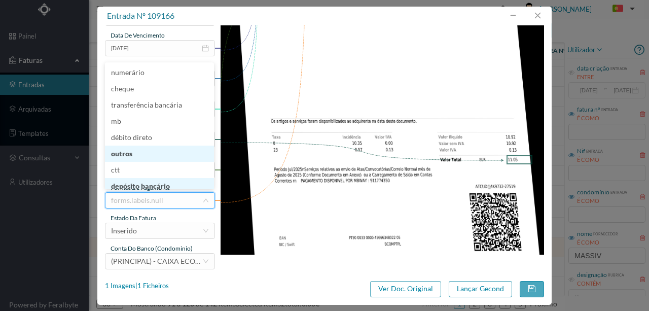
scroll to position [4, 0]
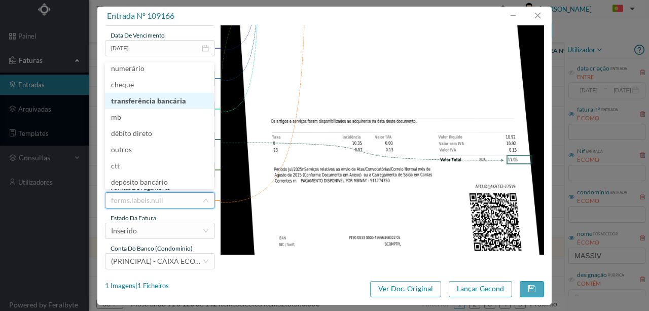
click at [164, 104] on li "transferência bancária" at bounding box center [159, 101] width 109 height 16
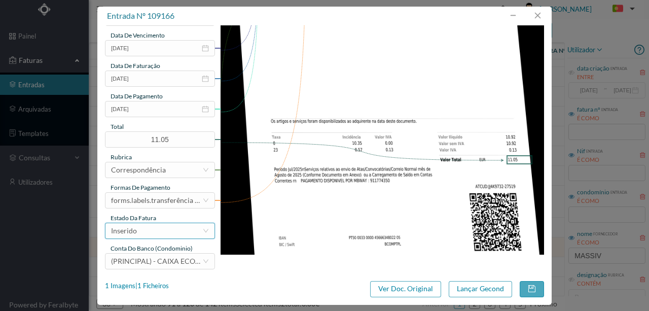
click at [152, 230] on div "Inserido" at bounding box center [156, 230] width 91 height 15
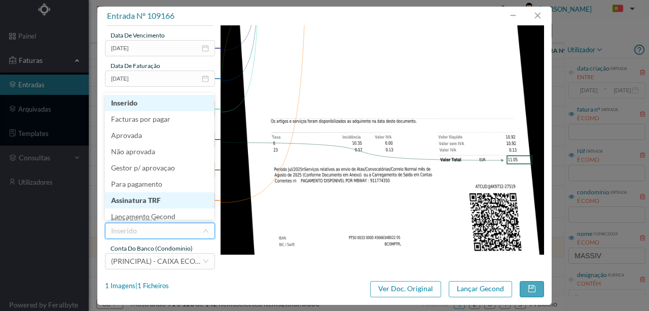
scroll to position [5, 0]
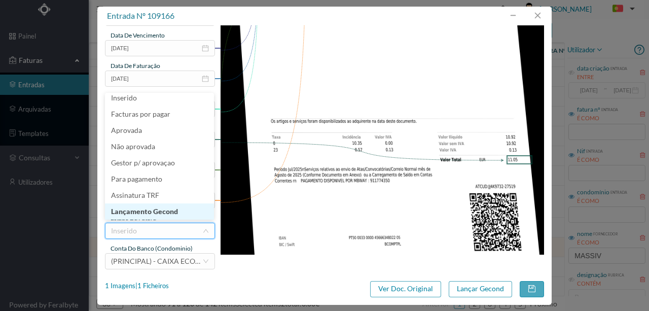
click at [148, 209] on li "Lançamento Gecond" at bounding box center [159, 211] width 109 height 16
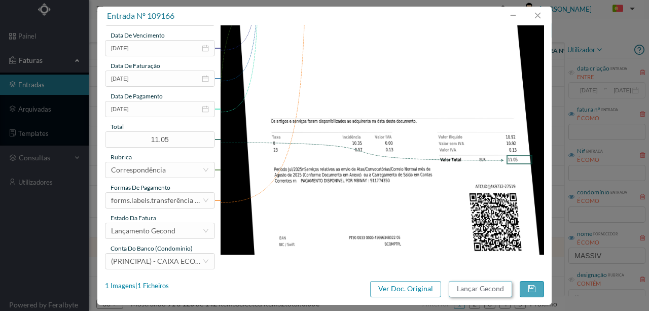
click at [468, 287] on button "Lançar Gecond" at bounding box center [480, 289] width 63 height 16
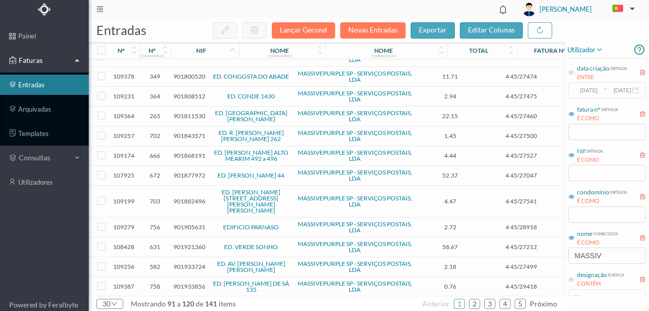
click at [175, 243] on span "901921360" at bounding box center [189, 247] width 32 height 8
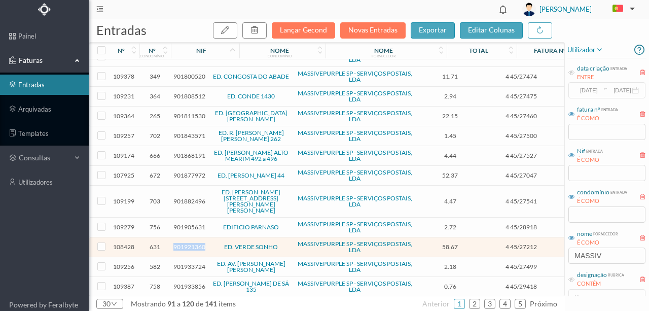
click at [175, 243] on span "901921360" at bounding box center [189, 247] width 32 height 8
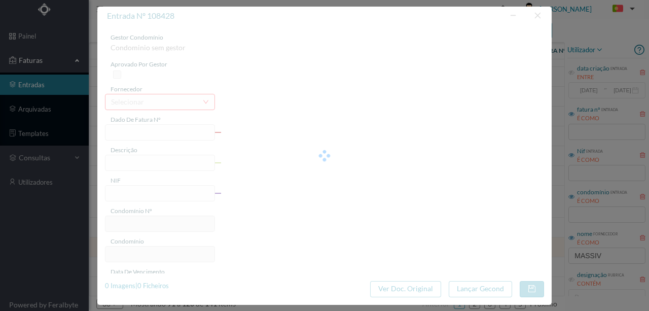
type input "4 45/27212"
type input "HCl) Carvicn Envia Carraia"
type input "901921360"
type input "2025-07-05"
type input "[DATE]"
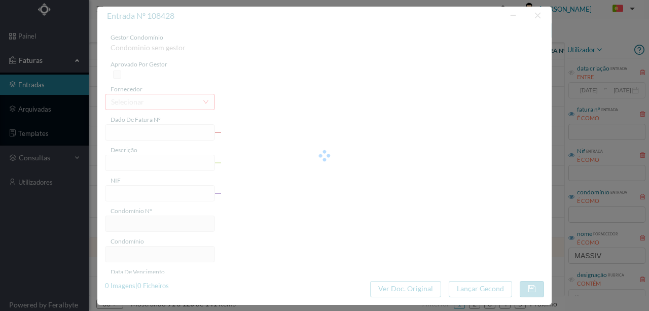
type input "2025-07-01"
type input "58.67"
type input "631"
type input "ED. VERDE SONHO"
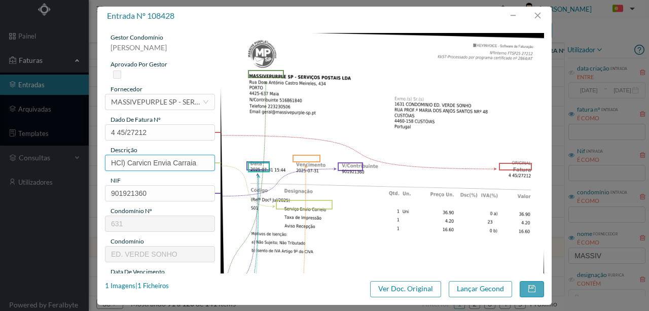
drag, startPoint x: 211, startPoint y: 164, endPoint x: 8, endPoint y: 162, distance: 202.4
click at [14, 164] on div "entrada nº 108428 gestor condomínio Rui Marques aprovado por gestor fornecedor …" at bounding box center [324, 155] width 649 height 311
type input "Serviço [PERSON_NAME]"
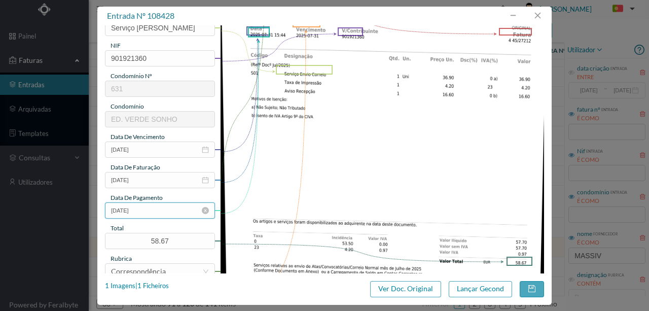
click at [171, 211] on input "2025-07-01" at bounding box center [160, 210] width 110 height 16
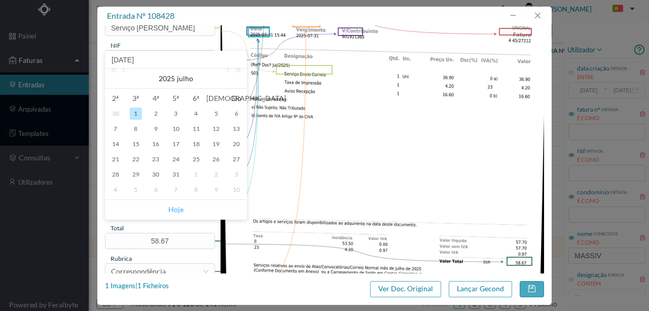
click at [171, 211] on link "Hoje" at bounding box center [175, 209] width 15 height 19
type input "[DATE]"
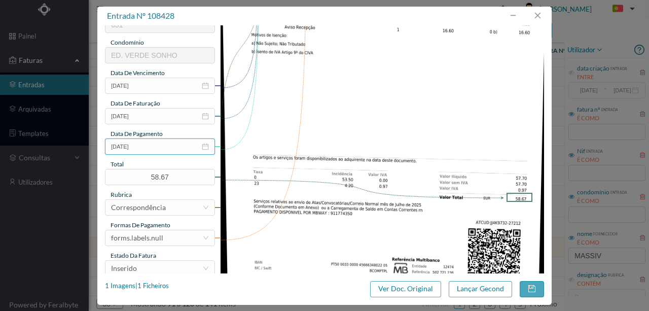
scroll to position [203, 0]
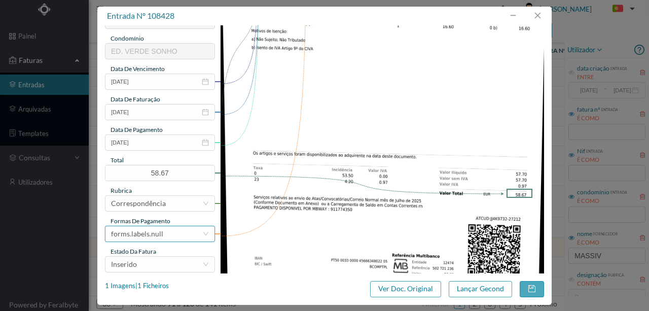
click at [173, 236] on div "forms.labels.null" at bounding box center [156, 233] width 91 height 15
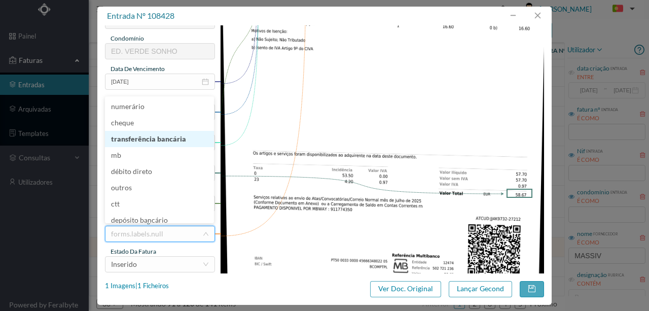
click at [163, 141] on li "transferência bancária" at bounding box center [159, 139] width 109 height 16
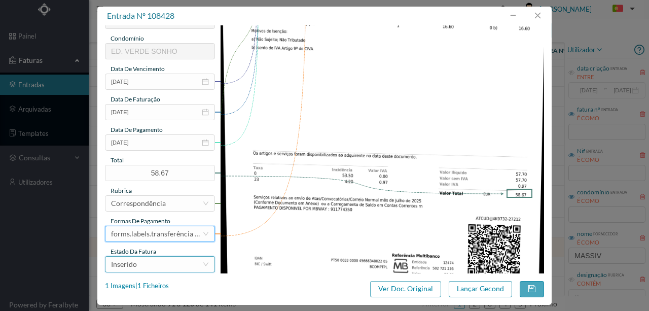
click at [154, 263] on div "Inserido" at bounding box center [156, 264] width 91 height 15
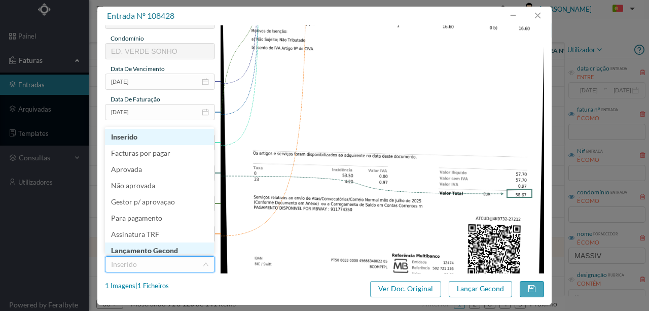
scroll to position [4, 0]
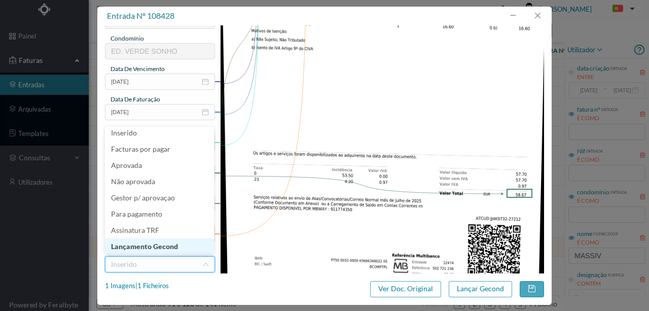
click at [161, 244] on li "Lançamento Gecond" at bounding box center [159, 246] width 109 height 16
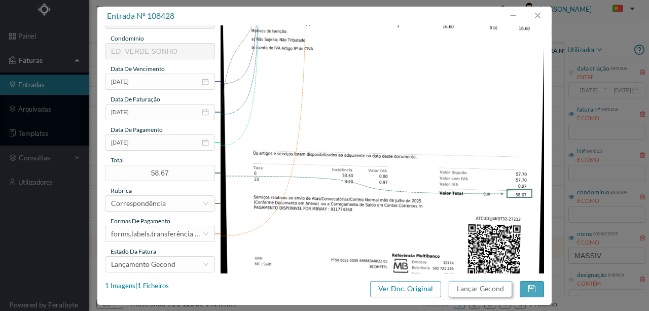
click at [461, 288] on button "Lançar Gecond" at bounding box center [480, 289] width 63 height 16
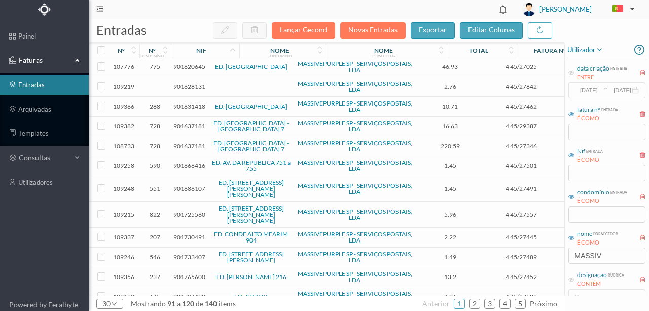
scroll to position [22, 0]
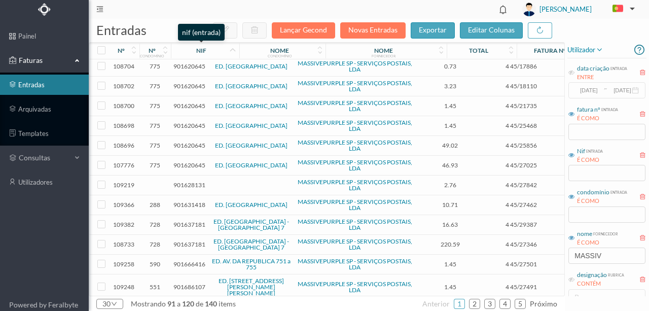
click at [204, 51] on div "nif" at bounding box center [201, 51] width 10 height 8
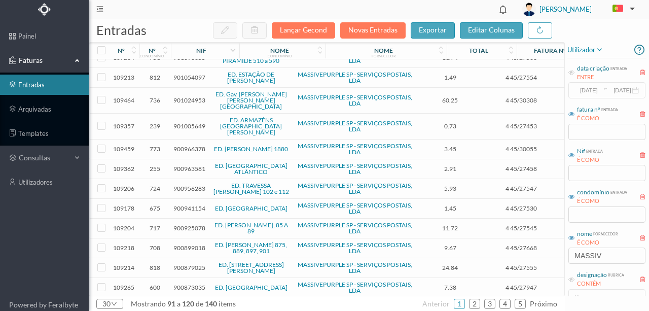
scroll to position [355, 0]
click at [480, 303] on link "2" at bounding box center [475, 303] width 10 height 15
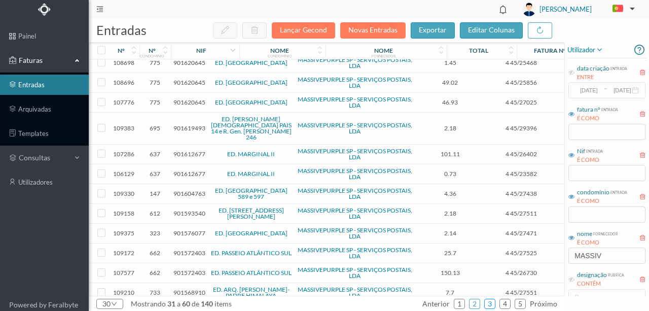
click at [492, 303] on link "3" at bounding box center [490, 303] width 10 height 15
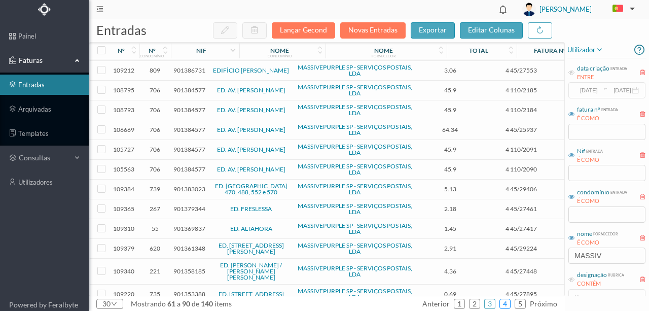
click at [506, 301] on link "4" at bounding box center [505, 303] width 10 height 15
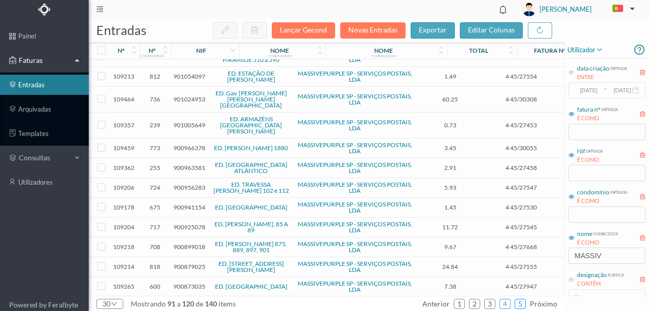
click at [522, 302] on link "5" at bounding box center [520, 303] width 10 height 15
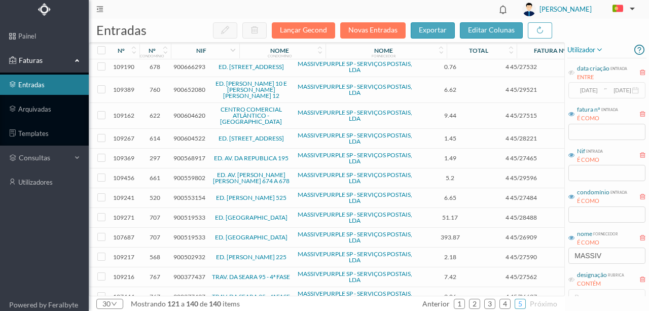
scroll to position [158, 0]
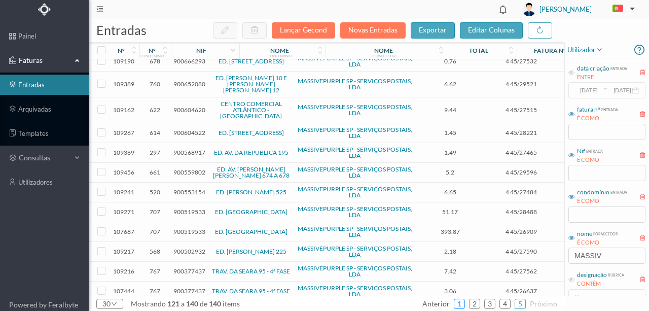
click at [458, 301] on link "1" at bounding box center [460, 303] width 10 height 15
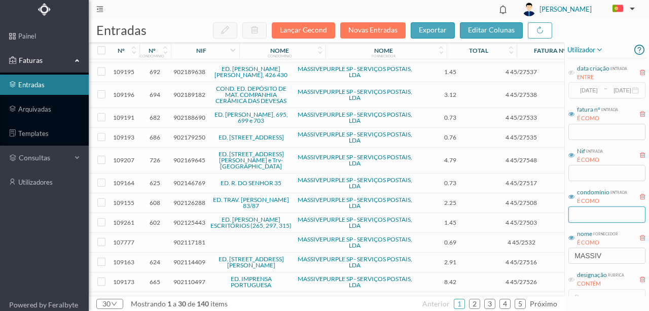
click at [580, 212] on input "text" at bounding box center [607, 214] width 77 height 16
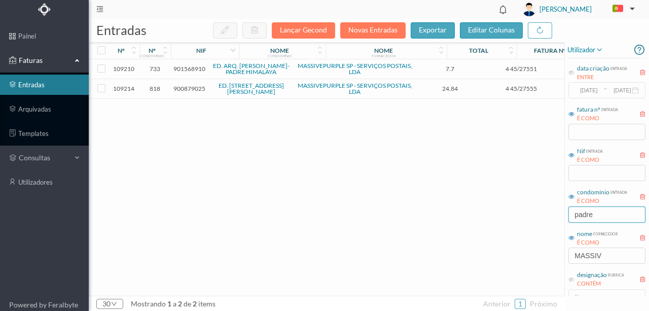
scroll to position [0, 0]
type input "padre"
click at [181, 68] on span "901568910" at bounding box center [189, 69] width 32 height 8
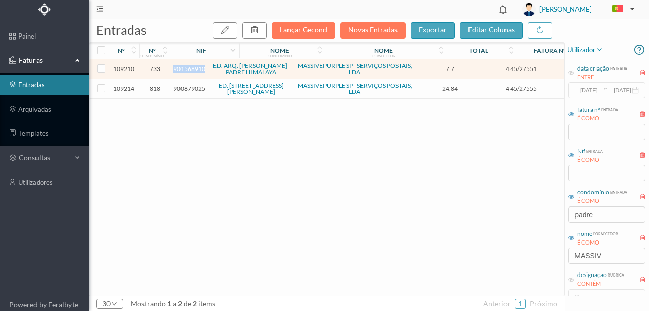
click at [181, 68] on span "901568910" at bounding box center [189, 69] width 32 height 8
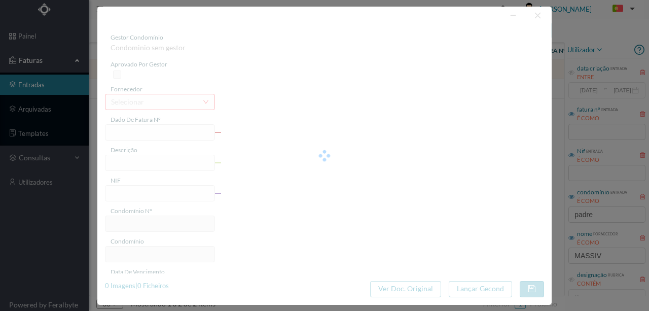
type input "4 45/27551"
type input "Serviço Envio Correio E ""
type input "901568910"
type input "Invalid date"
type input "[DATE]"
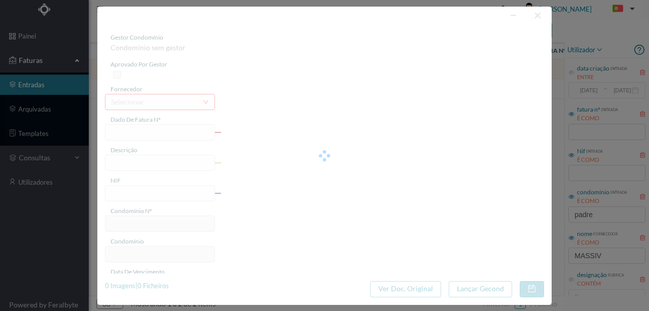
type input "7.70"
type input "733"
type input "ED. ARQ. CASSIANO BARBOSA-PADRE HIMALAYA"
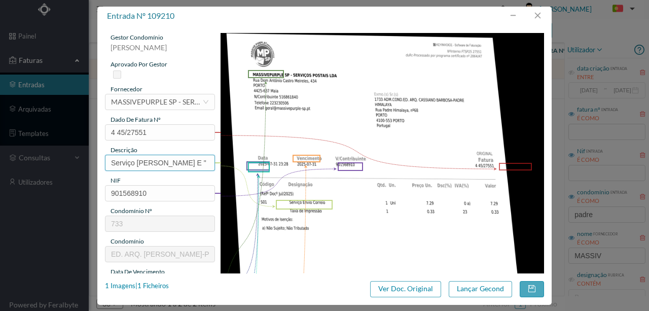
click at [200, 167] on input "Serviço Envio Correio E "" at bounding box center [160, 163] width 110 height 16
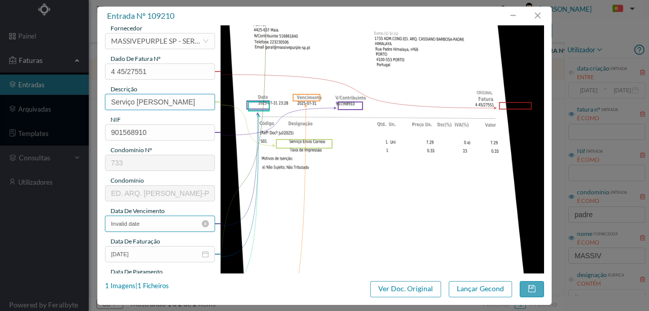
scroll to position [101, 0]
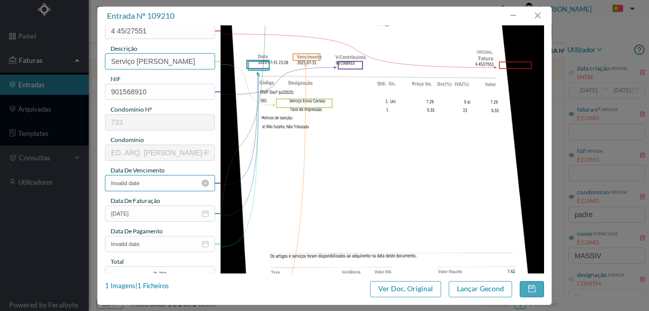
type input "Serviço [PERSON_NAME]"
click at [152, 185] on input "Invalid date" at bounding box center [160, 183] width 110 height 16
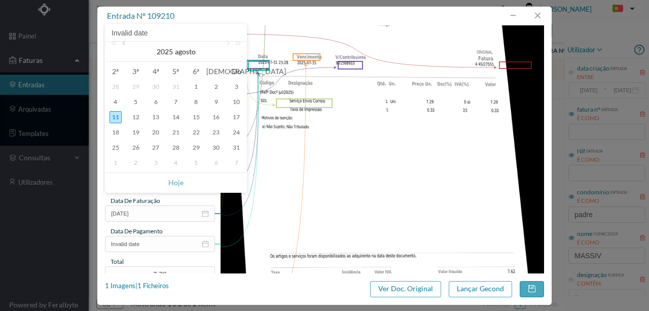
click at [122, 45] on link at bounding box center [124, 52] width 9 height 20
click at [176, 146] on div "31" at bounding box center [176, 148] width 12 height 12
type input "[DATE]"
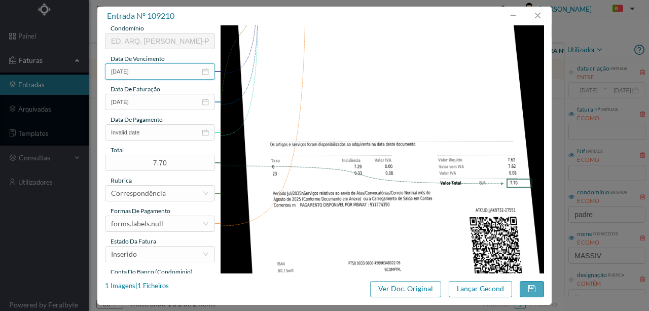
scroll to position [236, 0]
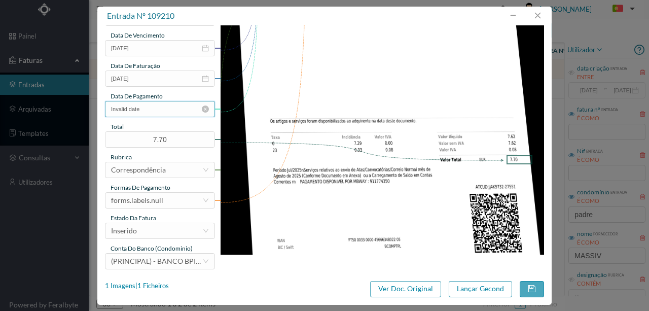
click at [153, 111] on input "Invalid date" at bounding box center [160, 109] width 110 height 16
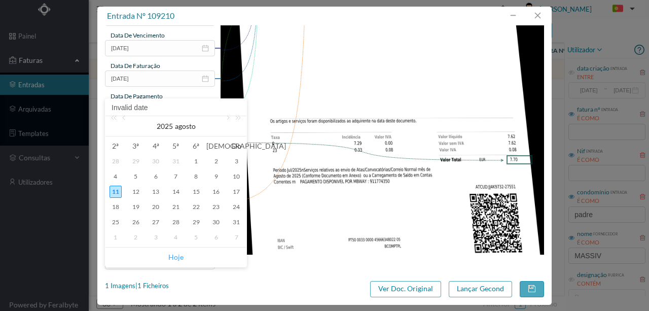
click at [177, 259] on link "Hoje" at bounding box center [175, 257] width 15 height 19
type input "[DATE]"
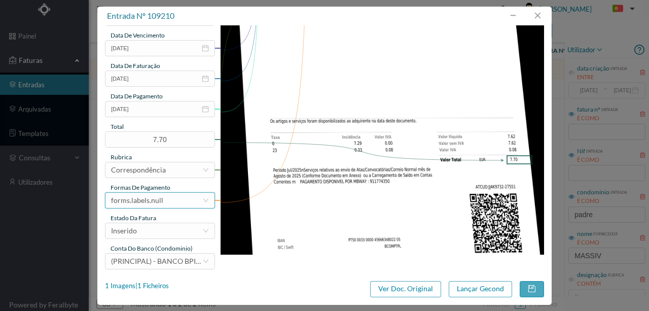
click at [171, 203] on div "forms.labels.null" at bounding box center [156, 200] width 91 height 15
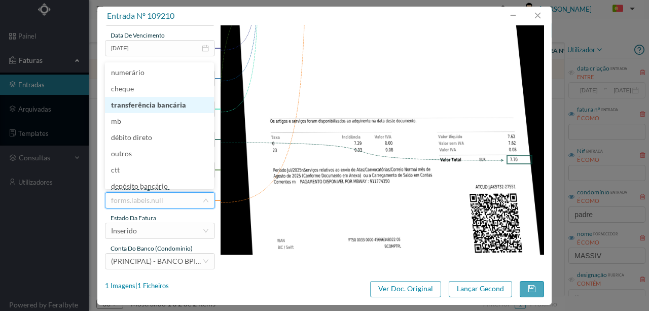
click at [167, 101] on li "transferência bancária" at bounding box center [159, 105] width 109 height 16
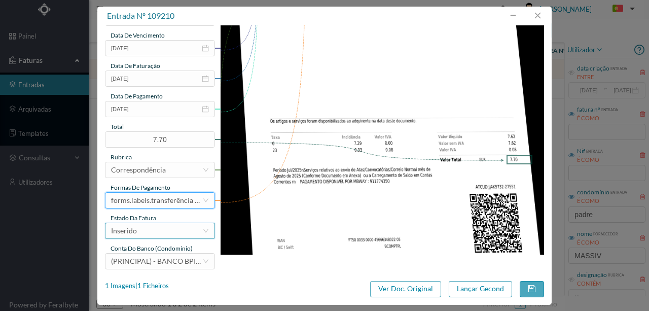
click at [172, 234] on div "Inserido" at bounding box center [156, 230] width 91 height 15
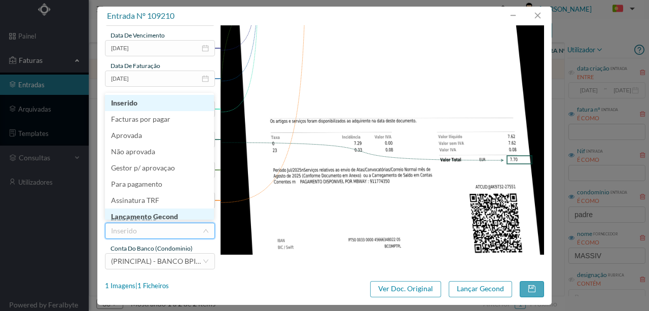
scroll to position [5, 0]
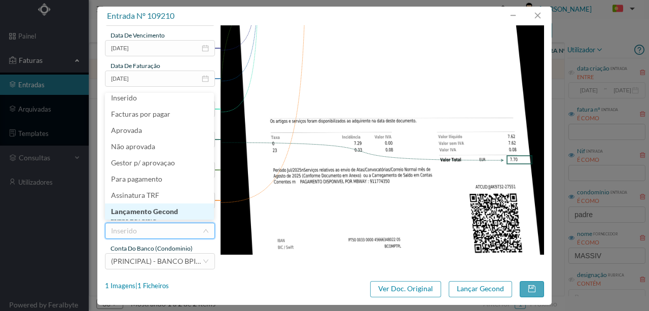
click at [167, 212] on li "Lançamento Gecond" at bounding box center [159, 211] width 109 height 16
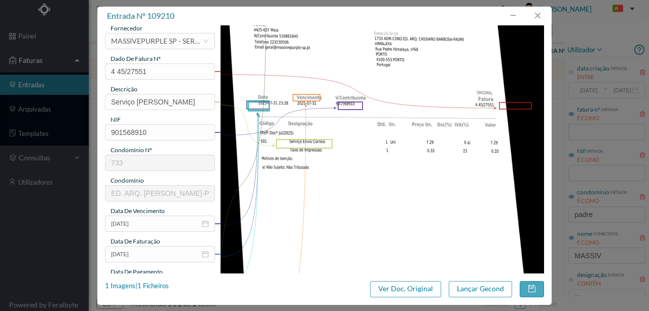
scroll to position [135, 0]
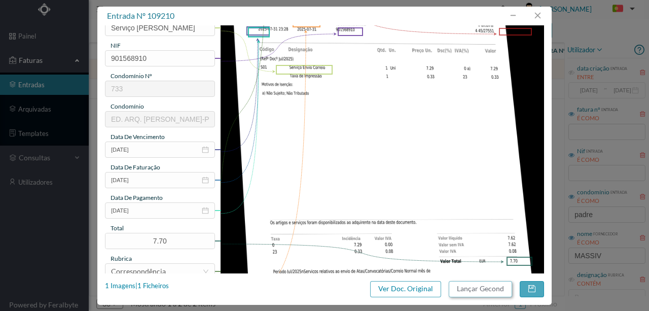
click at [476, 289] on button "Lançar Gecond" at bounding box center [480, 289] width 63 height 16
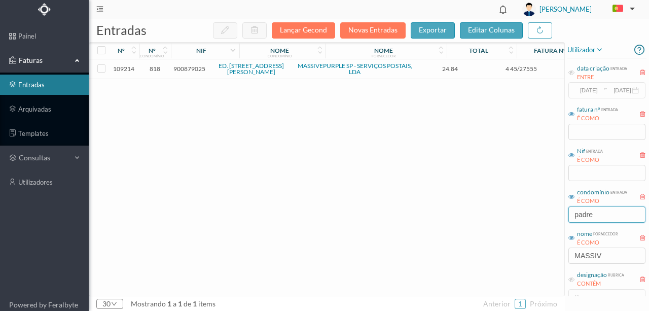
drag, startPoint x: 610, startPoint y: 214, endPoint x: 534, endPoint y: 213, distance: 76.1
click at [534, 213] on div "entradas Lançar Gecond Novas Entradas exportar editar colunas nº nº condomínio …" at bounding box center [369, 165] width 561 height 292
click at [605, 214] on input "padre" at bounding box center [607, 214] width 77 height 16
click at [608, 217] on input "padre" at bounding box center [607, 214] width 77 height 16
click at [391, 257] on div "109214 818 900879025 ED. RUA PADRE AMÉRICO, 7 A 75 MASSIVEPURPLE SP - SERVIÇOS …" at bounding box center [387, 177] width 597 height 236
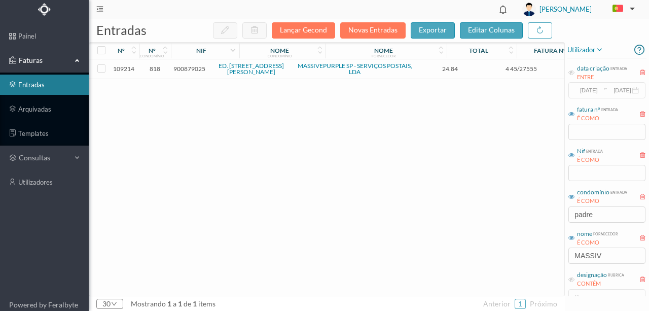
click at [483, 224] on div "109214 818 900879025 ED. RUA PADRE AMÉRICO, 7 A 75 MASSIVEPURPLE SP - SERVIÇOS …" at bounding box center [387, 177] width 597 height 236
drag, startPoint x: 605, startPoint y: 211, endPoint x: 538, endPoint y: 224, distance: 68.1
click at [544, 224] on div "entradas Lançar Gecond Novas Entradas exportar editar colunas nº nº condomínio …" at bounding box center [369, 165] width 561 height 292
type input "SERE"
click at [191, 68] on span "900873035" at bounding box center [189, 69] width 32 height 8
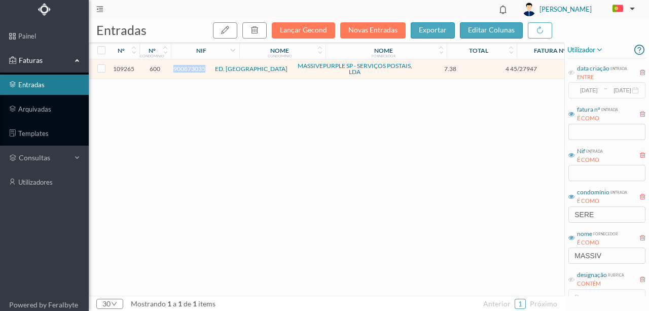
click at [191, 68] on span "900873035" at bounding box center [189, 69] width 32 height 8
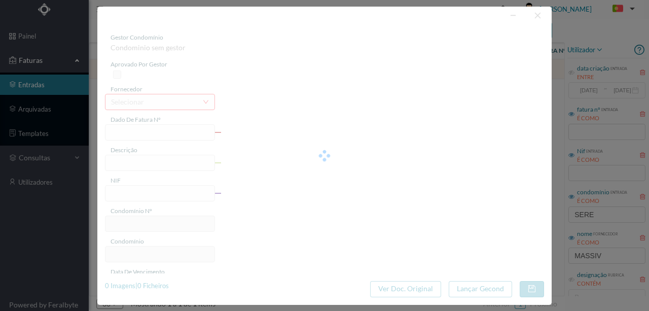
type input "4 45/27947"
type input "Serviço [PERSON_NAME]"
type input "900873035"
type input "2025-07-03"
type input "[DATE]"
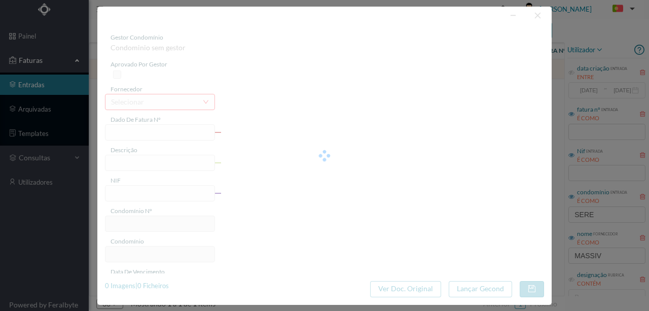
type input "2025-07-03"
type input "7.38"
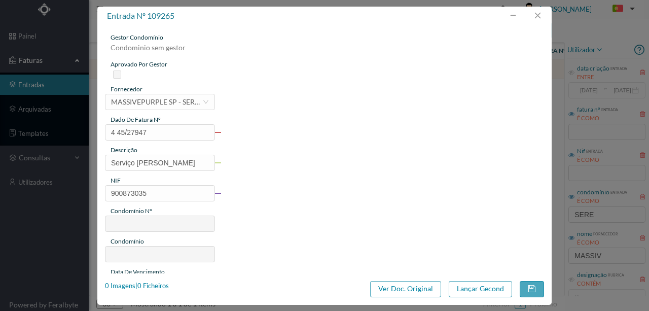
type input "600"
type input "ED. SEREIA"
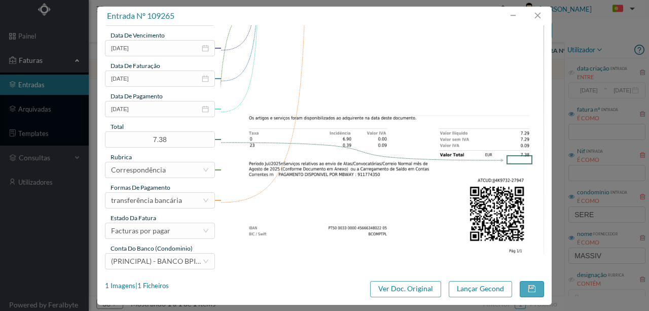
scroll to position [240, 0]
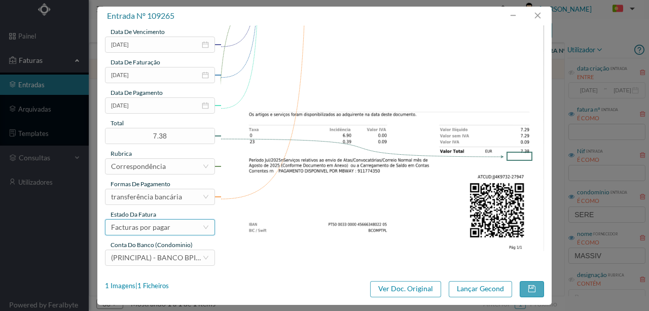
click at [165, 227] on div "Facturas por pagar" at bounding box center [140, 227] width 59 height 15
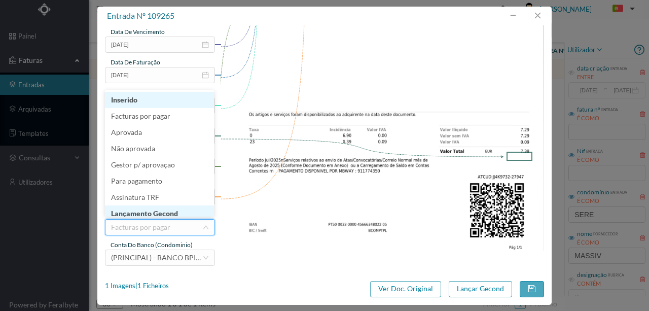
scroll to position [5, 0]
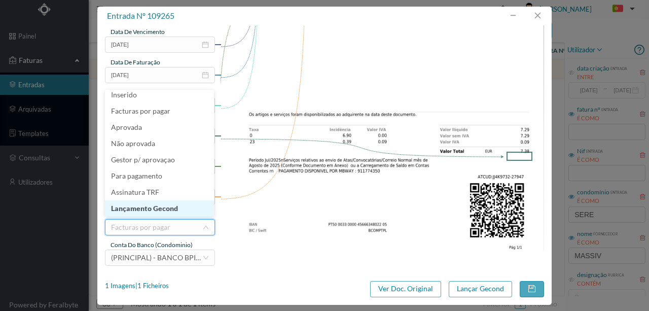
click at [167, 206] on li "Lançamento Gecond" at bounding box center [159, 208] width 109 height 16
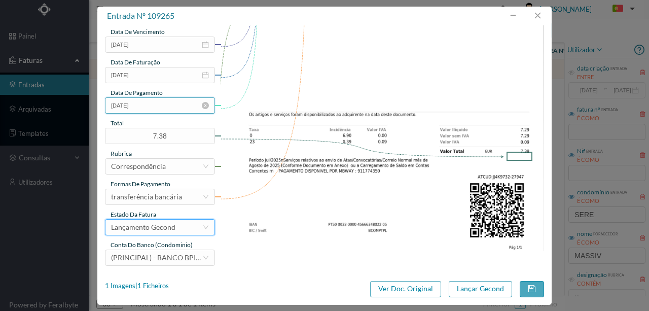
click at [149, 109] on input "2025-07-03" at bounding box center [160, 105] width 110 height 16
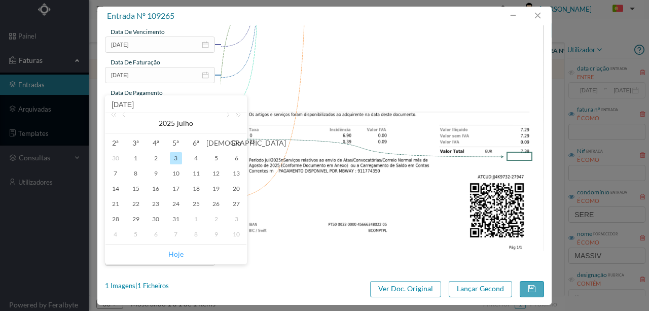
click at [176, 255] on link "Hoje" at bounding box center [175, 253] width 15 height 19
type input "[DATE]"
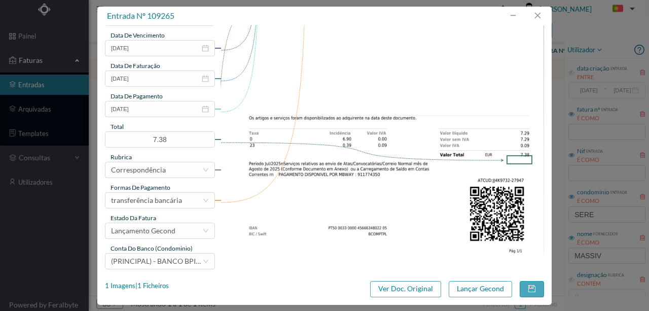
scroll to position [240, 0]
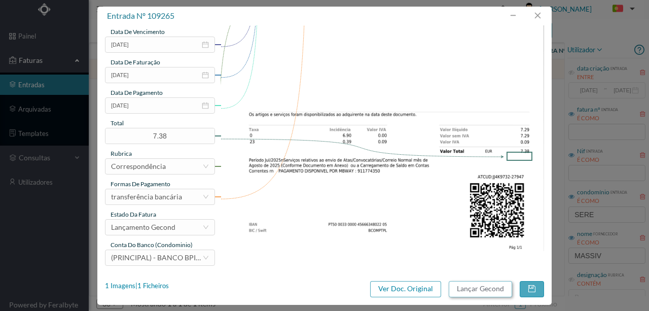
click at [478, 290] on button "Lançar Gecond" at bounding box center [480, 289] width 63 height 16
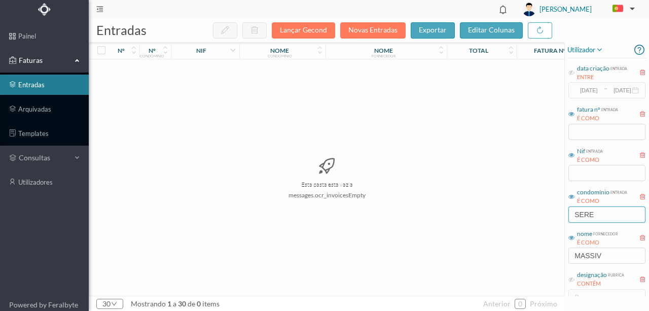
drag, startPoint x: 615, startPoint y: 213, endPoint x: 538, endPoint y: 224, distance: 77.9
click at [549, 222] on div "entradas Lançar Gecond Novas Entradas exportar editar colunas nº nº condomínio …" at bounding box center [369, 165] width 561 height 292
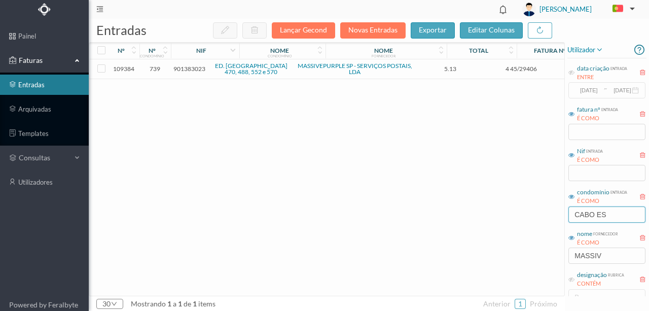
type input "CABO ES"
click at [192, 72] on span "901383023" at bounding box center [189, 69] width 32 height 8
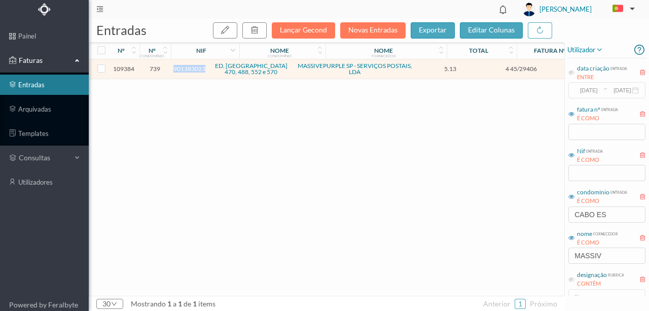
click at [192, 72] on span "901383023" at bounding box center [189, 69] width 32 height 8
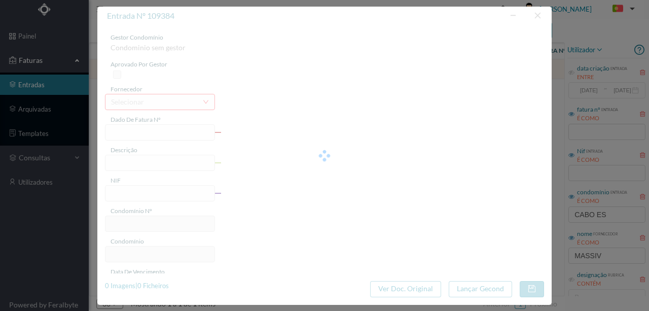
type input "4 45/29406"
type input "Serviço [PERSON_NAME]"
type input "901383023"
type input "Invalid date"
type input "[DATE]"
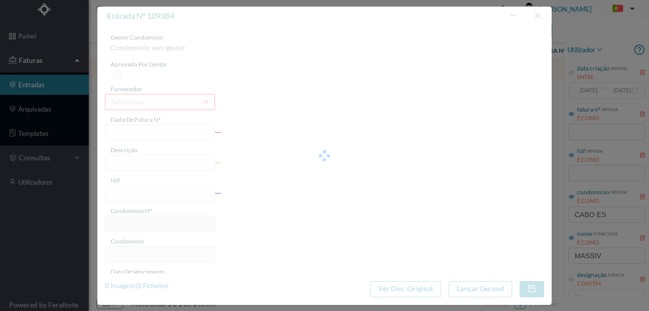
type input "5.13"
type input "739"
type input "ED. CABO ESPICHEL 470, 488, 552 e 570"
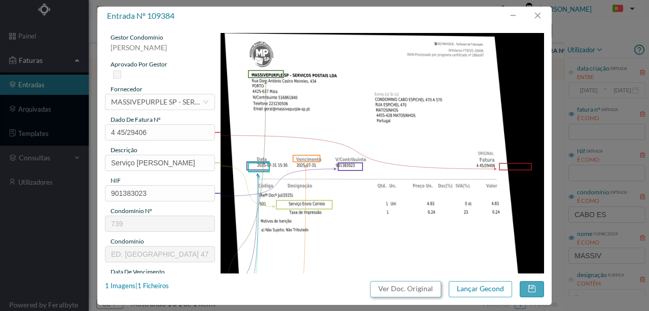
click at [420, 292] on button "Ver Doc. Original" at bounding box center [405, 289] width 71 height 16
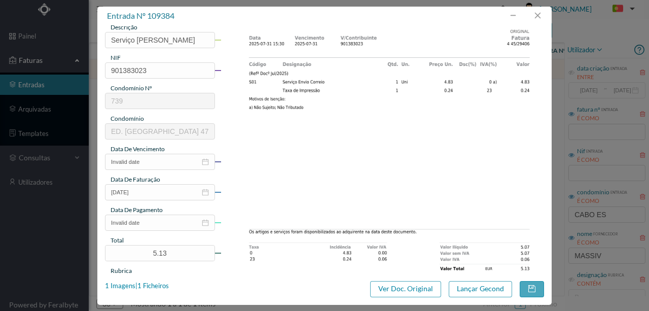
scroll to position [135, 0]
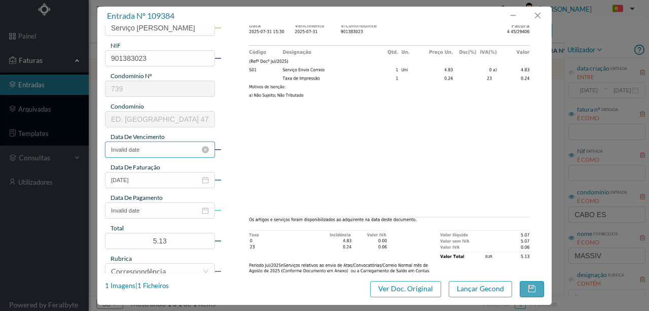
click at [154, 149] on input "Invalid date" at bounding box center [160, 150] width 110 height 16
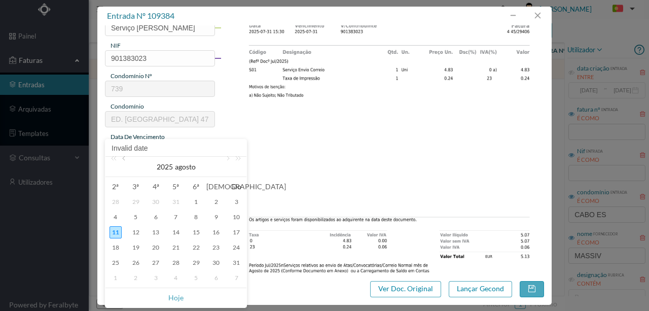
click at [124, 159] on link at bounding box center [124, 167] width 9 height 20
click at [176, 262] on div "31" at bounding box center [176, 263] width 12 height 12
type input "[DATE]"
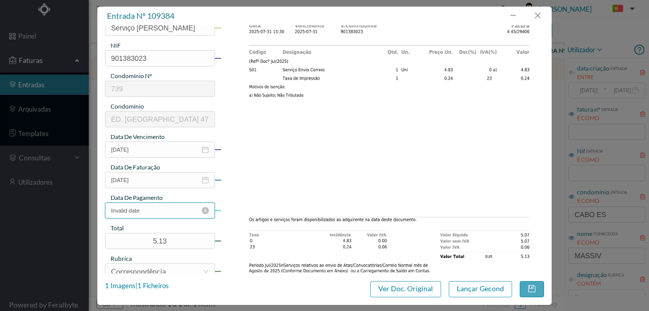
click at [157, 214] on input "Invalid date" at bounding box center [160, 210] width 110 height 16
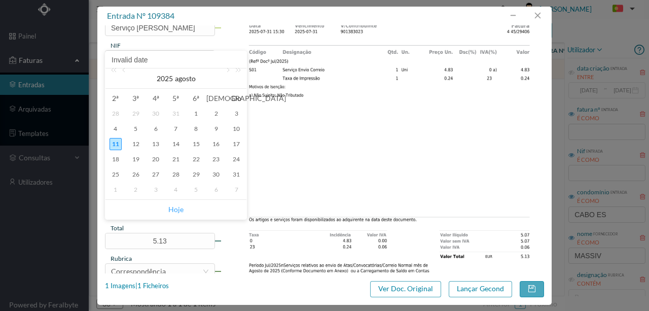
click at [177, 208] on link "Hoje" at bounding box center [175, 209] width 15 height 19
type input "[DATE]"
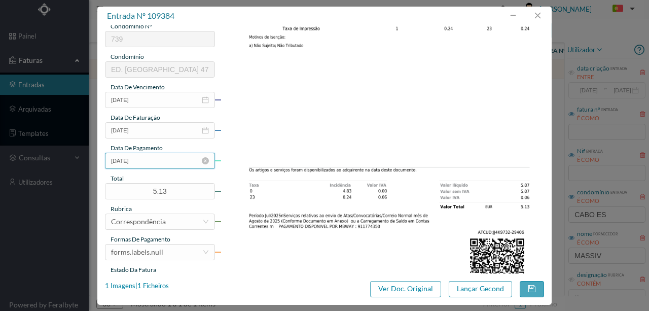
scroll to position [240, 0]
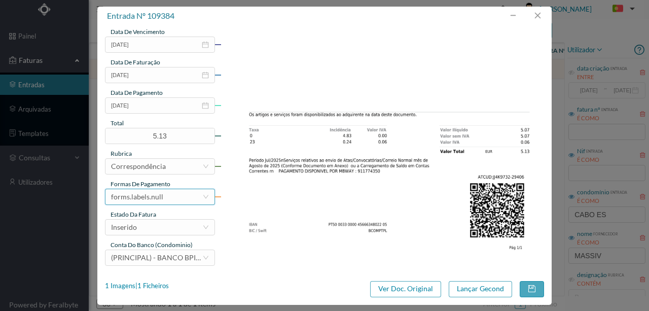
drag, startPoint x: 167, startPoint y: 197, endPoint x: 168, endPoint y: 188, distance: 9.8
click at [167, 197] on div "forms.labels.null" at bounding box center [156, 196] width 91 height 15
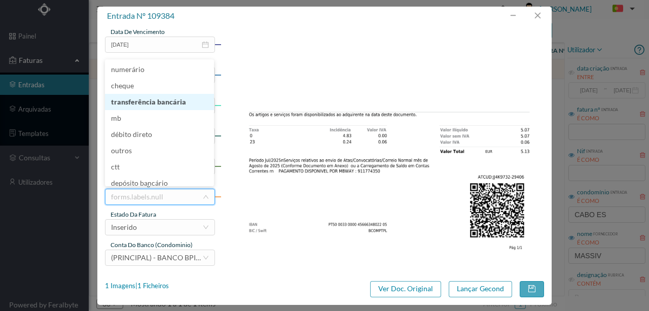
click at [158, 105] on li "transferência bancária" at bounding box center [159, 102] width 109 height 16
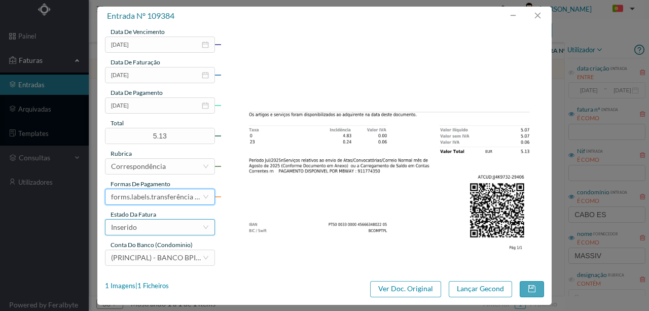
click at [163, 231] on div "Inserido" at bounding box center [156, 227] width 91 height 15
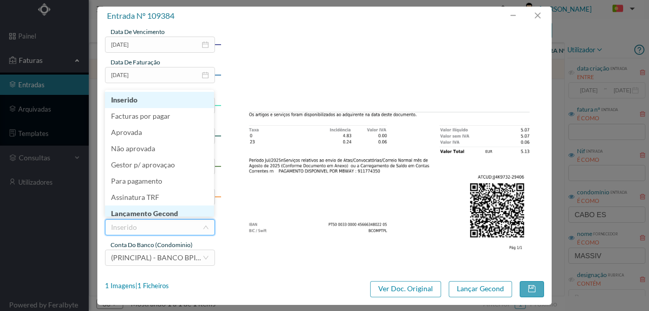
scroll to position [5, 0]
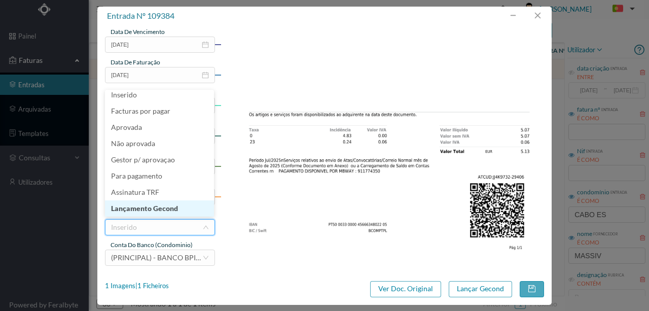
click at [164, 211] on li "Lançamento Gecond" at bounding box center [159, 208] width 109 height 16
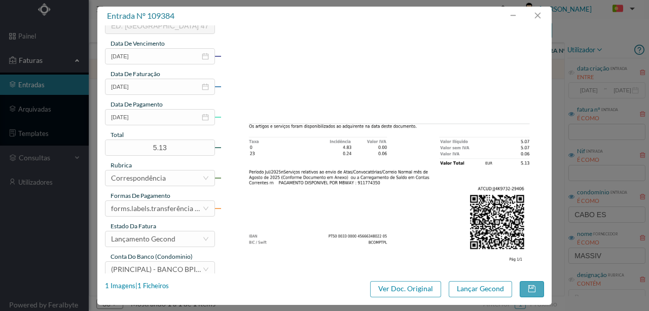
scroll to position [240, 0]
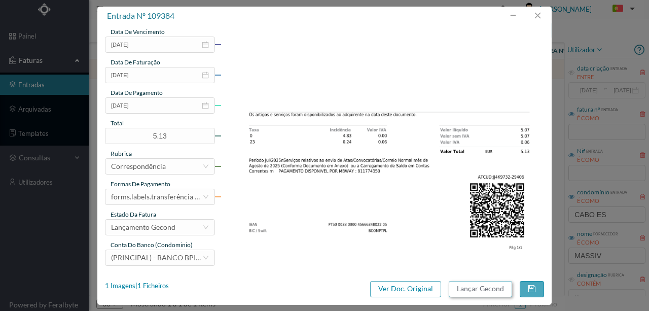
drag, startPoint x: 499, startPoint y: 289, endPoint x: 24, endPoint y: 266, distance: 475.8
click at [499, 288] on button "Lançar Gecond" at bounding box center [480, 289] width 63 height 16
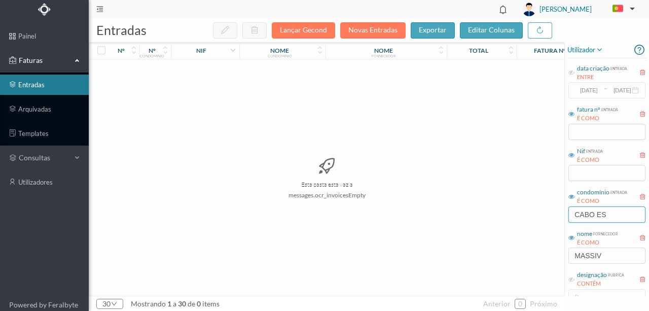
drag, startPoint x: 641, startPoint y: 214, endPoint x: 530, endPoint y: 217, distance: 111.6
click at [535, 218] on div "entradas Lançar Gecond Novas Entradas exportar editar colunas nº nº condomínio …" at bounding box center [369, 165] width 561 height 292
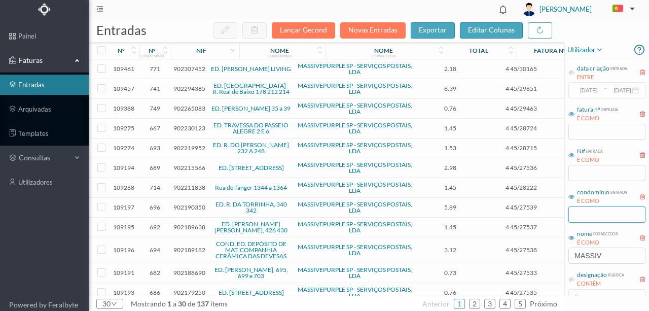
click at [585, 214] on input "text" at bounding box center [607, 214] width 77 height 16
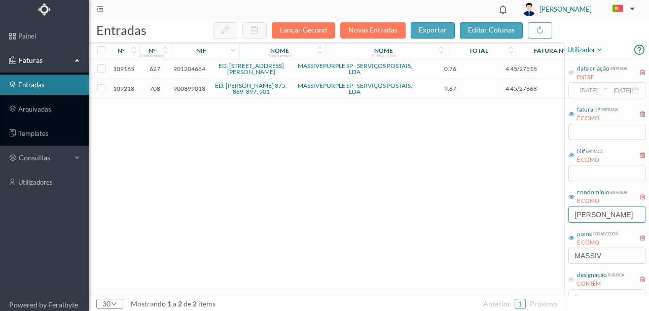
type input "AFONSO"
click at [196, 89] on span "900899018" at bounding box center [189, 89] width 32 height 8
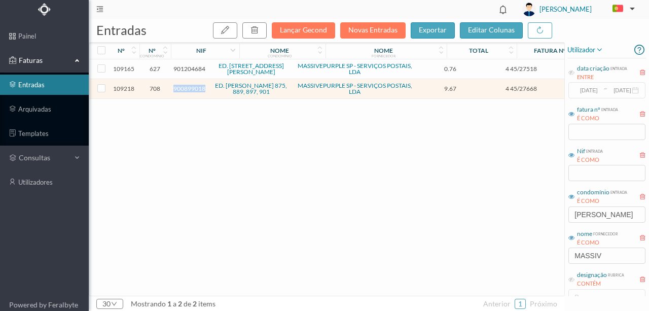
click at [196, 89] on span "900899018" at bounding box center [189, 89] width 32 height 8
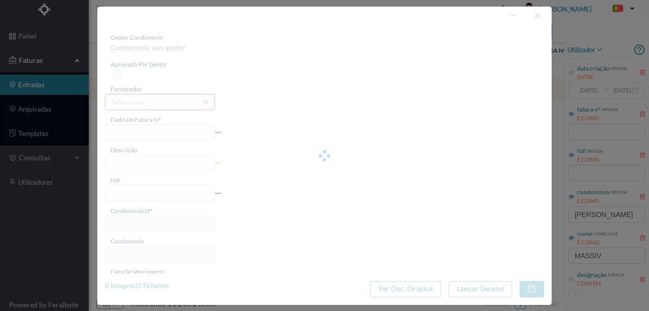
type input "4 45/27668"
type input "Serviço [PERSON_NAME]"
type input "900899018"
type input "0007-07-03"
type input "[DATE]"
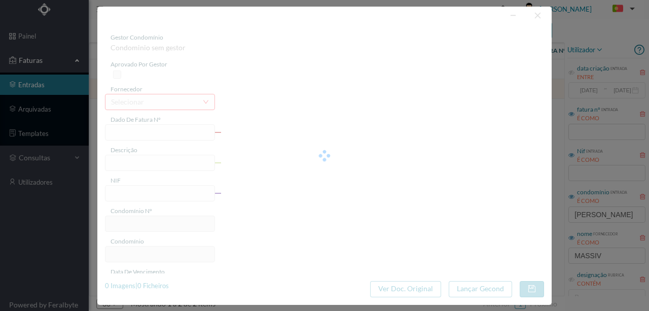
type input "2025-07-03"
type input "9.67"
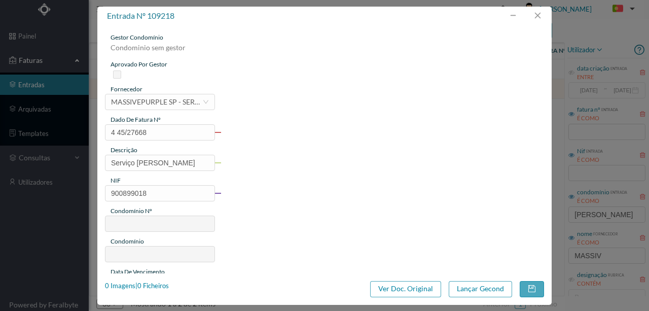
type input "708"
type input "ED. AFONSO HENRIQUES 875, 889, 897, 901"
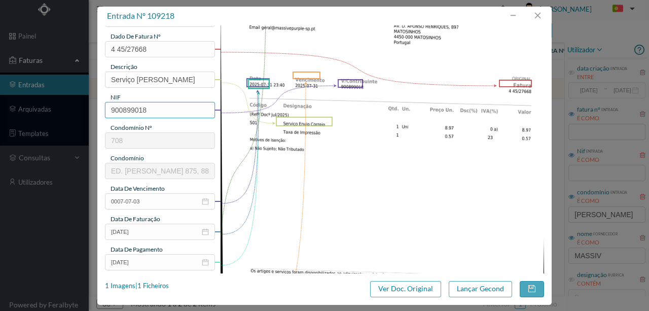
scroll to position [67, 0]
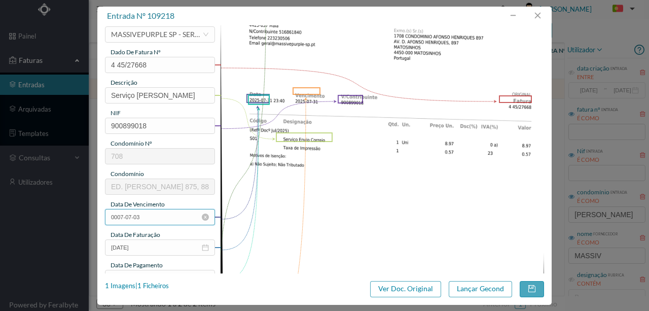
click at [150, 215] on input "0007-07-03" at bounding box center [160, 217] width 110 height 16
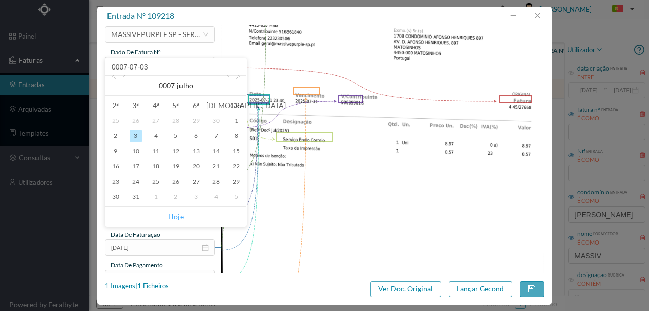
click at [176, 216] on link "Hoje" at bounding box center [175, 216] width 15 height 19
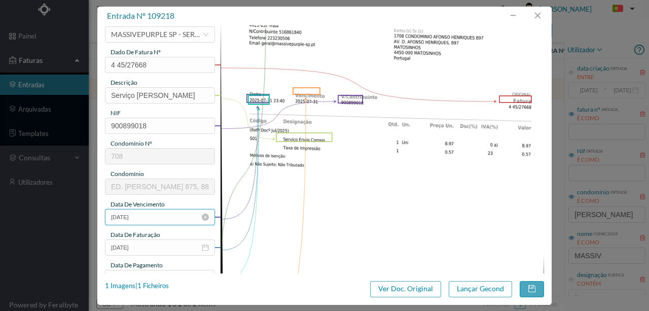
click at [133, 214] on input "[DATE]" at bounding box center [160, 217] width 110 height 16
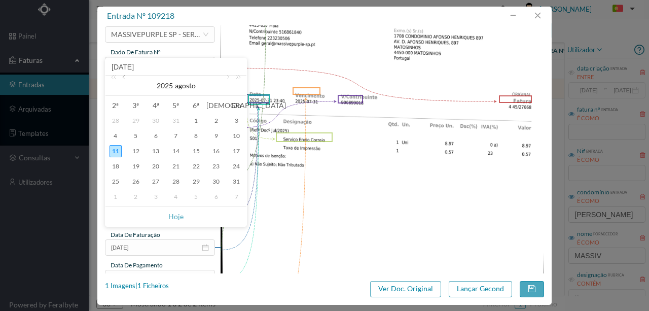
click at [125, 81] on link at bounding box center [124, 86] width 9 height 20
click at [176, 179] on div "31" at bounding box center [176, 182] width 12 height 12
type input "[DATE]"
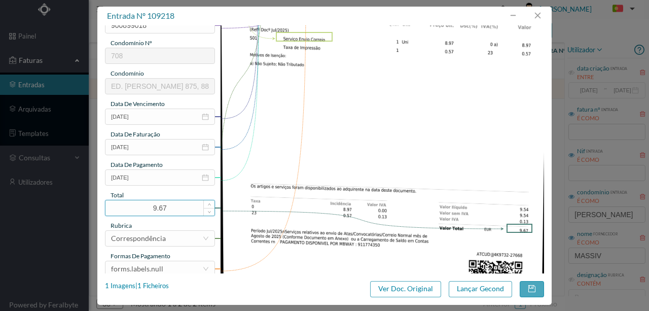
scroll to position [169, 0]
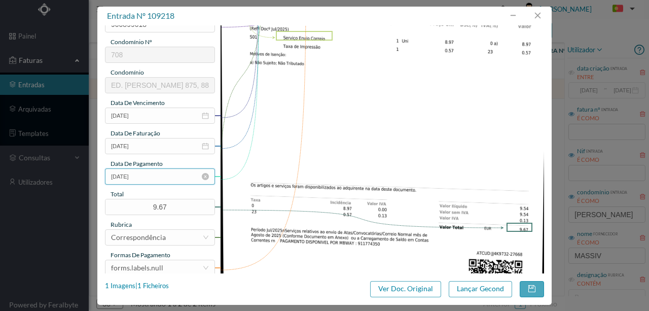
click at [160, 179] on input "2025-07-03" at bounding box center [160, 176] width 110 height 16
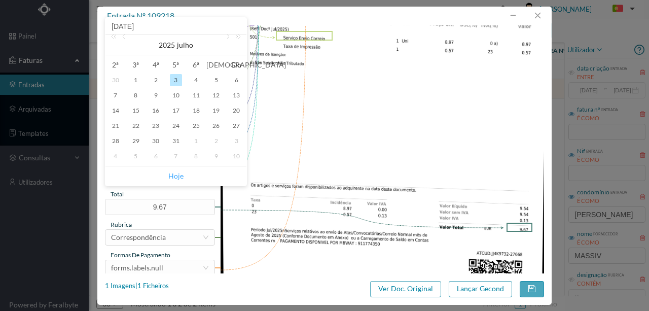
click at [178, 178] on link "Hoje" at bounding box center [175, 175] width 15 height 19
type input "[DATE]"
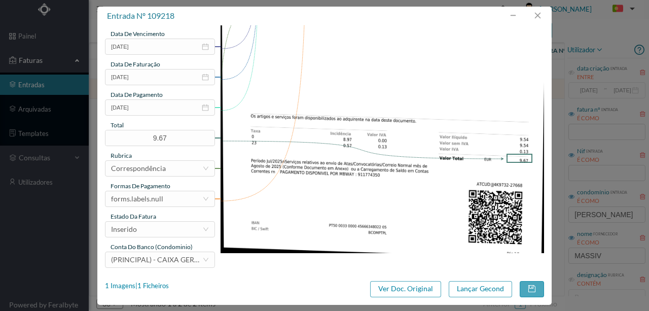
scroll to position [240, 0]
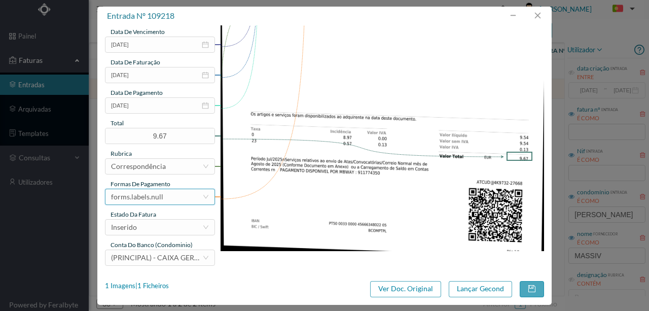
click at [154, 199] on div "forms.labels.null" at bounding box center [137, 196] width 52 height 15
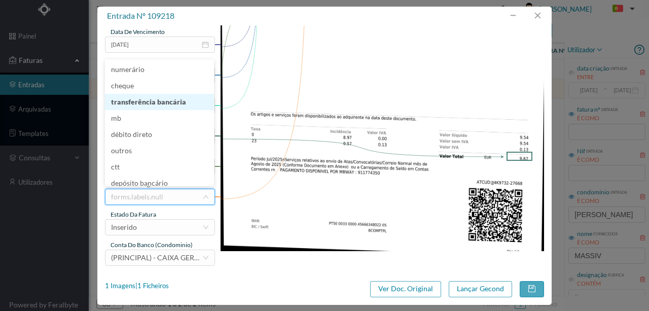
click at [149, 102] on li "transferência bancária" at bounding box center [159, 102] width 109 height 16
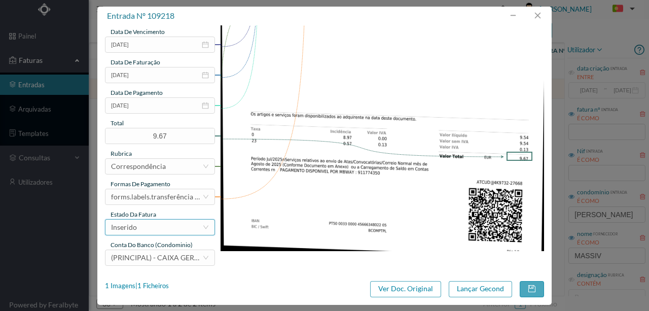
click at [159, 227] on div "Inserido" at bounding box center [156, 227] width 91 height 15
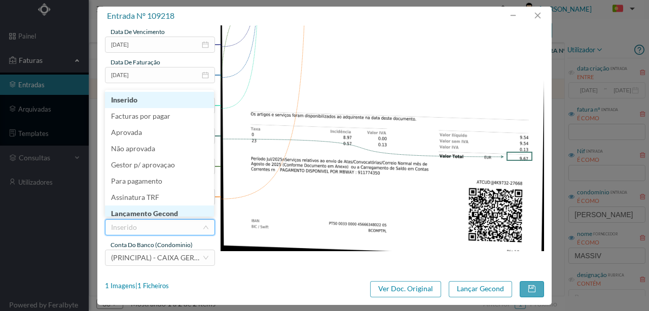
scroll to position [5, 0]
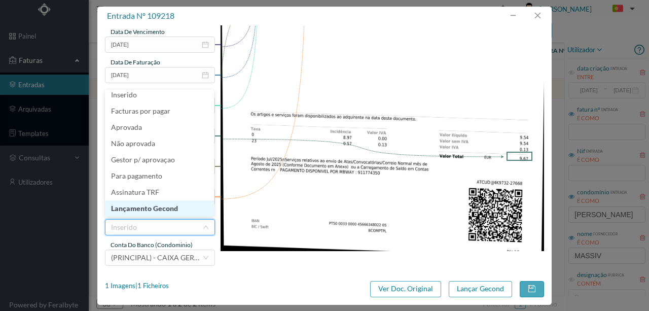
click at [170, 206] on li "Lançamento Gecond" at bounding box center [159, 208] width 109 height 16
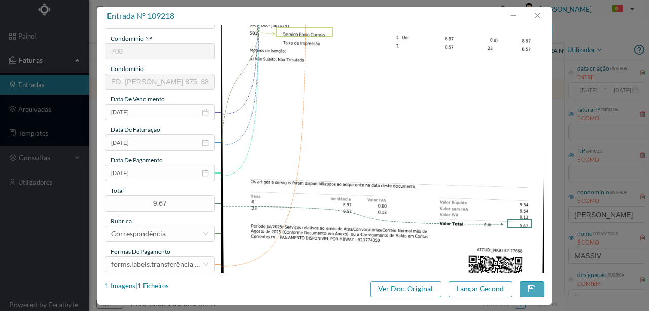
scroll to position [206, 0]
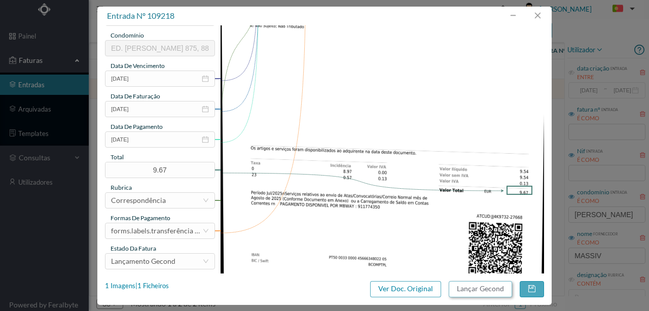
click at [469, 290] on button "Lançar Gecond" at bounding box center [480, 289] width 63 height 16
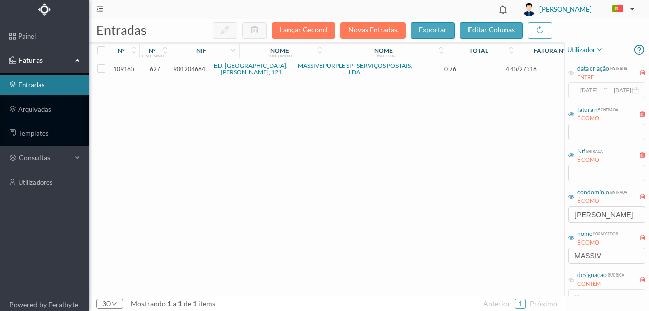
drag, startPoint x: 285, startPoint y: 195, endPoint x: 293, endPoint y: 195, distance: 8.1
click at [285, 195] on div "109165 627 901204684 ED. PRAÇA D. AFONSO V, 121 MASSIVEPURPLE SP - SERVIÇOS POS…" at bounding box center [387, 177] width 597 height 236
drag, startPoint x: 627, startPoint y: 216, endPoint x: 495, endPoint y: 226, distance: 132.8
click at [496, 226] on div "entradas Lançar Gecond Novas Entradas exportar editar colunas nº nº condomínio …" at bounding box center [369, 165] width 561 height 292
type input "PARK"
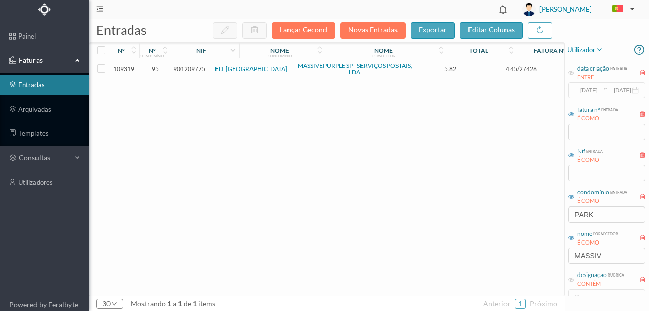
click at [192, 69] on span "901209775" at bounding box center [189, 69] width 32 height 8
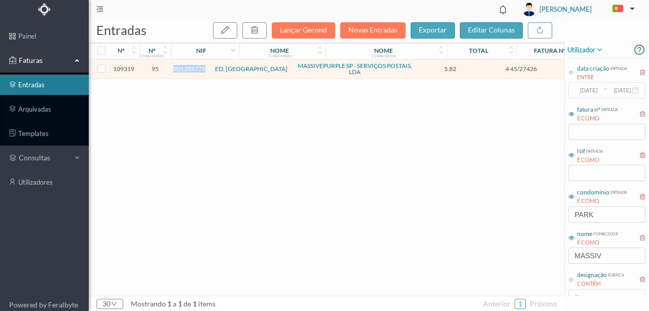
click at [192, 69] on span "901209775" at bounding box center [189, 69] width 32 height 8
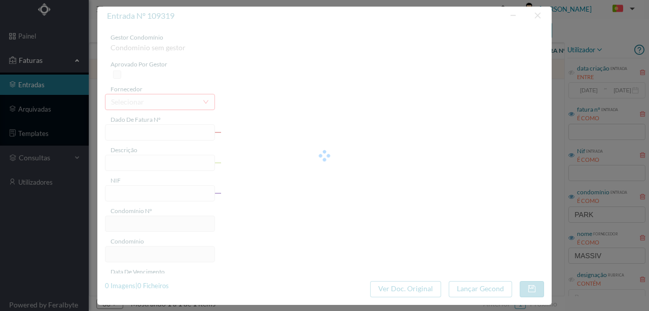
type input "4 45/27426"
type input "Serviço [PERSON_NAME]"
type input "901209775"
type input "Invalid date"
type input "[DATE]"
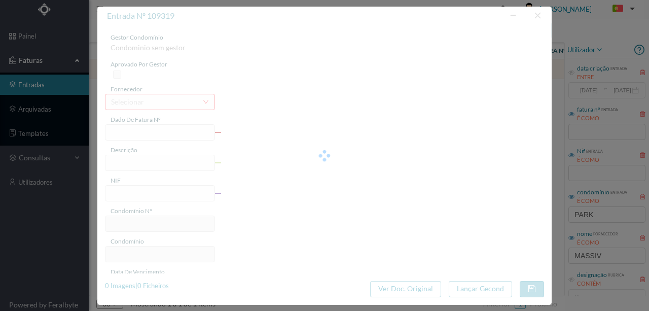
type input "5.82"
type input "95"
type input "ED. PARK AVENUE"
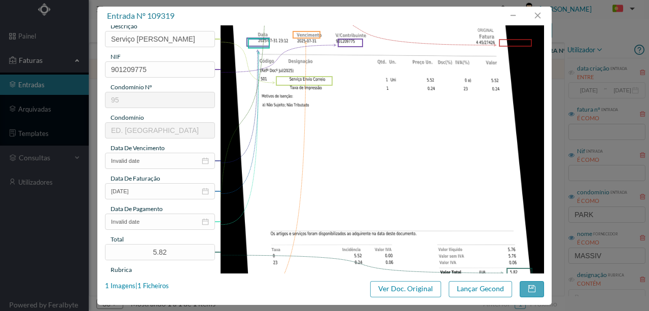
scroll to position [135, 0]
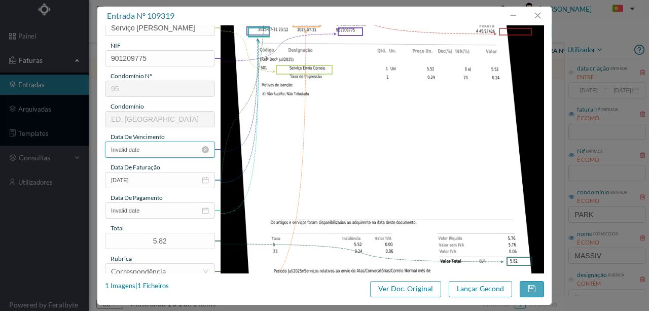
click at [151, 147] on input "Invalid date" at bounding box center [160, 150] width 110 height 16
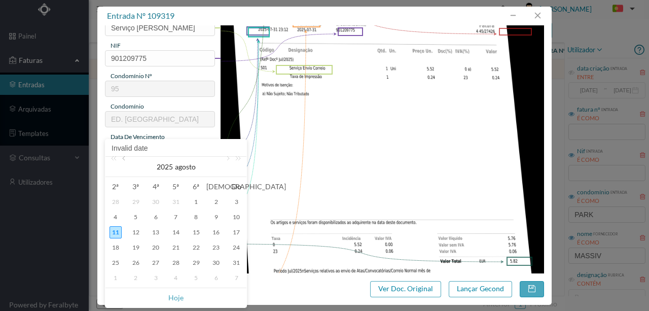
click at [125, 159] on link at bounding box center [124, 167] width 9 height 20
click at [176, 266] on div "31" at bounding box center [176, 263] width 12 height 12
type input "[DATE]"
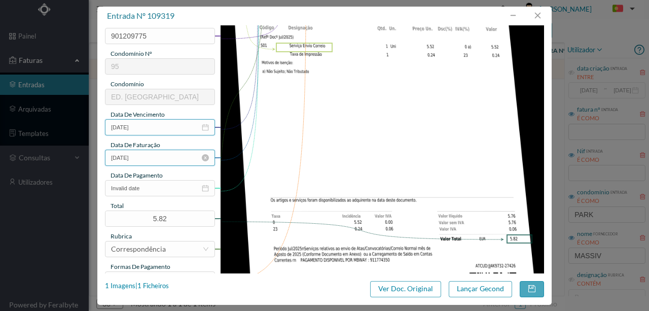
scroll to position [169, 0]
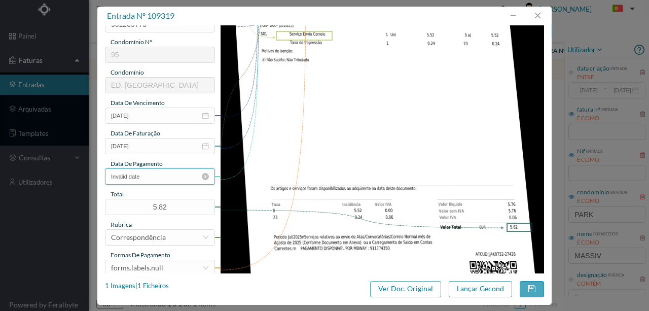
click at [157, 181] on input "Invalid date" at bounding box center [160, 176] width 110 height 16
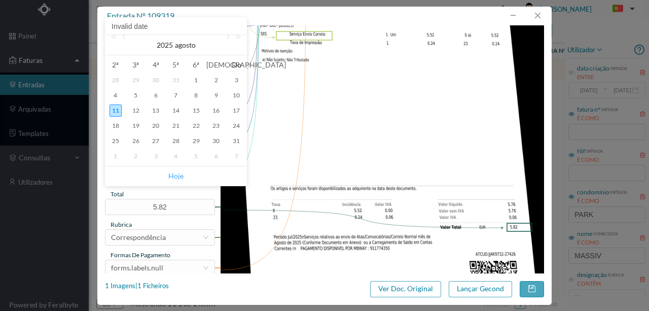
click at [175, 177] on link "Hoje" at bounding box center [175, 175] width 15 height 19
type input "[DATE]"
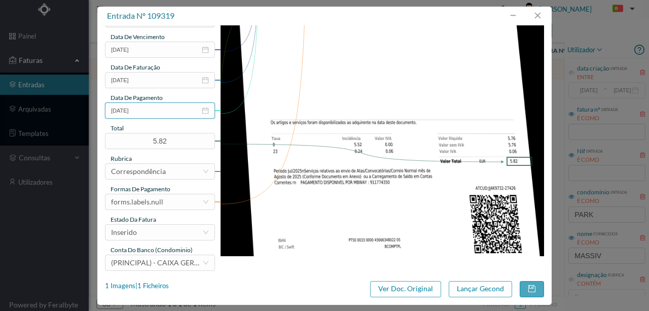
scroll to position [240, 0]
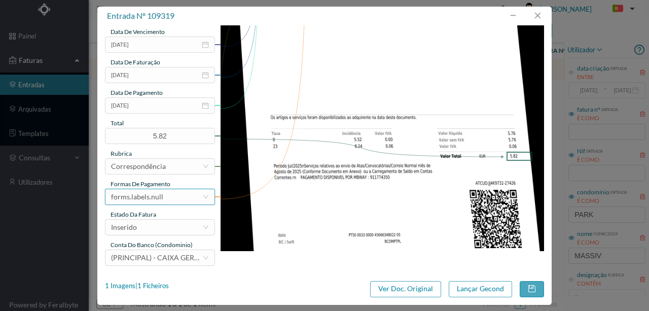
click at [149, 201] on div "forms.labels.null" at bounding box center [137, 196] width 52 height 15
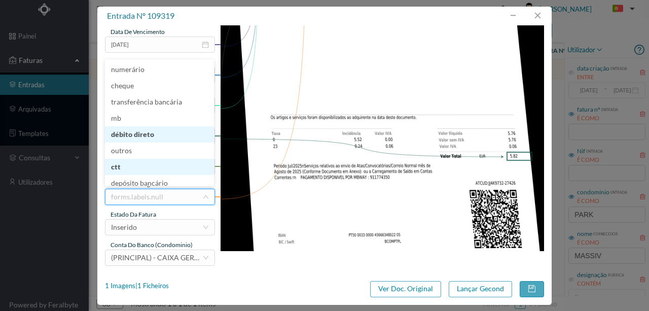
scroll to position [5, 0]
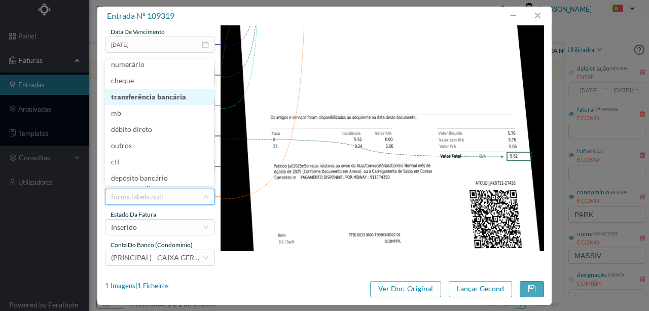
click at [159, 100] on li "transferência bancária" at bounding box center [159, 97] width 109 height 16
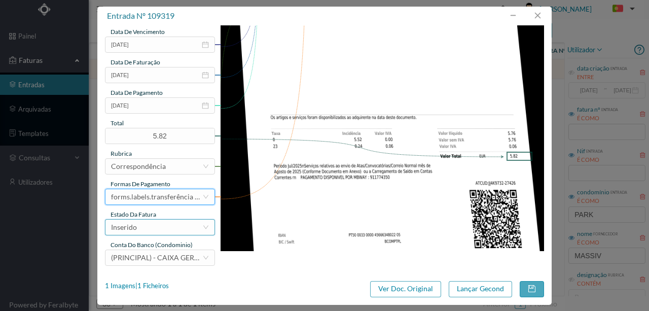
click at [159, 228] on div "Inserido" at bounding box center [156, 227] width 91 height 15
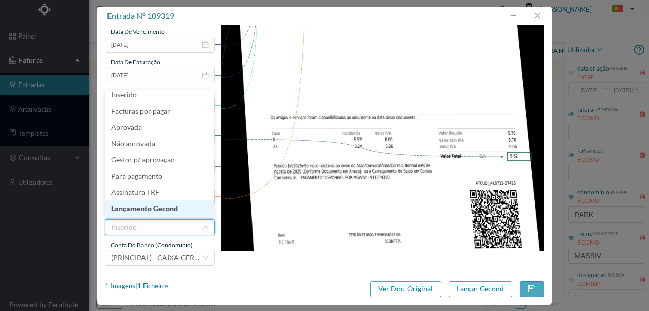
click at [157, 212] on li "Lançamento Gecond" at bounding box center [159, 208] width 109 height 16
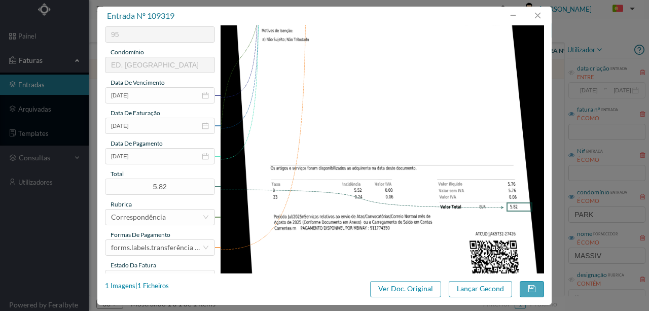
scroll to position [206, 0]
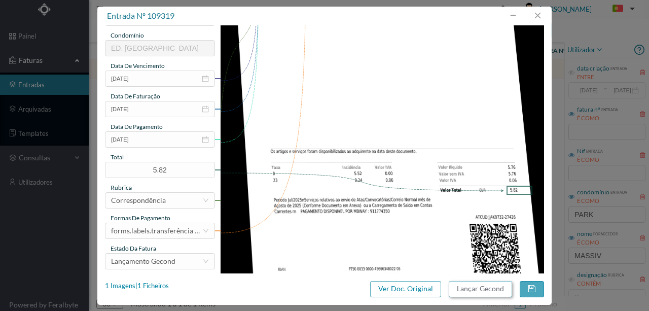
click at [477, 290] on button "Lançar Gecond" at bounding box center [480, 289] width 63 height 16
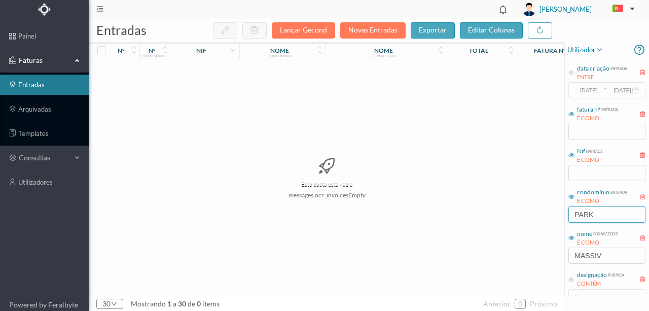
drag, startPoint x: 616, startPoint y: 209, endPoint x: 475, endPoint y: 222, distance: 141.6
click at [481, 221] on div "entradas Lançar Gecond Novas Entradas exportar editar colunas nº nº condomínio …" at bounding box center [369, 165] width 561 height 292
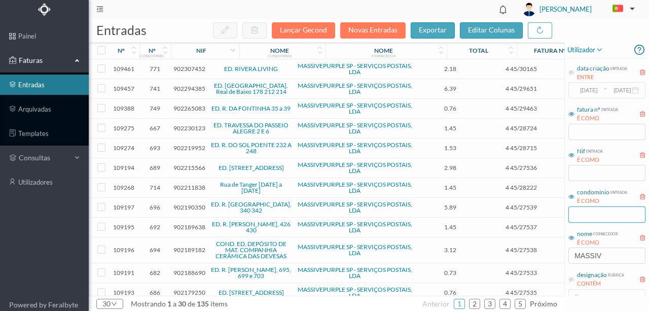
click at [595, 215] on input "text" at bounding box center [607, 214] width 77 height 16
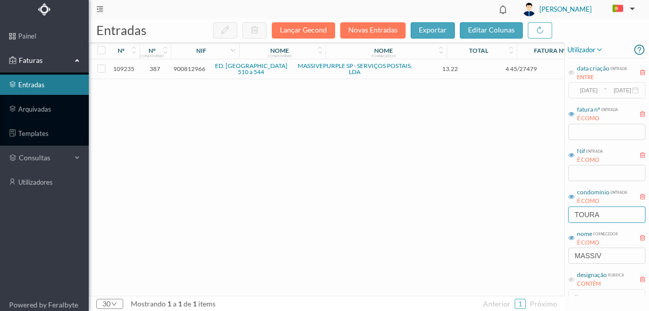
type input "TOURA"
click at [191, 67] on span "900812966" at bounding box center [189, 69] width 32 height 8
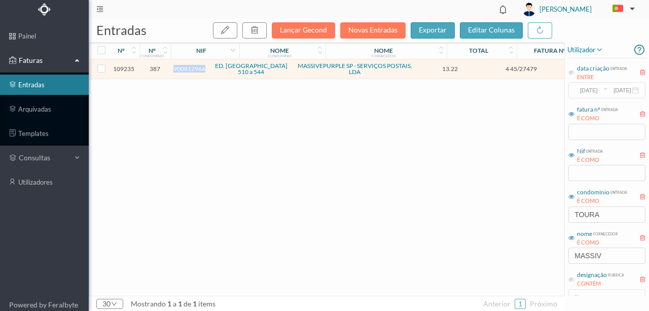
click at [191, 67] on span "900812966" at bounding box center [189, 69] width 32 height 8
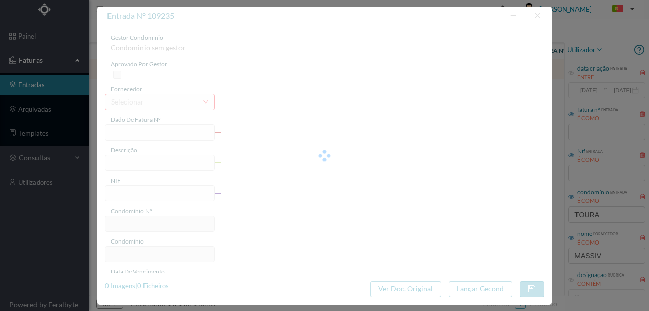
type input "4 45/27479"
type input "Serviço [PERSON_NAME]"
type input "900812966"
type input "Invalid date"
type input "[DATE]"
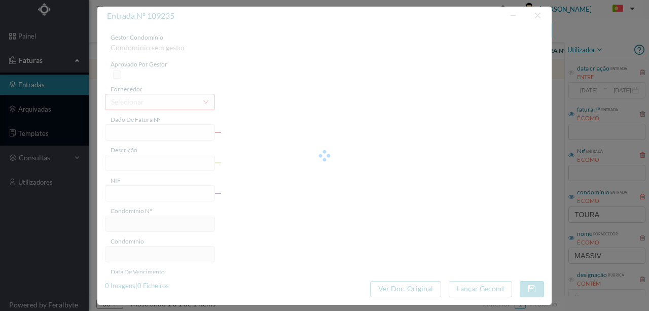
type input "13.22"
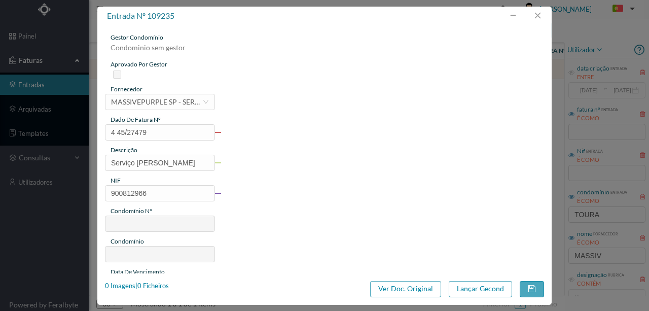
type input "387"
type input "ED. RUA DE TOURAIS 510 a 544"
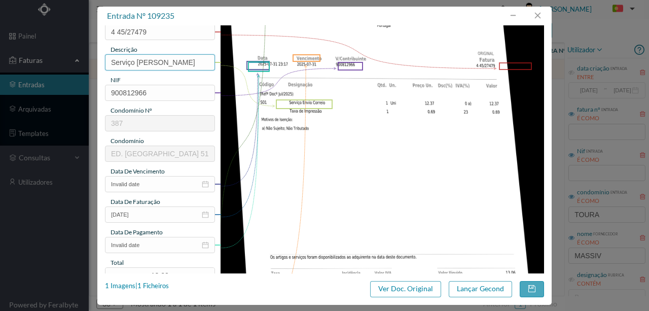
scroll to position [101, 0]
click at [168, 183] on input "Invalid date" at bounding box center [160, 183] width 110 height 16
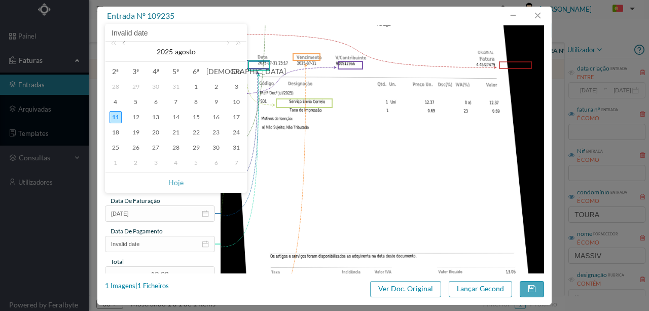
click at [125, 46] on link at bounding box center [124, 52] width 9 height 20
click at [179, 148] on div "31" at bounding box center [176, 148] width 12 height 12
type input "[DATE]"
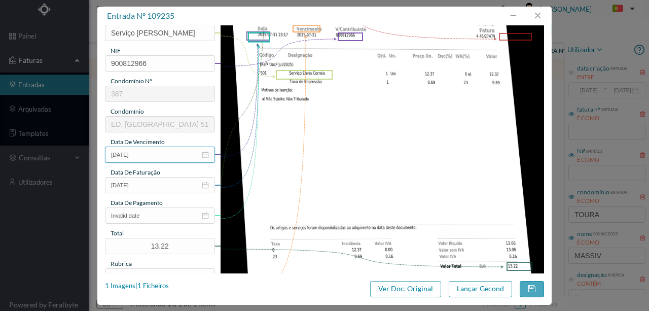
scroll to position [169, 0]
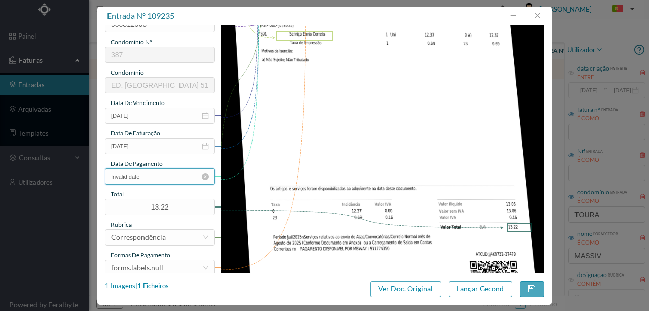
click at [159, 177] on input "Invalid date" at bounding box center [160, 176] width 110 height 16
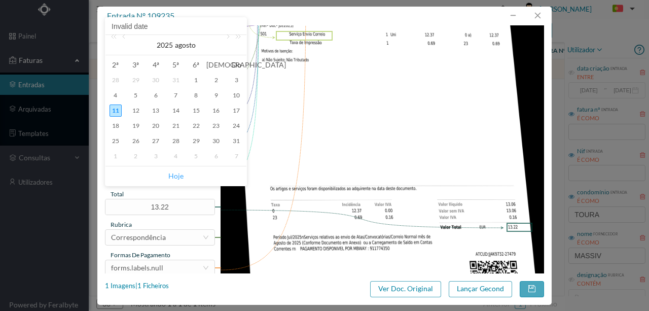
click at [177, 174] on link "Hoje" at bounding box center [175, 175] width 15 height 19
type input "[DATE]"
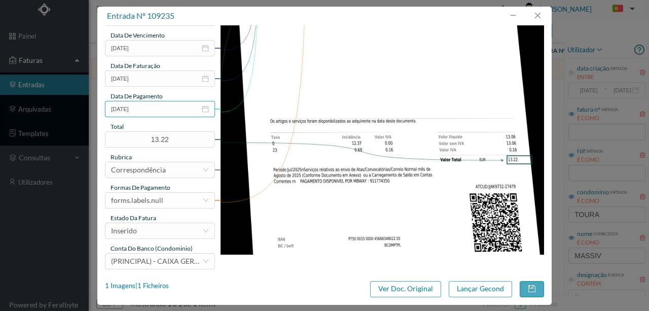
scroll to position [240, 0]
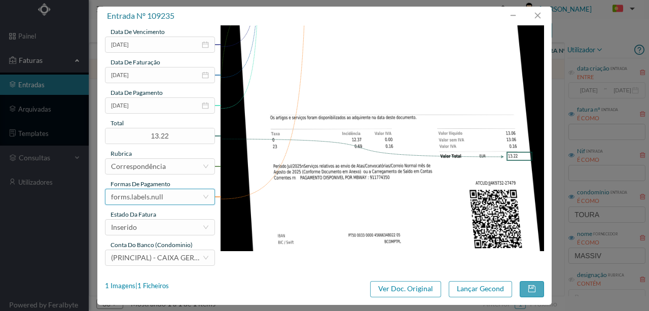
click at [158, 194] on div "forms.labels.null" at bounding box center [137, 196] width 52 height 15
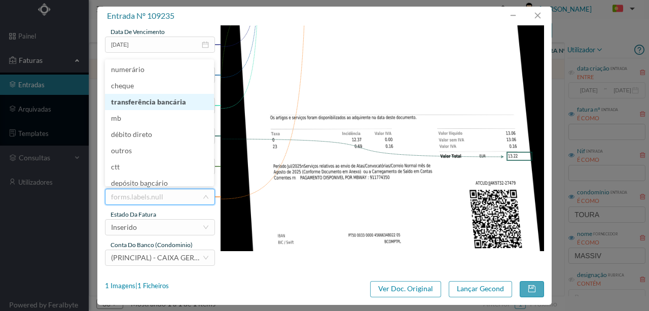
click at [153, 106] on li "transferência bancária" at bounding box center [159, 102] width 109 height 16
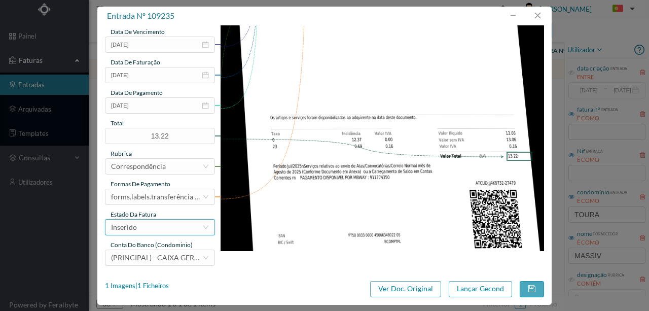
click at [154, 230] on div "Inserido" at bounding box center [156, 227] width 91 height 15
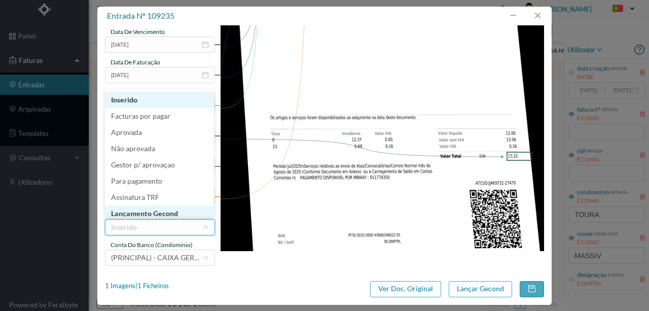
scroll to position [5, 0]
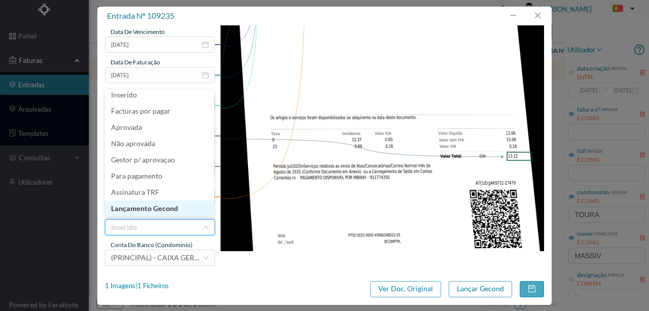
click at [161, 209] on li "Lançamento Gecond" at bounding box center [159, 208] width 109 height 16
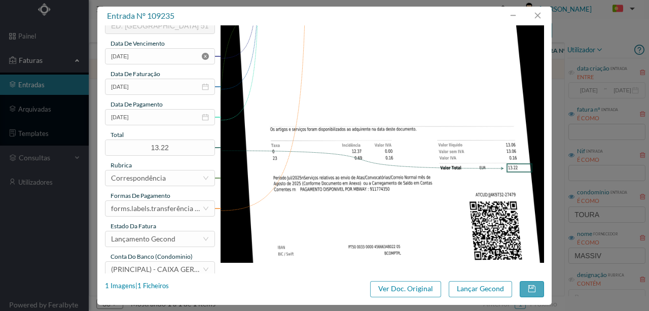
scroll to position [240, 0]
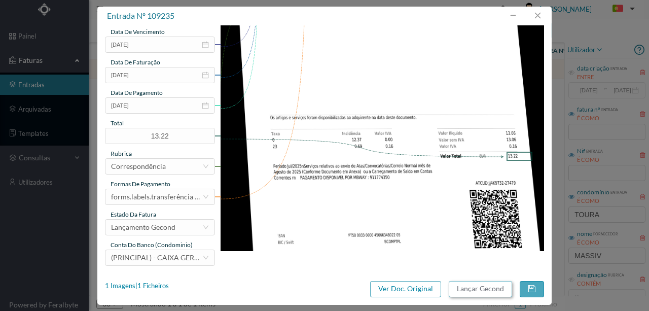
click at [484, 291] on button "Lançar Gecond" at bounding box center [480, 289] width 63 height 16
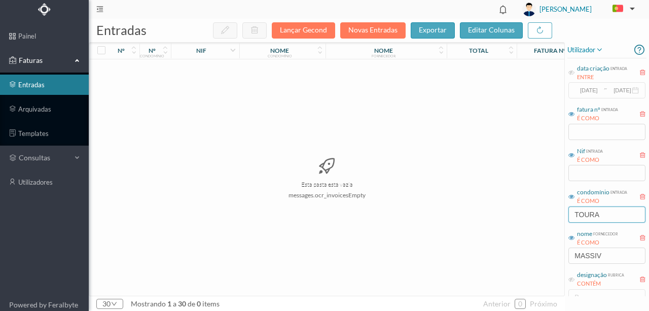
drag, startPoint x: 636, startPoint y: 208, endPoint x: 433, endPoint y: 221, distance: 202.8
click at [493, 218] on div "entradas Lançar Gecond Novas Entradas exportar editar colunas nº nº condomínio …" at bounding box center [369, 165] width 561 height 292
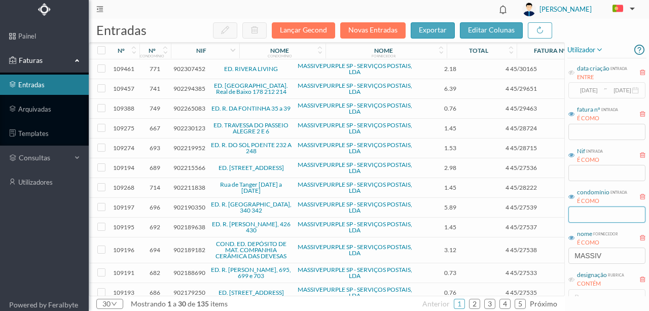
click at [596, 215] on input "text" at bounding box center [607, 214] width 77 height 16
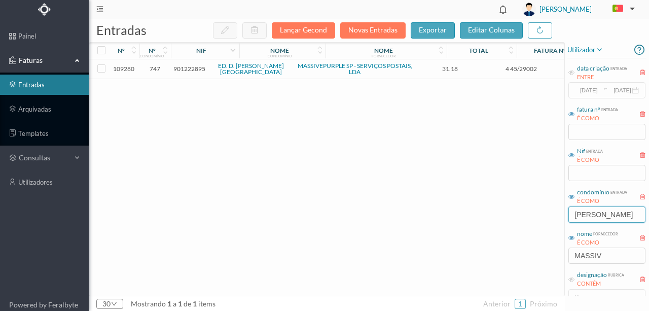
drag, startPoint x: 618, startPoint y: 214, endPoint x: 502, endPoint y: 212, distance: 115.7
click at [502, 212] on div "entradas Lançar Gecond Novas Entradas exportar editar colunas nº nº condomínio …" at bounding box center [369, 165] width 561 height 292
type input "HENRI"
click at [238, 216] on div "109280 747 901222895 ED. D. HENRIQUE - PORTO MASSIVEPURPLE SP - SERVIÇOS POSTAI…" at bounding box center [387, 177] width 597 height 236
click at [188, 70] on span "901222895" at bounding box center [189, 69] width 32 height 8
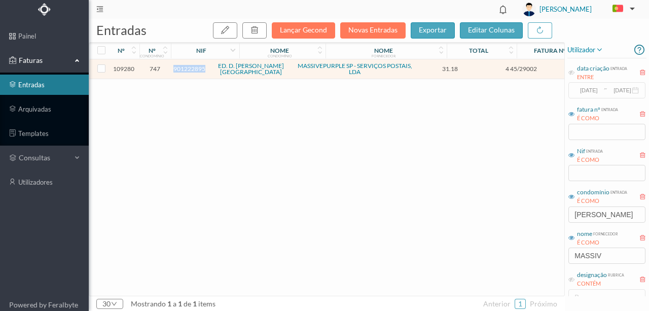
click at [188, 70] on span "901222895" at bounding box center [189, 69] width 32 height 8
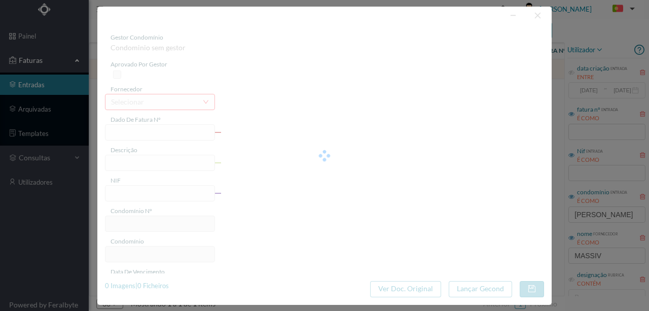
type input "4 45/29002"
type input "Jul/2025)"
type input "901222895"
type input "Invalid date"
type input "[DATE]"
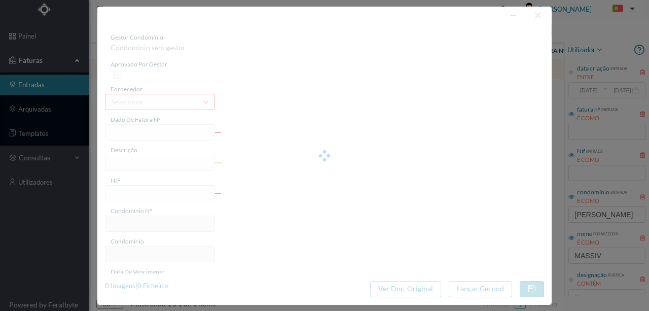
type input "31.18"
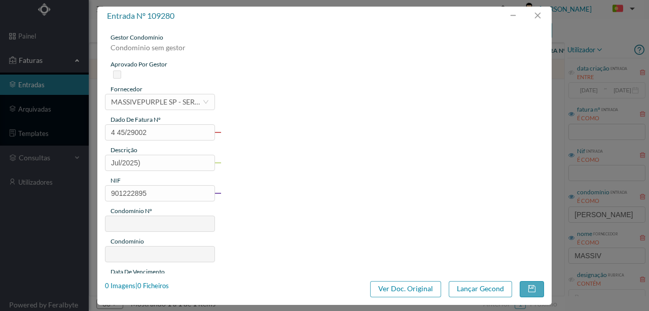
type input "747"
type input "ED. [PERSON_NAME]"
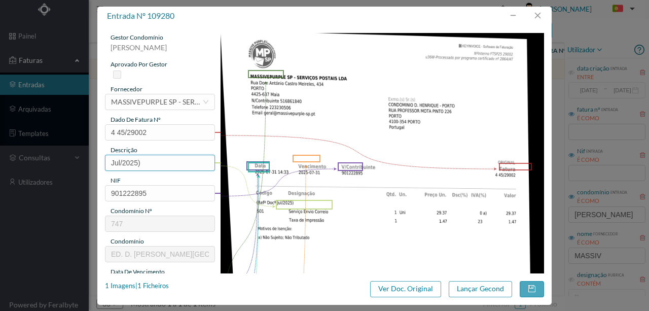
drag, startPoint x: 156, startPoint y: 159, endPoint x: 76, endPoint y: 161, distance: 79.7
click at [76, 161] on div "entrada nº 109280 gestor condomínio Rui Marques aprovado por gestor fornecedor …" at bounding box center [324, 155] width 649 height 311
type input "Serviço [PERSON_NAME]"
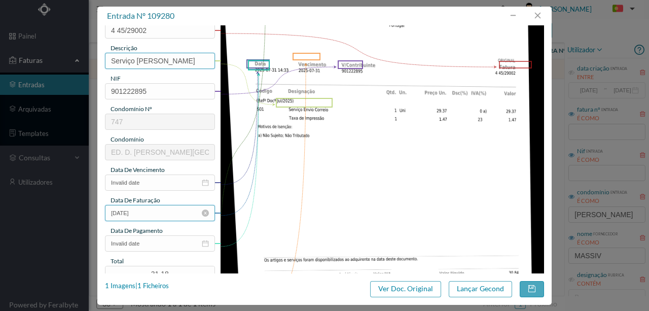
scroll to position [101, 0]
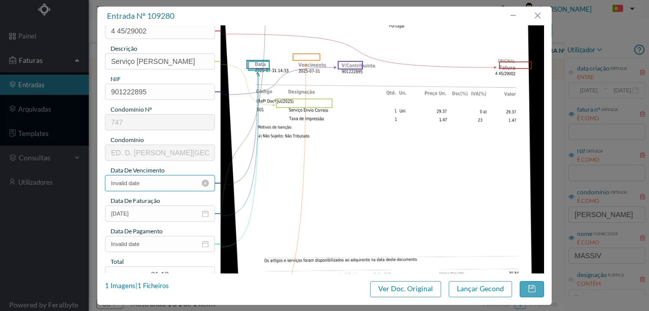
click at [158, 182] on input "Invalid date" at bounding box center [160, 183] width 110 height 16
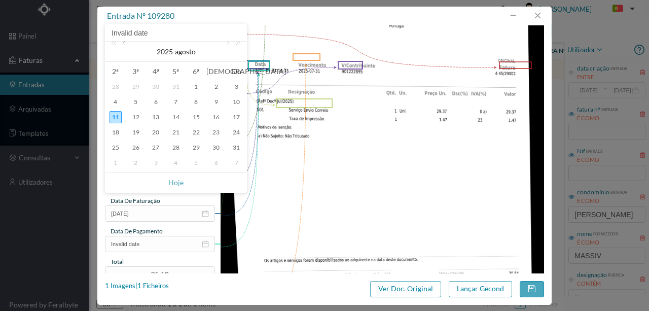
click at [123, 42] on link at bounding box center [124, 52] width 9 height 20
click at [174, 144] on div "31" at bounding box center [176, 148] width 12 height 12
type input "[DATE]"
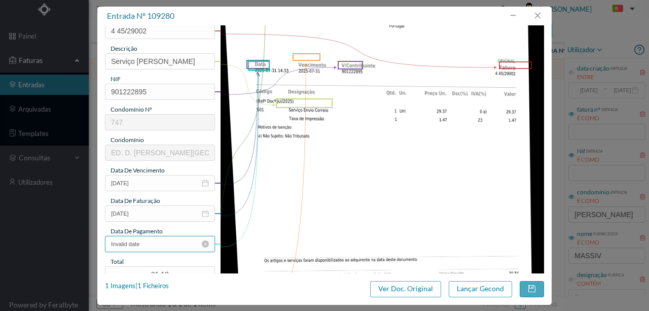
click at [160, 246] on input "Invalid date" at bounding box center [160, 244] width 110 height 16
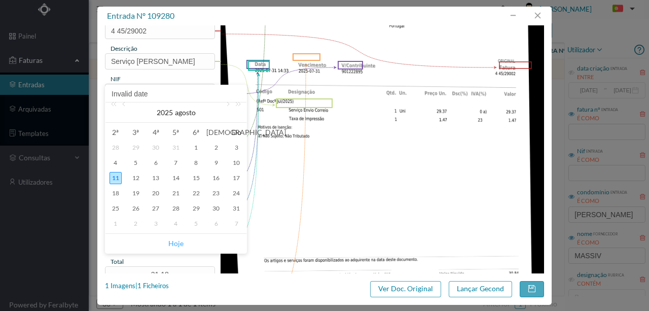
click at [180, 241] on link "Hoje" at bounding box center [175, 243] width 15 height 19
type input "[DATE]"
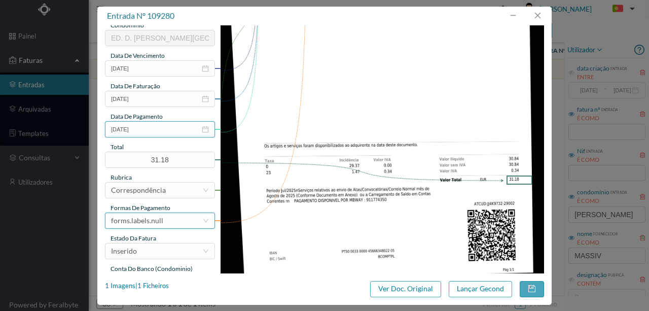
scroll to position [236, 0]
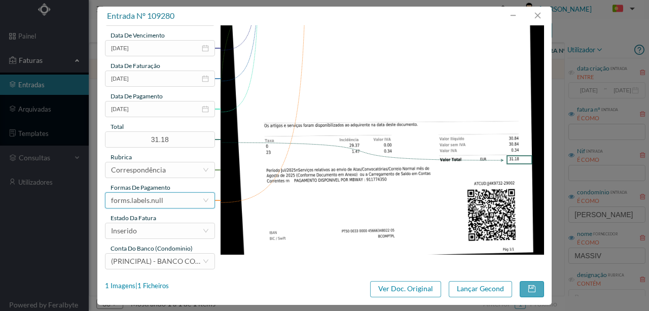
click at [162, 199] on div "forms.labels.null" at bounding box center [156, 200] width 91 height 15
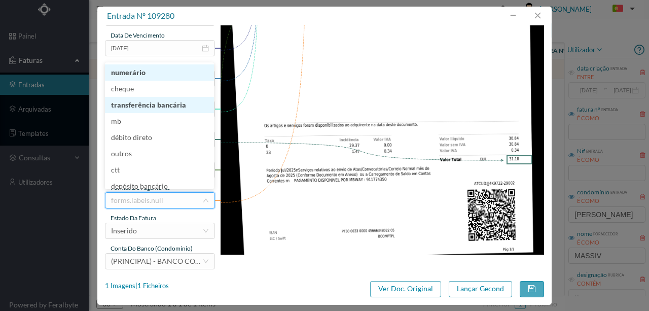
scroll to position [4, 0]
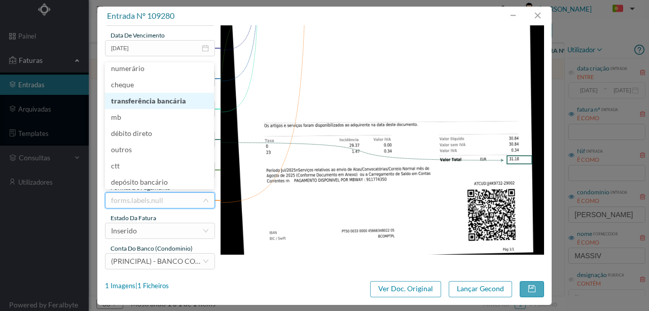
click at [152, 103] on li "transferência bancária" at bounding box center [159, 101] width 109 height 16
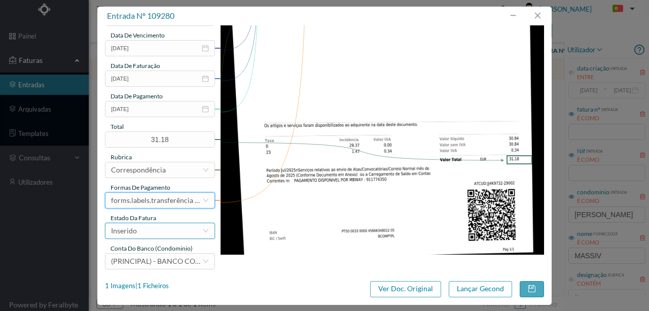
click at [149, 230] on div "Inserido" at bounding box center [156, 230] width 91 height 15
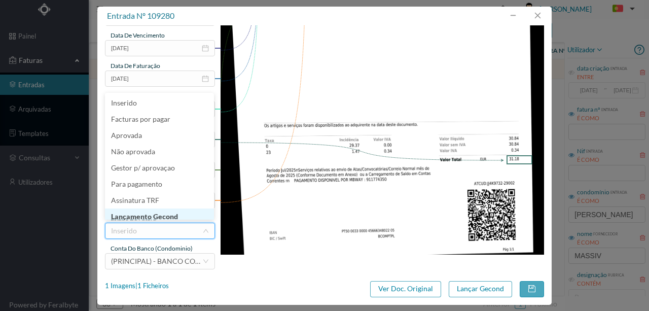
scroll to position [5, 0]
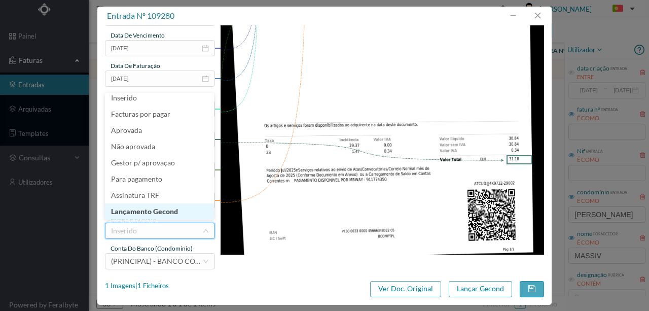
click at [167, 211] on li "Lançamento Gecond" at bounding box center [159, 211] width 109 height 16
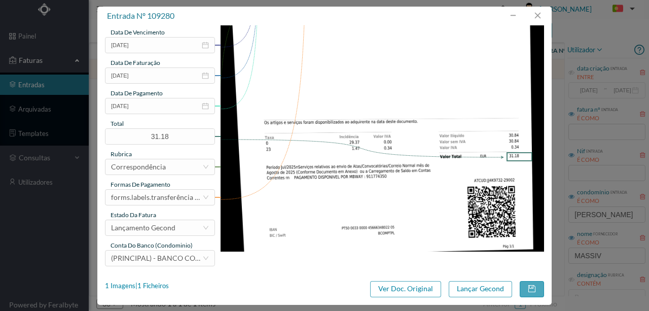
scroll to position [240, 0]
click at [466, 288] on button "Lançar Gecond" at bounding box center [480, 289] width 63 height 16
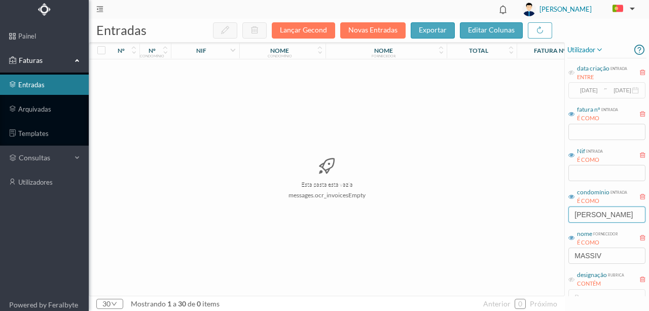
drag, startPoint x: 624, startPoint y: 207, endPoint x: 545, endPoint y: 213, distance: 78.8
click at [548, 213] on div "entradas Lançar Gecond Novas Entradas exportar editar colunas nº nº condomínio …" at bounding box center [369, 165] width 561 height 292
type input "CEG"
drag, startPoint x: 587, startPoint y: 217, endPoint x: 339, endPoint y: 230, distance: 248.9
click at [504, 219] on div "entradas Lançar Gecond Novas Entradas exportar editar colunas nº nº condomínio …" at bounding box center [369, 165] width 561 height 292
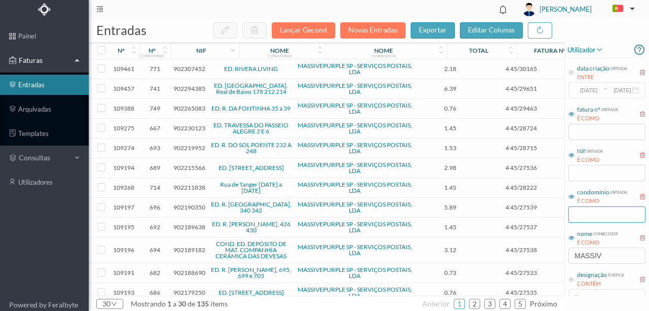
drag, startPoint x: 587, startPoint y: 217, endPoint x: 539, endPoint y: 233, distance: 51.3
click at [587, 217] on input "text" at bounding box center [607, 214] width 77 height 16
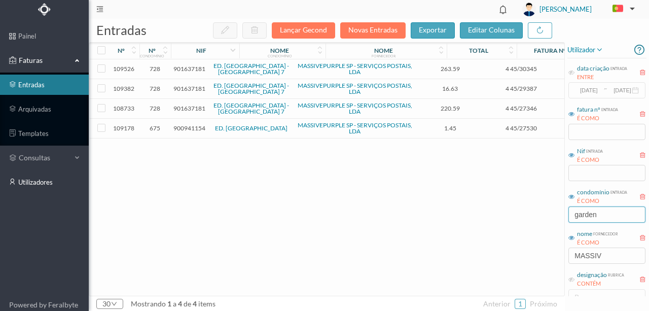
type input "garden"
